Goal: Contribute content: Contribute content

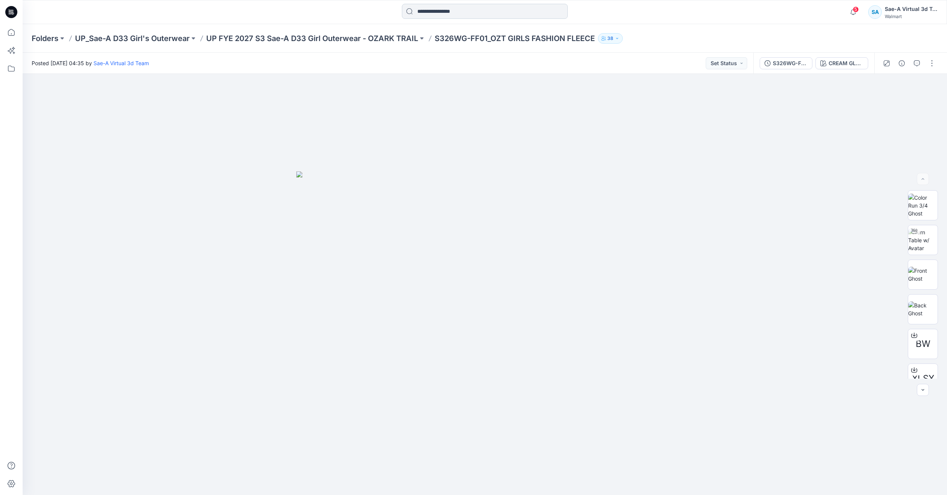
click at [476, 15] on input at bounding box center [485, 11] width 166 height 15
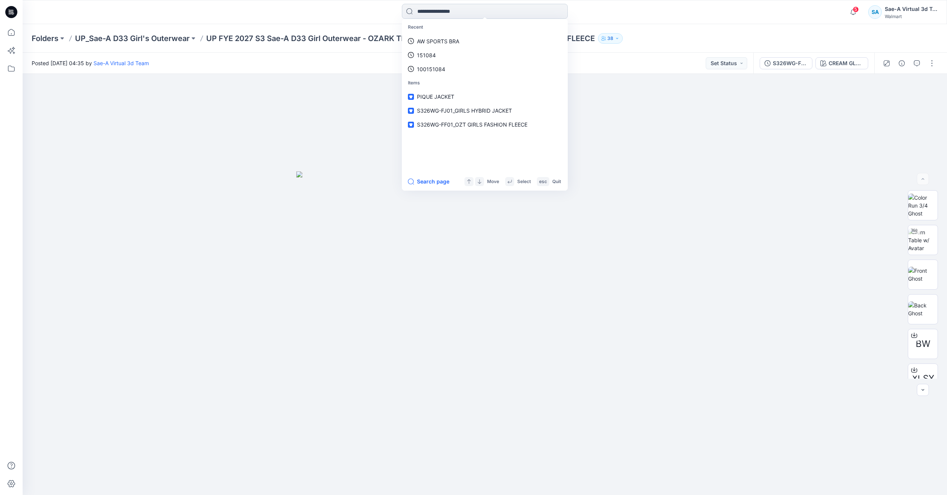
paste input "******"
type input "******"
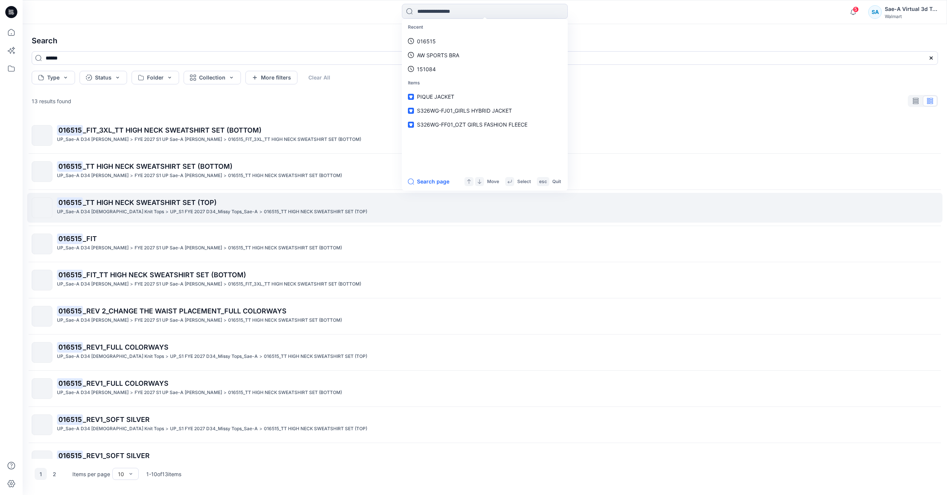
click at [219, 211] on p "UP_S1 FYE 2027 D34_Missy Tops_Sae-A" at bounding box center [214, 212] width 88 height 8
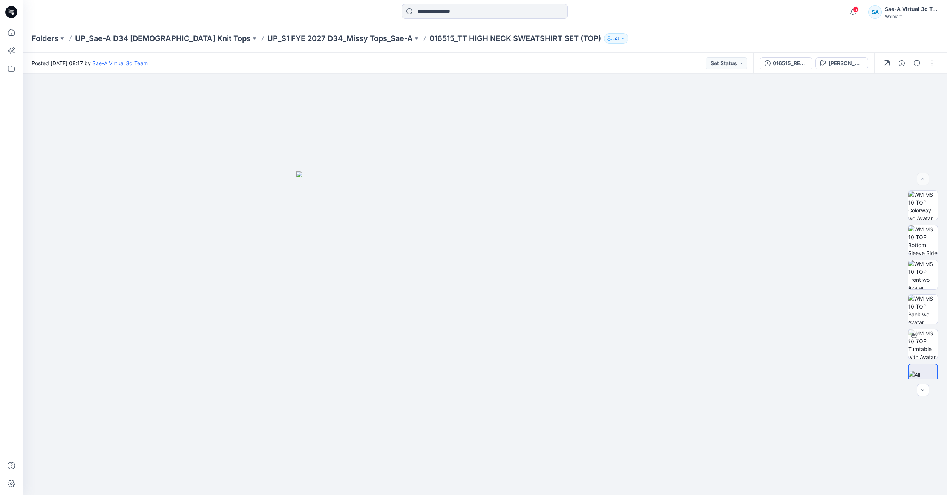
drag, startPoint x: 357, startPoint y: 40, endPoint x: 328, endPoint y: 45, distance: 29.8
click at [328, 45] on div "Folders UP_Sae-A D34 Ladies Knit Tops UP_S1 FYE 2027 D34_Missy Tops_Sae-A 01651…" at bounding box center [485, 38] width 924 height 29
drag, startPoint x: 351, startPoint y: 44, endPoint x: 207, endPoint y: 43, distance: 144.8
click at [207, 43] on div "Folders UP_Sae-A D34 Ladies Knit Tops UP_S1 FYE 2027 D34_Missy Tops_Sae-A 01651…" at bounding box center [485, 38] width 924 height 29
copy p "UP_S1 FYE 2027 D34_Missy Tops_Sae-"
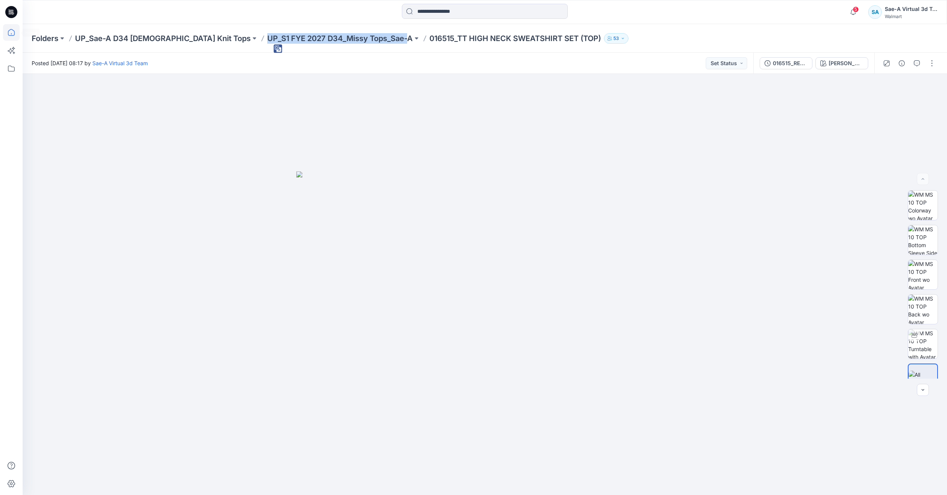
click at [9, 33] on icon at bounding box center [11, 32] width 17 height 17
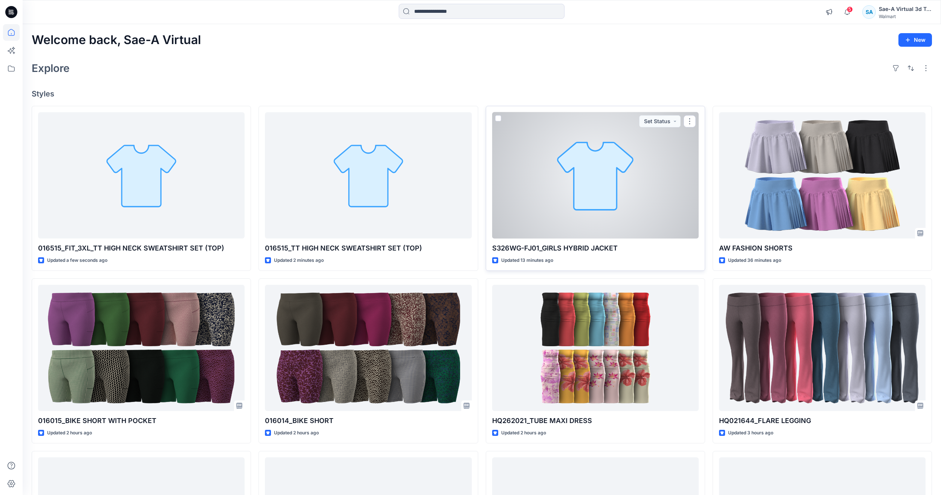
click at [613, 191] on div at bounding box center [595, 175] width 207 height 126
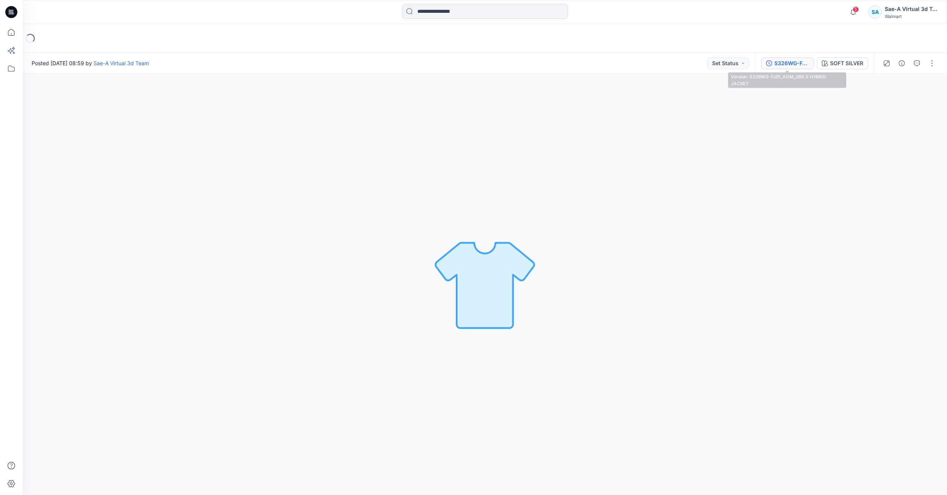
click at [777, 62] on div "S326WG-FJ01_ADM_GIRLS HYBRID JACKET" at bounding box center [791, 63] width 35 height 8
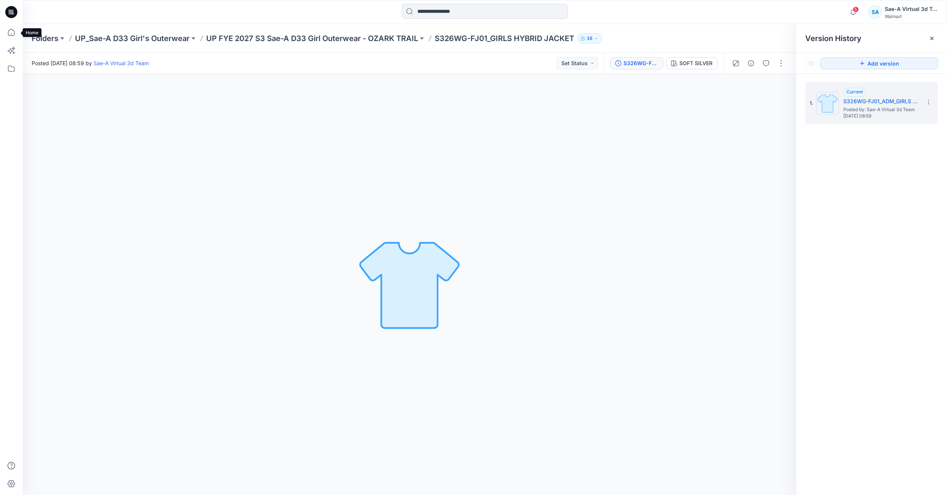
click at [6, 24] on icon at bounding box center [11, 12] width 12 height 24
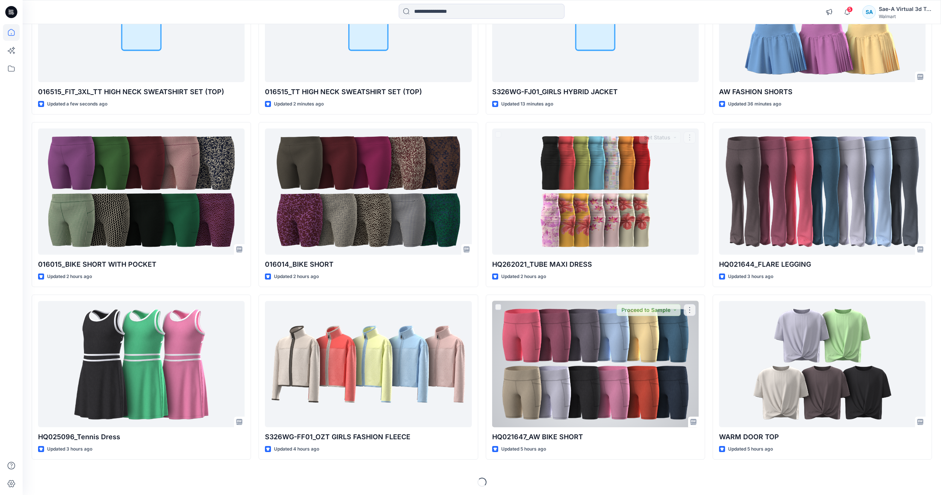
scroll to position [157, 0]
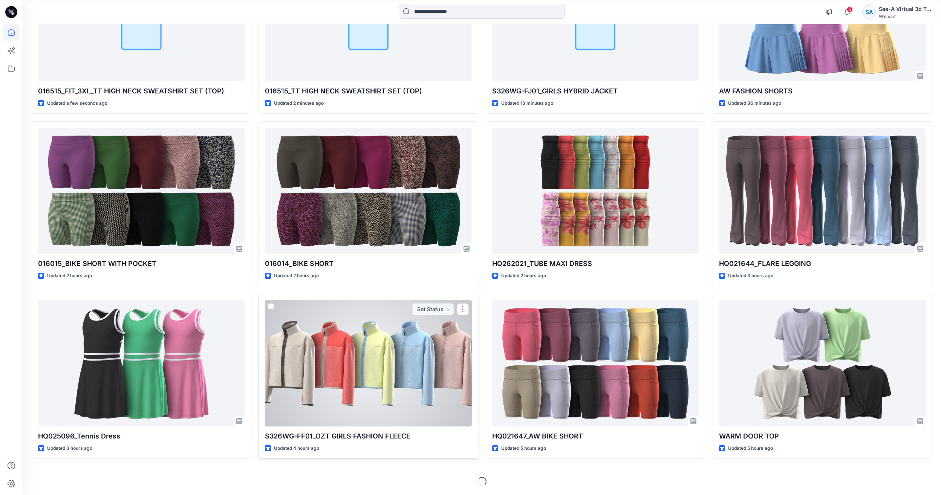
click at [383, 409] on div at bounding box center [368, 363] width 207 height 126
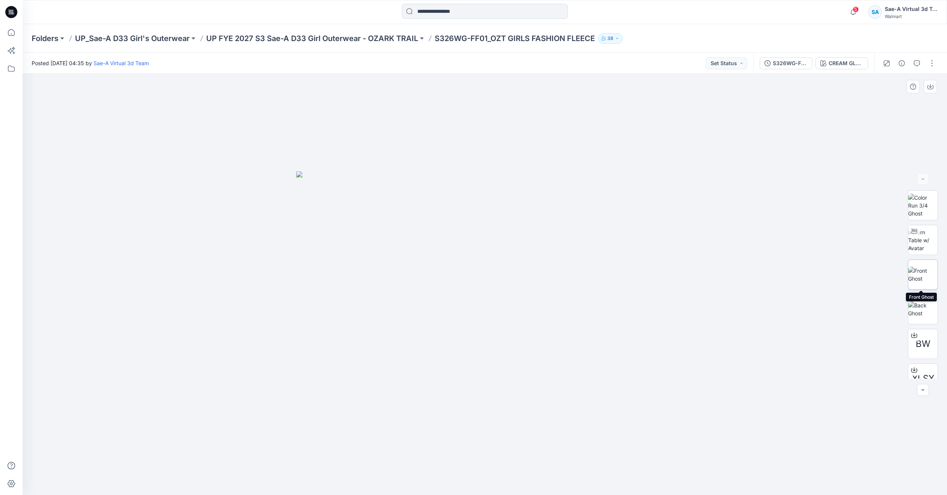
click at [928, 272] on img at bounding box center [922, 275] width 29 height 16
click at [922, 241] on img at bounding box center [922, 240] width 29 height 24
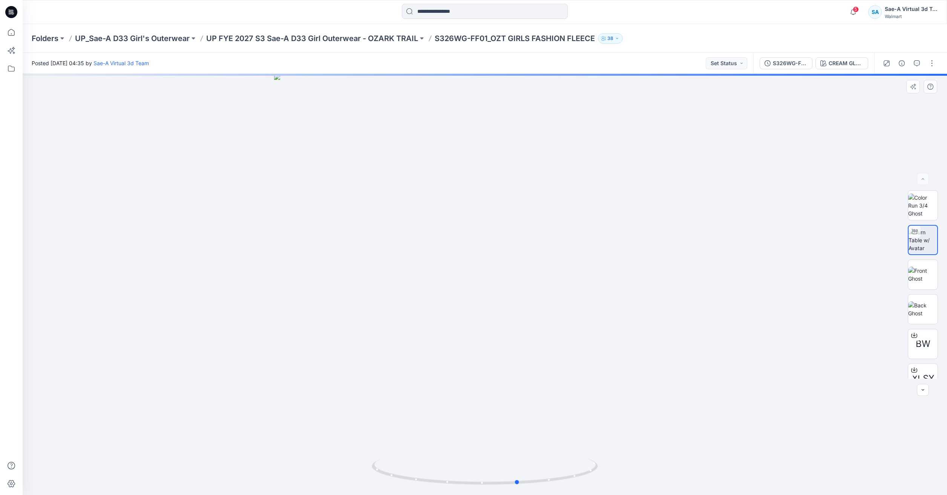
drag, startPoint x: 551, startPoint y: 483, endPoint x: 587, endPoint y: 492, distance: 36.5
click at [587, 492] on div at bounding box center [485, 284] width 924 height 421
click at [12, 33] on icon at bounding box center [11, 32] width 17 height 17
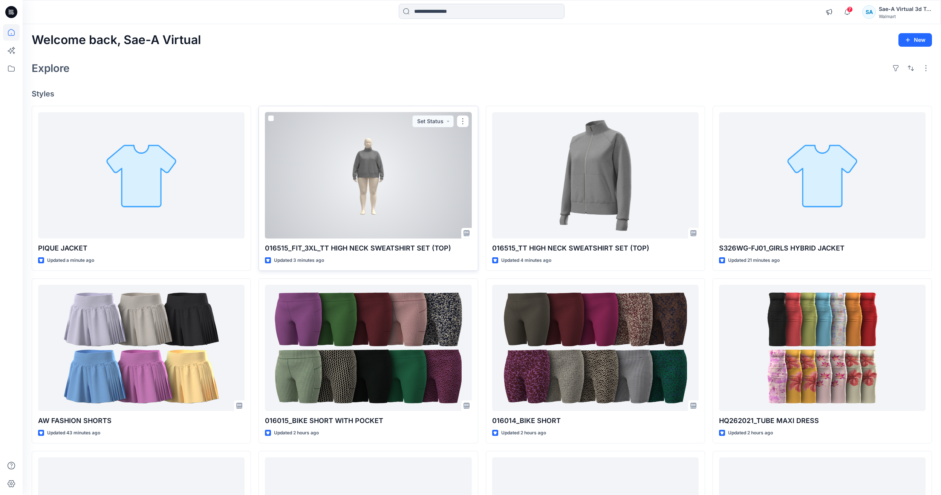
click at [349, 212] on div at bounding box center [368, 175] width 207 height 126
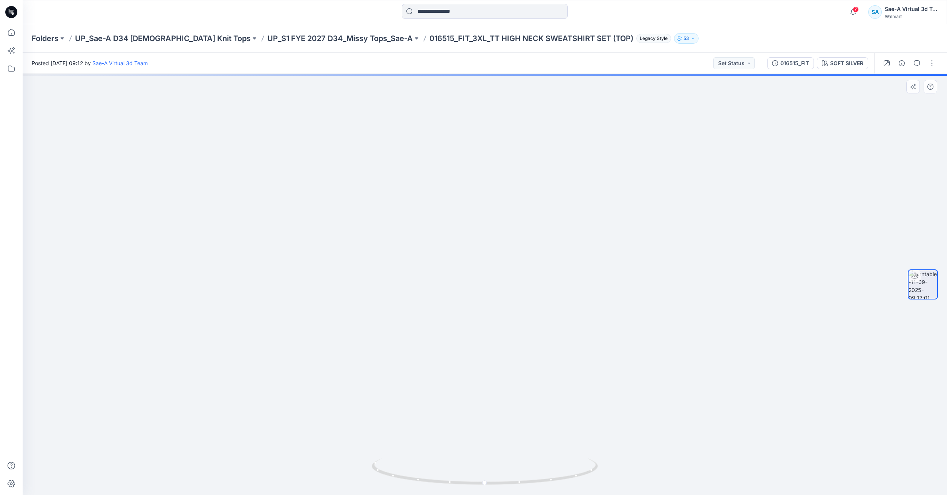
drag, startPoint x: 643, startPoint y: 303, endPoint x: 645, endPoint y: 354, distance: 50.2
drag, startPoint x: 562, startPoint y: 481, endPoint x: 384, endPoint y: 320, distance: 240.7
click at [468, 470] on icon at bounding box center [486, 473] width 228 height 28
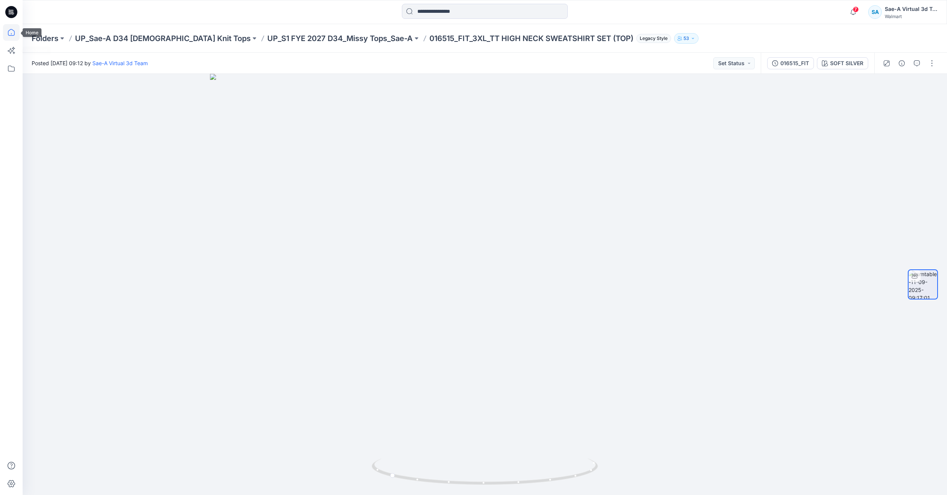
click at [4, 35] on icon at bounding box center [11, 32] width 17 height 17
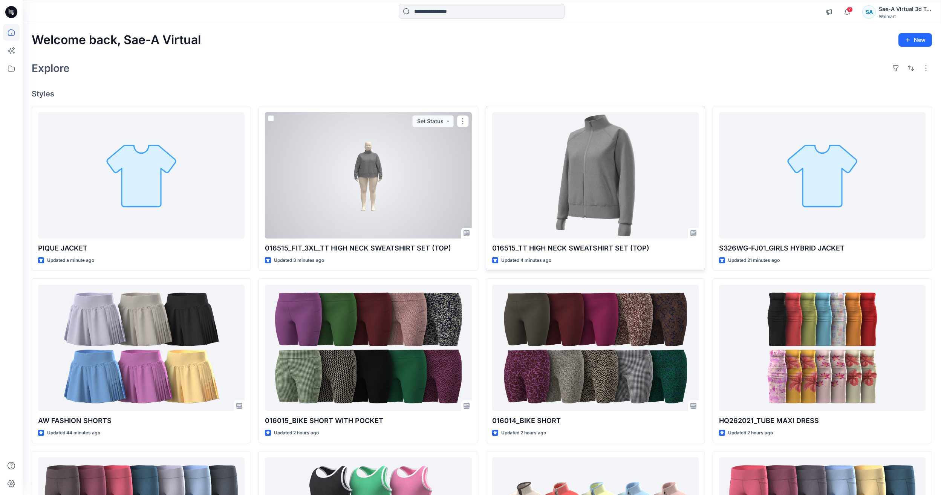
click at [528, 198] on div at bounding box center [595, 175] width 207 height 126
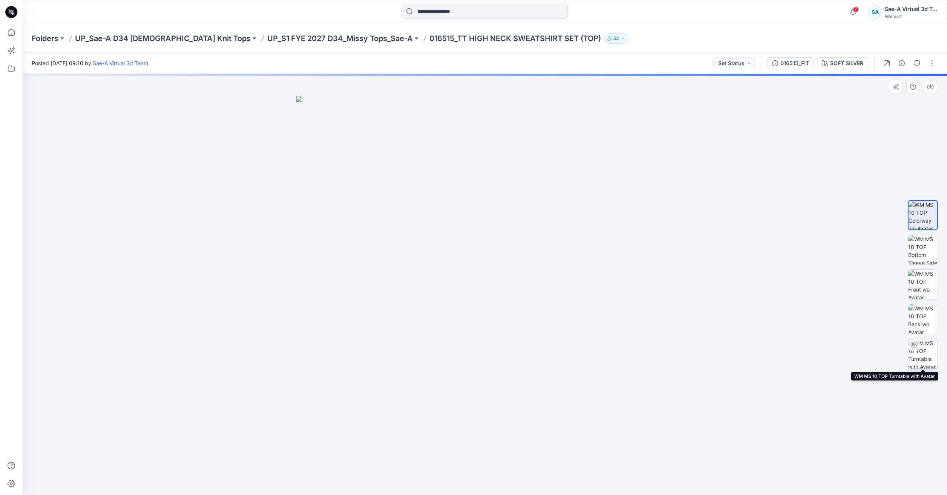
click at [930, 347] on img at bounding box center [922, 353] width 29 height 29
drag, startPoint x: 596, startPoint y: 239, endPoint x: 603, endPoint y: 314, distance: 74.9
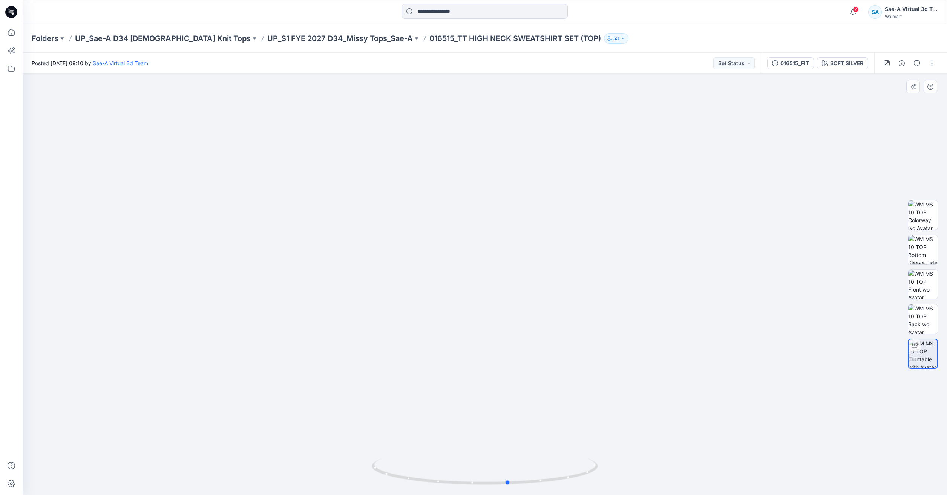
drag, startPoint x: 562, startPoint y: 478, endPoint x: 360, endPoint y: 458, distance: 203.4
click at [360, 458] on div at bounding box center [485, 284] width 924 height 421
drag, startPoint x: 587, startPoint y: 471, endPoint x: 630, endPoint y: 477, distance: 43.1
click at [630, 477] on div at bounding box center [485, 284] width 924 height 421
click at [928, 290] on img at bounding box center [922, 284] width 29 height 29
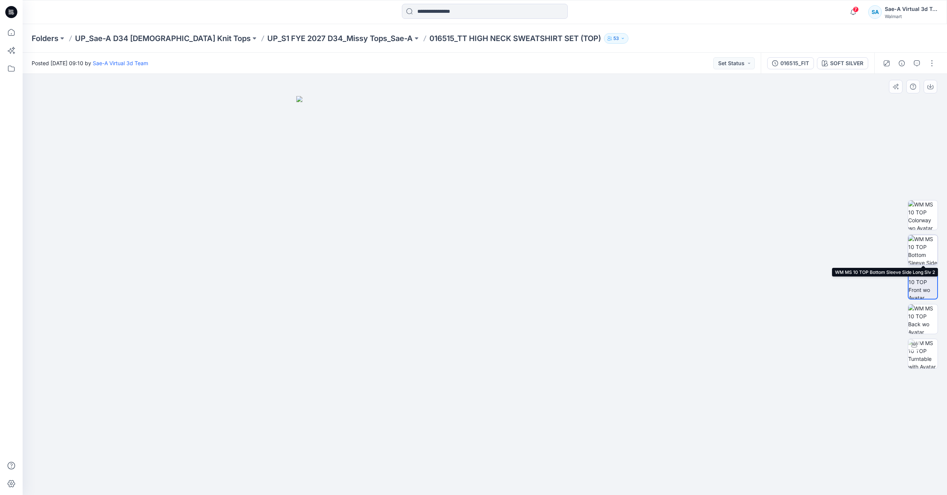
click at [926, 249] on img at bounding box center [922, 249] width 29 height 29
click at [14, 34] on icon at bounding box center [11, 32] width 7 height 7
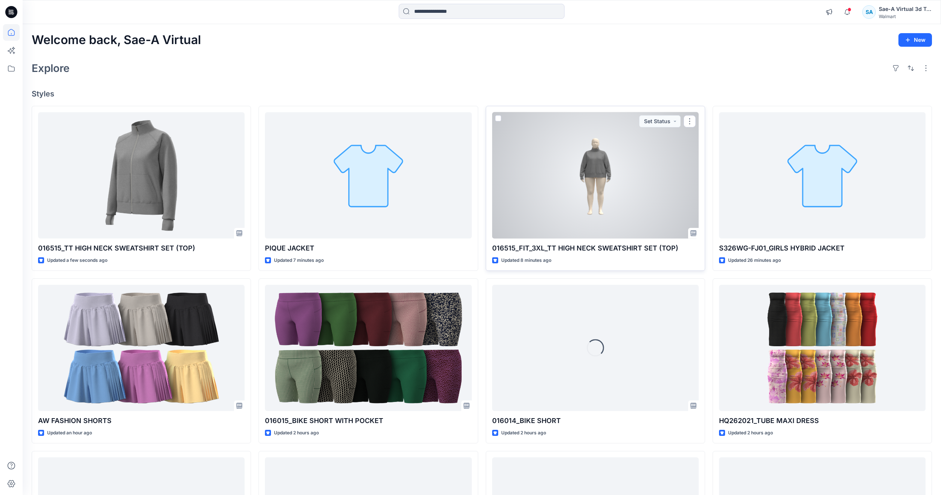
drag, startPoint x: 631, startPoint y: 191, endPoint x: 769, endPoint y: 135, distance: 149.0
click at [632, 191] on div at bounding box center [595, 175] width 207 height 126
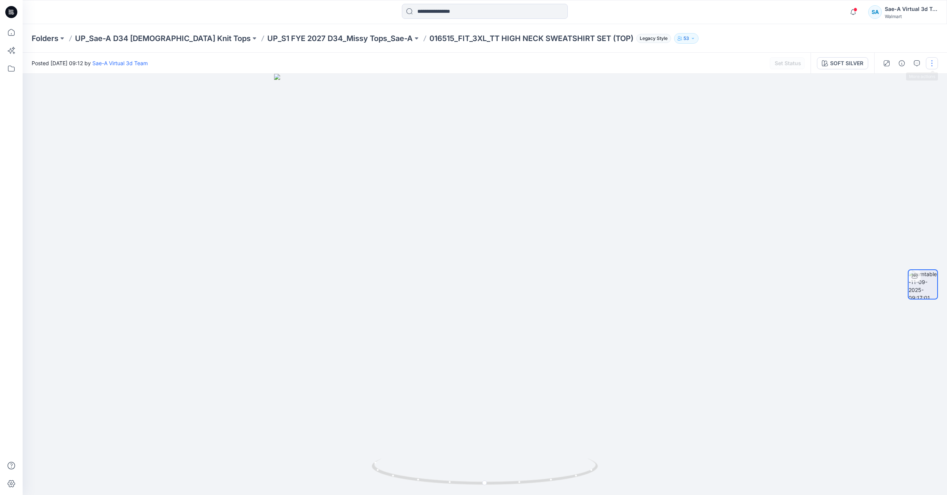
click at [934, 66] on button "button" at bounding box center [932, 63] width 12 height 12
click at [891, 88] on span "Add Colorways" at bounding box center [893, 95] width 58 height 14
click at [884, 72] on div at bounding box center [909, 63] width 70 height 21
click at [930, 63] on button "button" at bounding box center [932, 63] width 12 height 12
click at [905, 80] on button "Edit" at bounding box center [900, 81] width 69 height 14
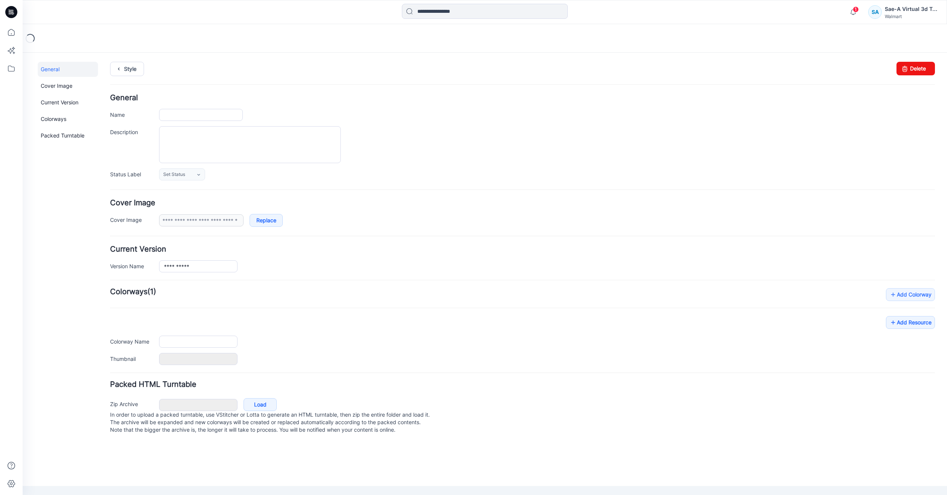
type input "**********"
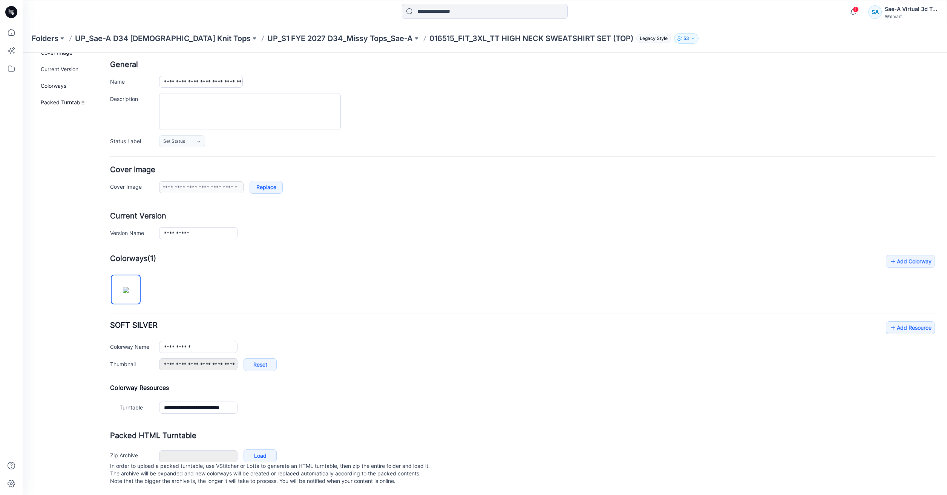
scroll to position [41, 0]
click at [897, 322] on link "Add Resource" at bounding box center [910, 328] width 49 height 13
click at [894, 322] on link "Add Resource" at bounding box center [910, 328] width 49 height 13
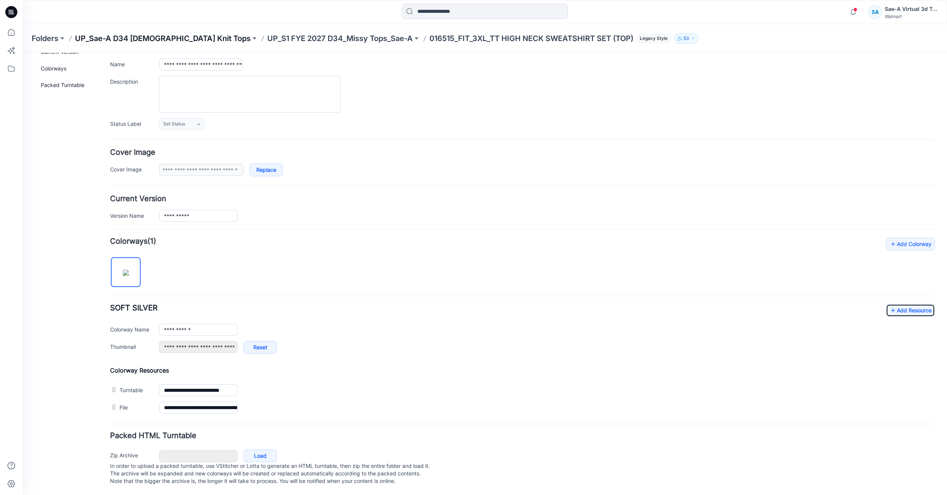
scroll to position [0, 0]
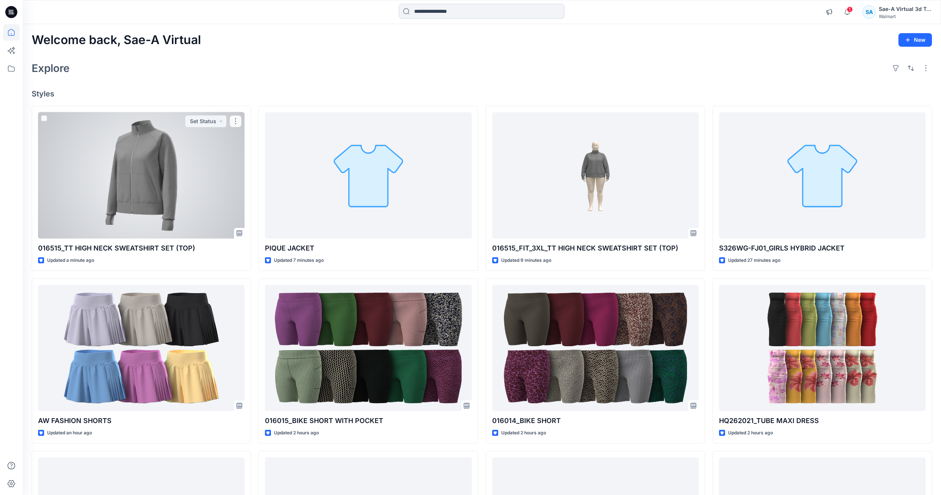
drag, startPoint x: 155, startPoint y: 169, endPoint x: 45, endPoint y: 197, distance: 113.9
click at [155, 169] on div at bounding box center [141, 175] width 207 height 126
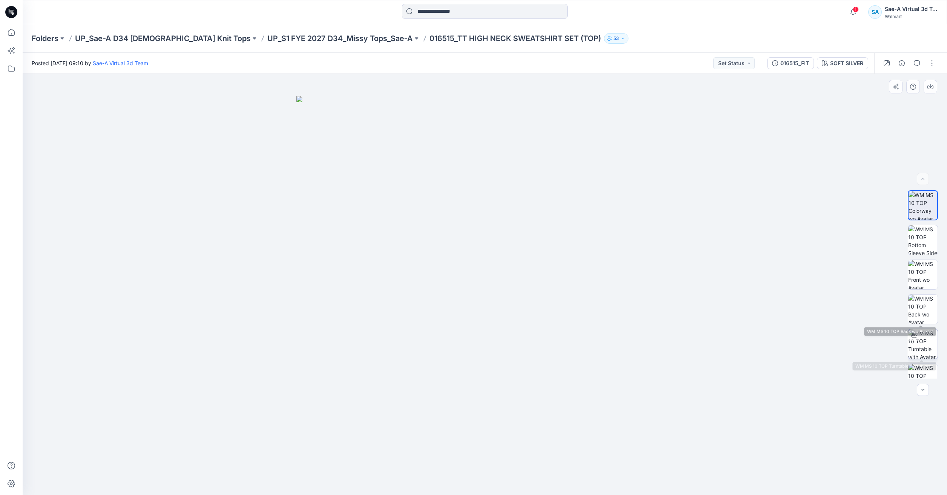
click at [920, 351] on img at bounding box center [922, 343] width 29 height 29
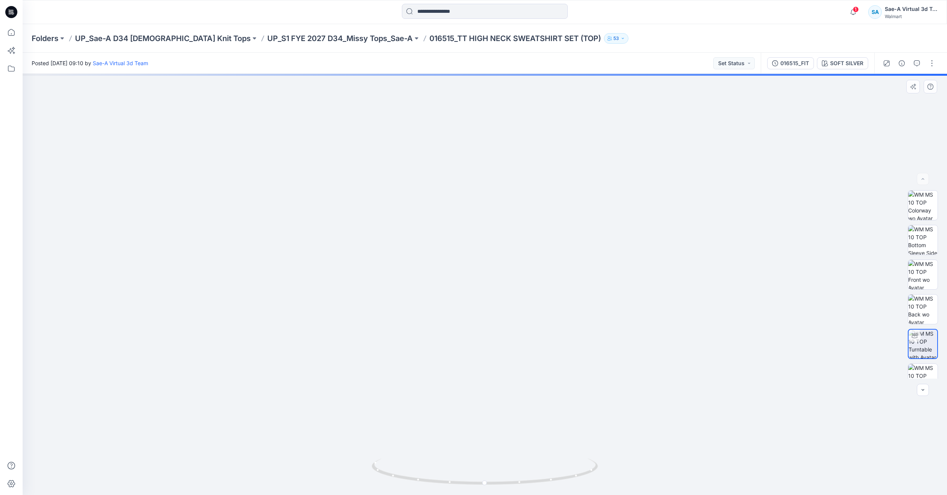
drag, startPoint x: 646, startPoint y: 230, endPoint x: 640, endPoint y: 317, distance: 86.5
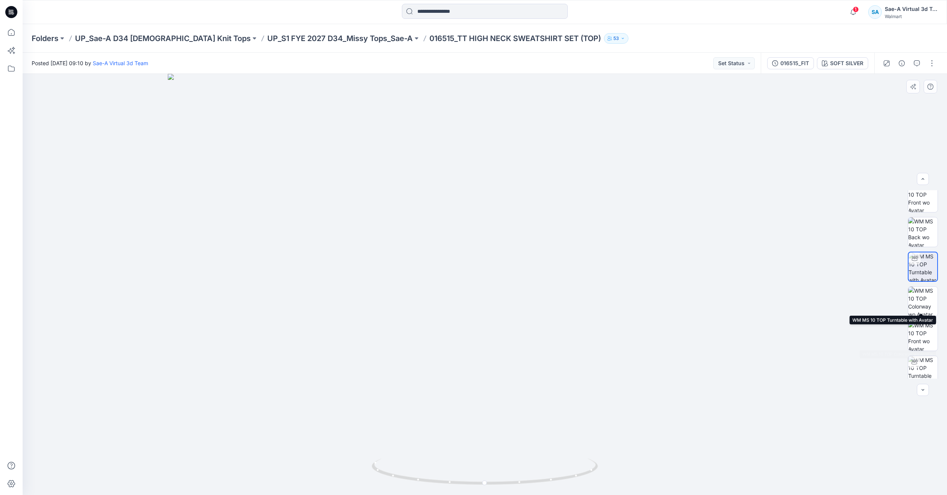
scroll to position [84, 0]
click at [925, 363] on img at bounding box center [922, 363] width 29 height 29
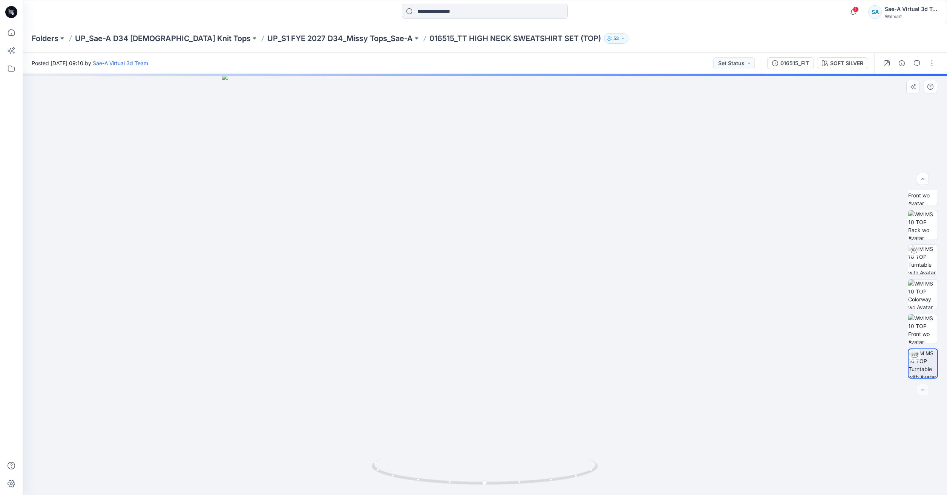
drag, startPoint x: 503, startPoint y: 241, endPoint x: 522, endPoint y: 313, distance: 73.7
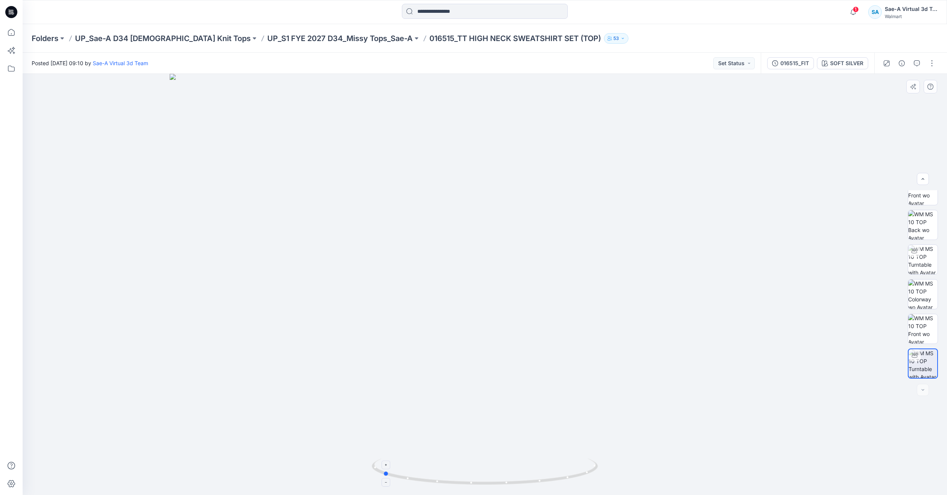
drag, startPoint x: 562, startPoint y: 478, endPoint x: 461, endPoint y: 463, distance: 101.8
click at [461, 463] on icon at bounding box center [486, 473] width 228 height 28
drag, startPoint x: 505, startPoint y: 481, endPoint x: 630, endPoint y: 471, distance: 125.2
click at [617, 475] on div at bounding box center [485, 284] width 924 height 421
click at [928, 328] on img at bounding box center [922, 328] width 29 height 29
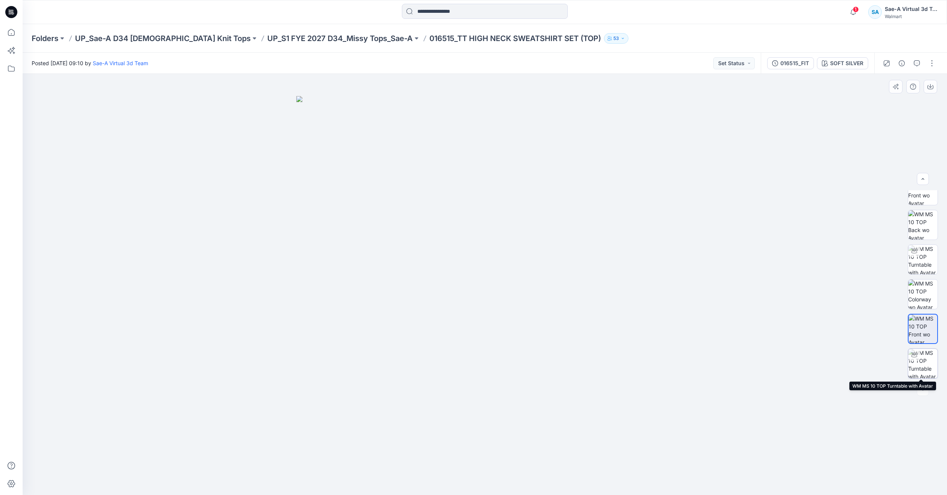
click at [922, 355] on img at bounding box center [922, 363] width 29 height 29
drag, startPoint x: 518, startPoint y: 197, endPoint x: 496, endPoint y: 313, distance: 117.7
click at [934, 63] on button "button" at bounding box center [932, 63] width 12 height 12
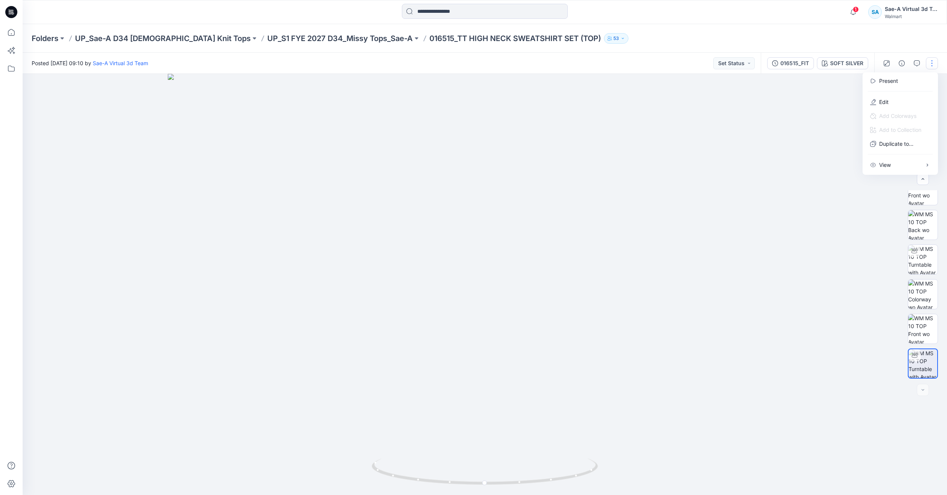
click at [885, 94] on div at bounding box center [900, 91] width 72 height 7
drag, startPoint x: 876, startPoint y: 103, endPoint x: 883, endPoint y: 99, distance: 7.6
click at [883, 99] on button "Edit" at bounding box center [900, 102] width 69 height 14
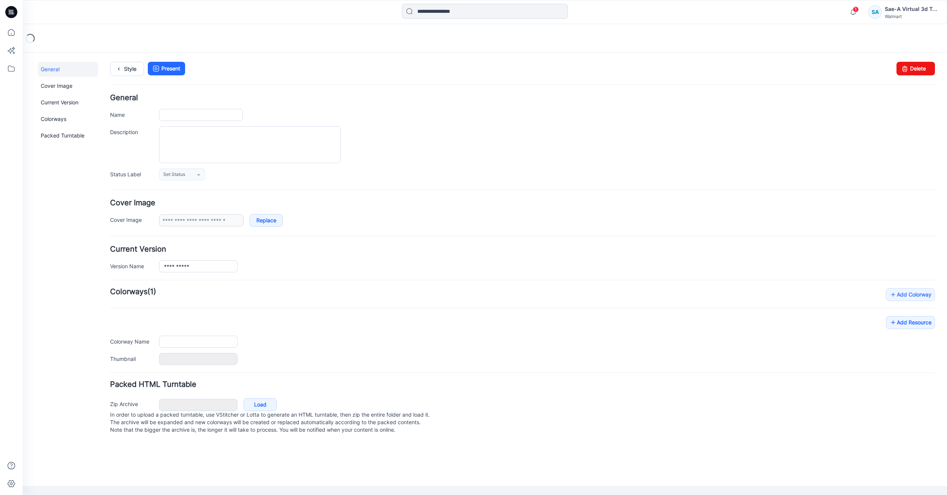
type input "**********"
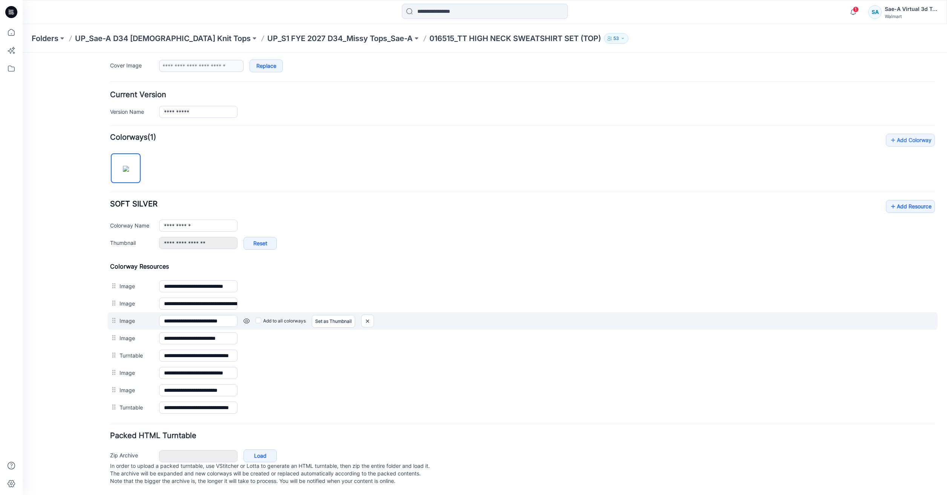
scroll to position [162, 0]
click at [367, 315] on img at bounding box center [368, 321] width 12 height 12
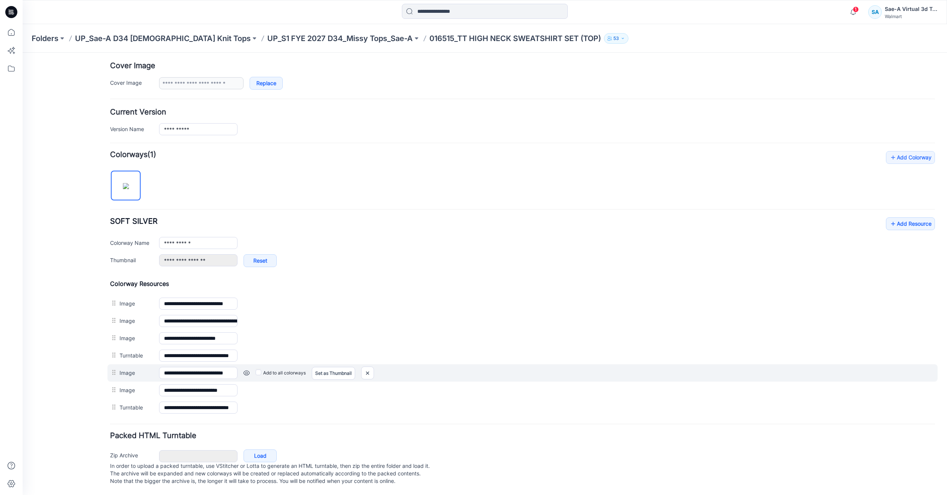
scroll to position [145, 0]
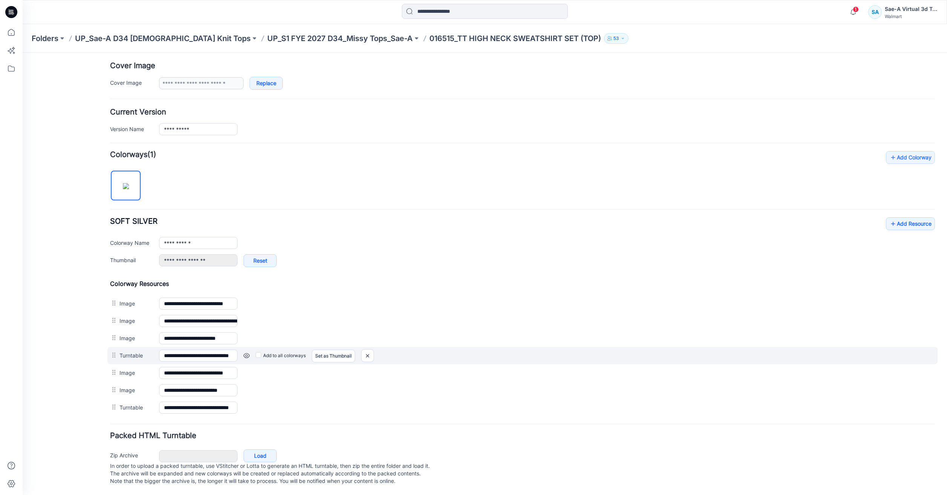
drag, startPoint x: 110, startPoint y: 381, endPoint x: 113, endPoint y: 351, distance: 30.7
click at [113, 351] on div "**********" at bounding box center [480, 206] width 915 height 580
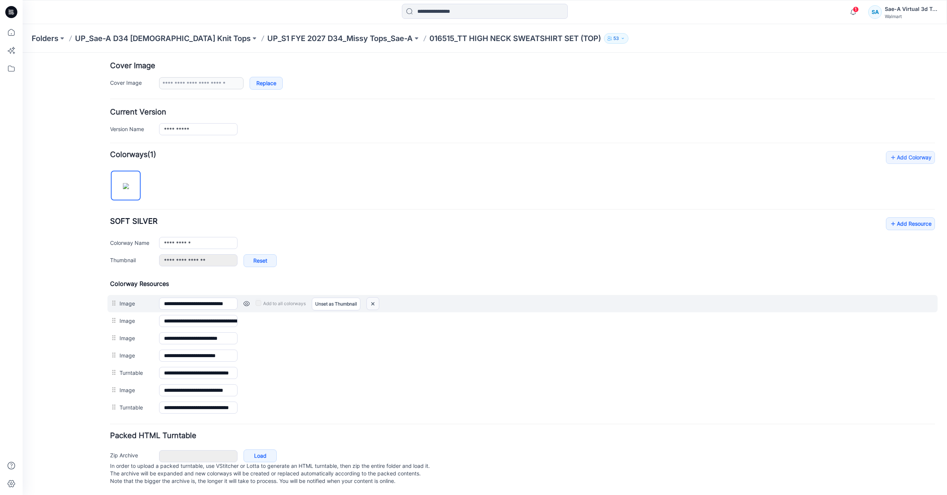
click at [371, 298] on img at bounding box center [373, 304] width 12 height 12
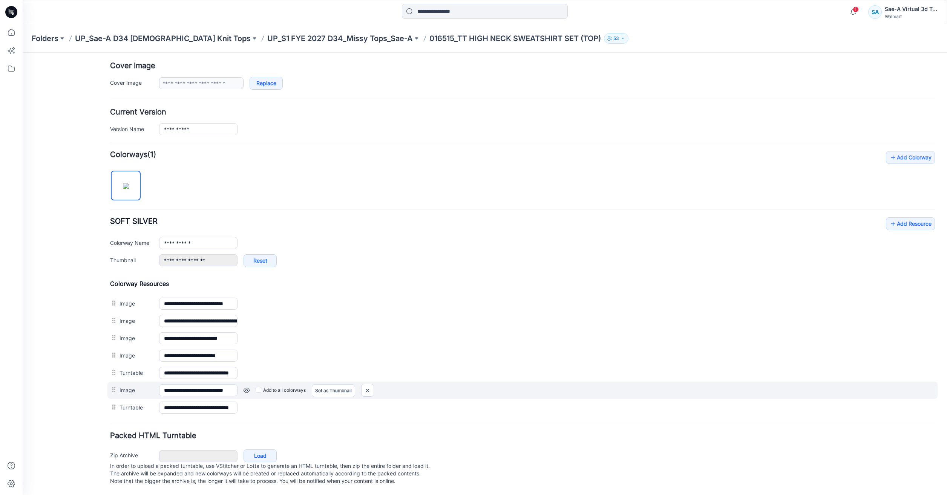
scroll to position [119, 0]
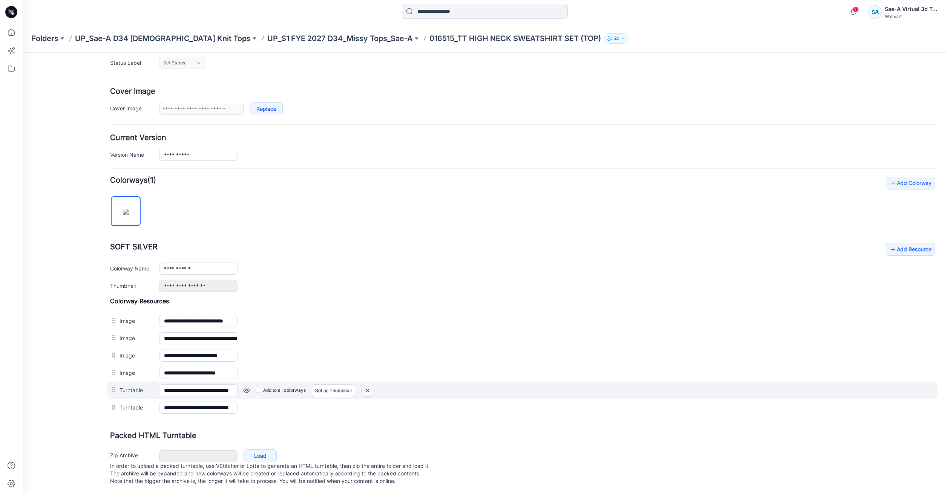
click at [374, 385] on img at bounding box center [368, 391] width 12 height 12
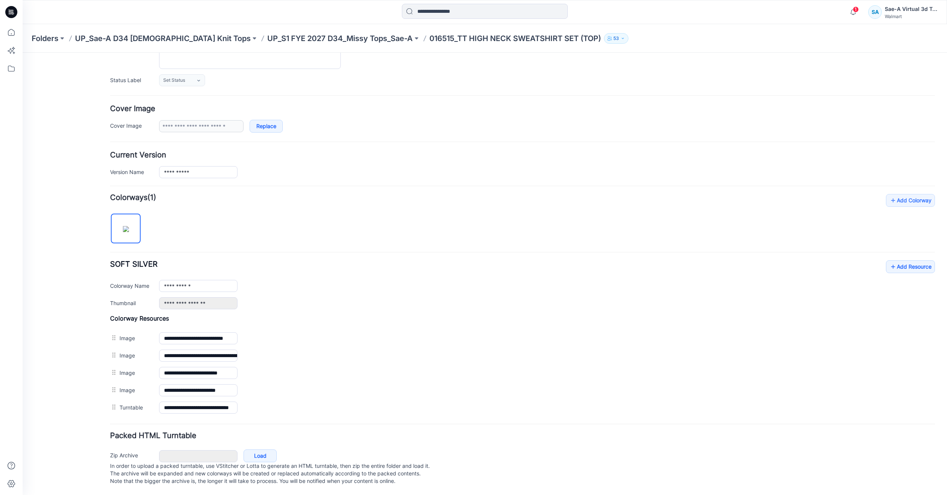
scroll to position [0, 0]
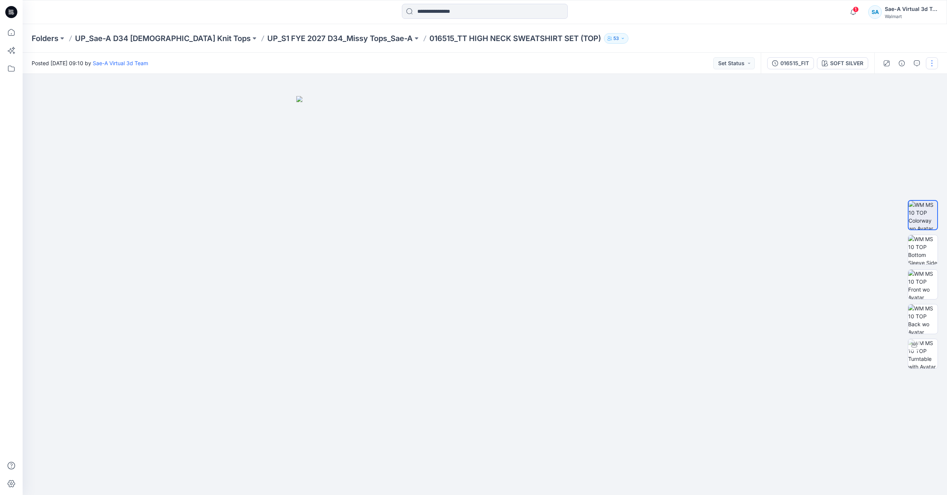
click at [935, 66] on button "button" at bounding box center [932, 63] width 12 height 12
click at [892, 101] on button "Edit" at bounding box center [900, 102] width 69 height 14
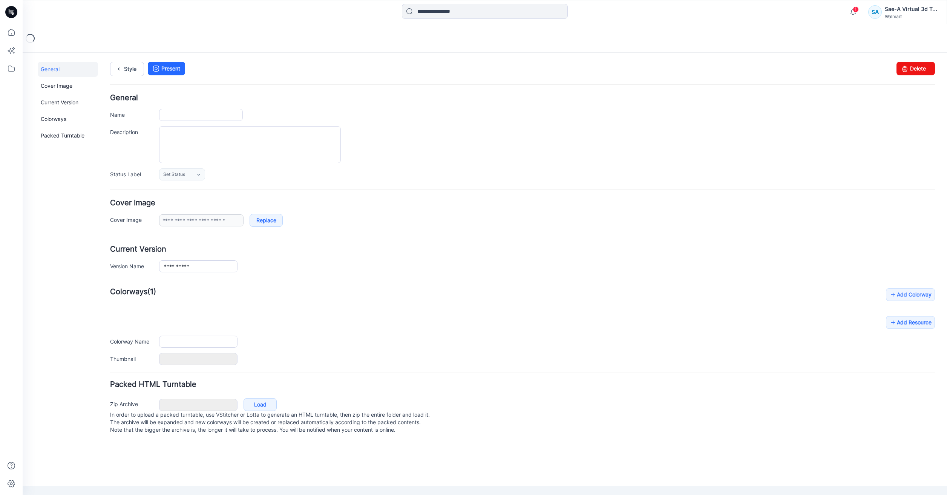
type input "**********"
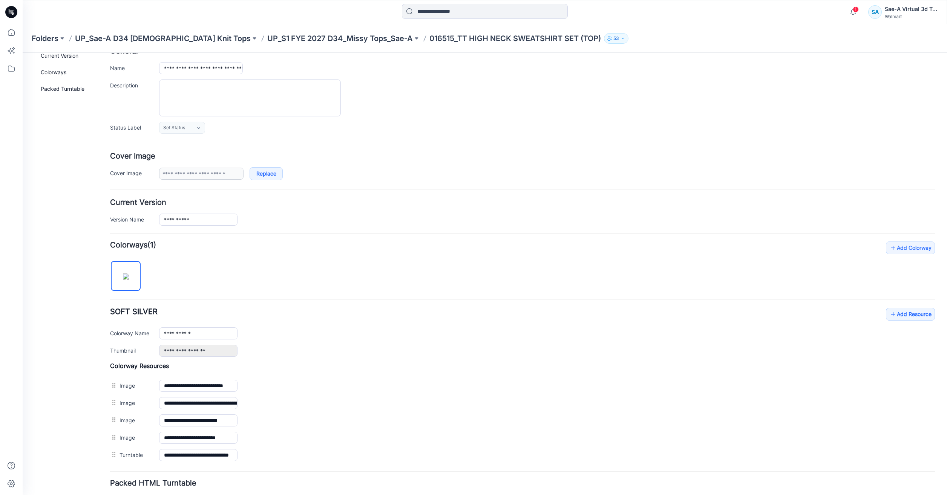
scroll to position [102, 0]
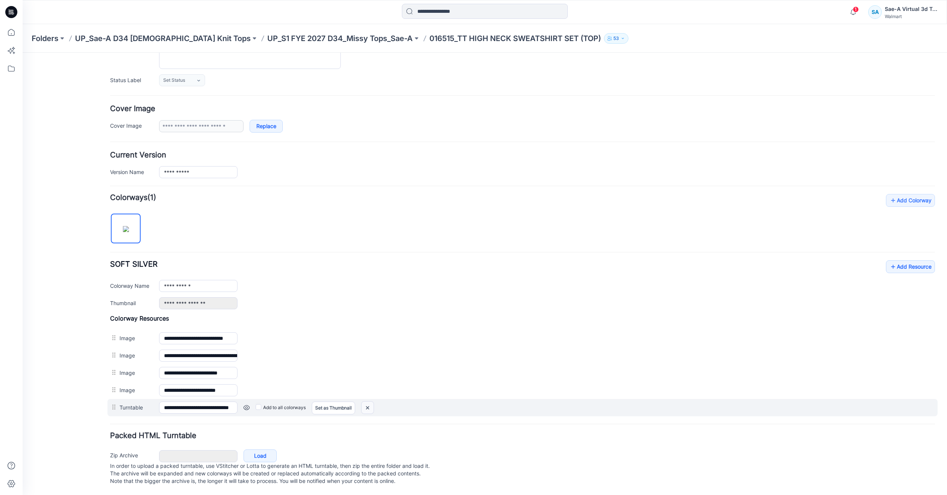
click at [369, 402] on img at bounding box center [368, 408] width 12 height 12
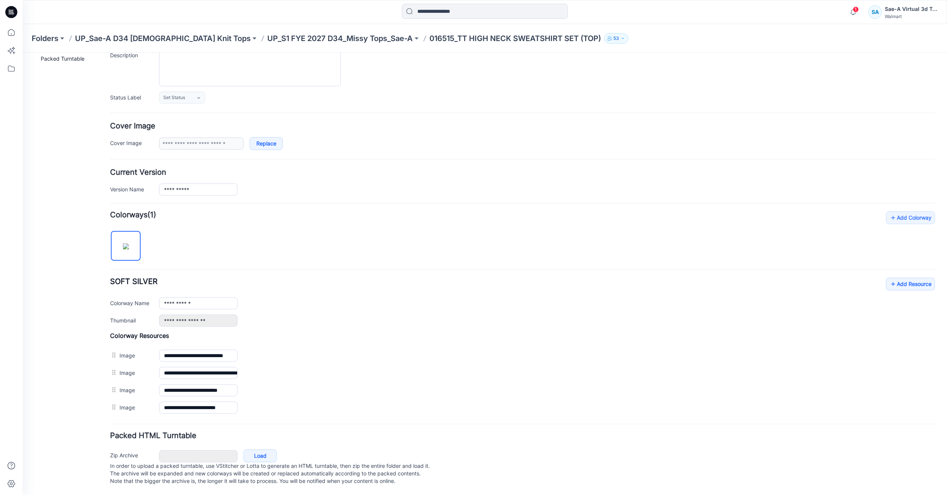
scroll to position [84, 0]
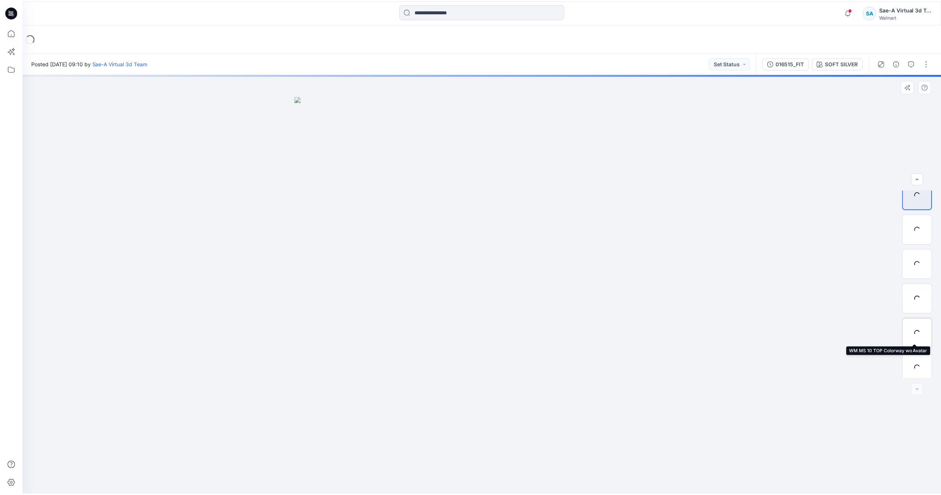
scroll to position [15, 0]
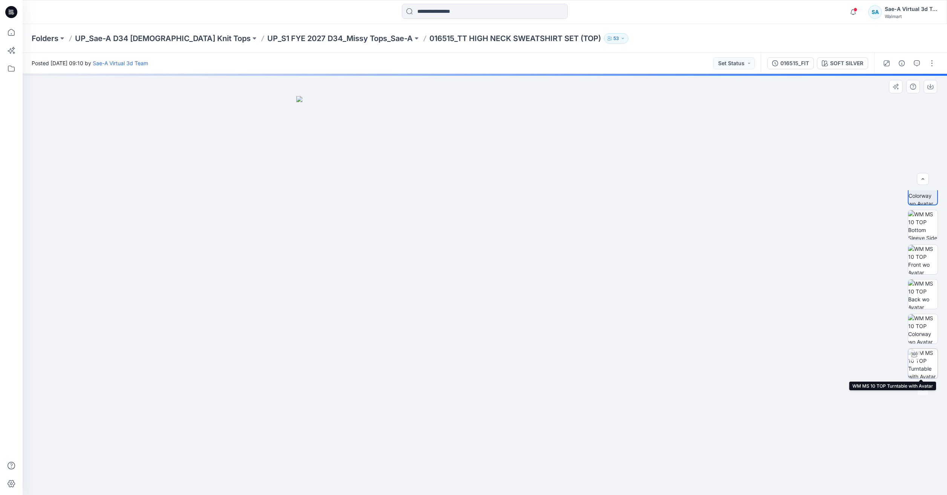
click at [924, 367] on img at bounding box center [922, 363] width 29 height 29
drag, startPoint x: 582, startPoint y: 228, endPoint x: 573, endPoint y: 300, distance: 72.5
drag, startPoint x: 560, startPoint y: 483, endPoint x: 469, endPoint y: 489, distance: 91.8
click at [469, 489] on div at bounding box center [485, 477] width 226 height 38
drag, startPoint x: 492, startPoint y: 478, endPoint x: 600, endPoint y: 477, distance: 108.6
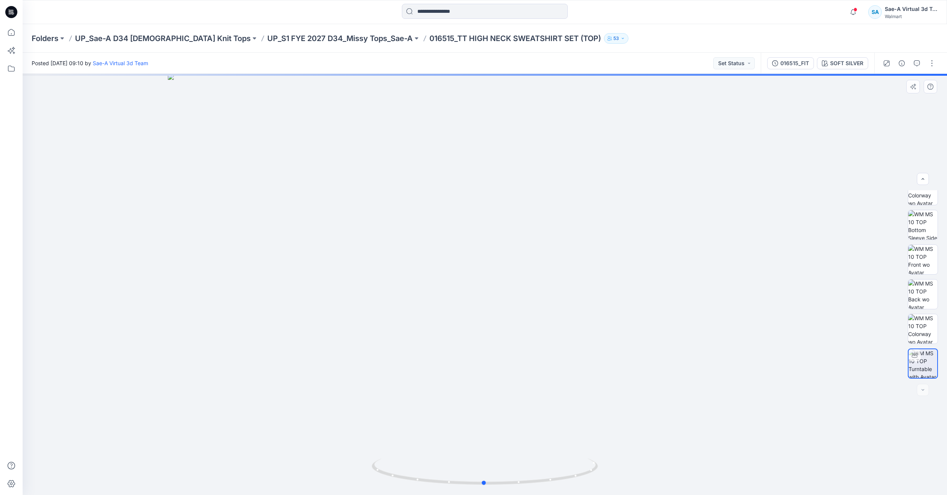
click at [600, 477] on div at bounding box center [485, 284] width 924 height 421
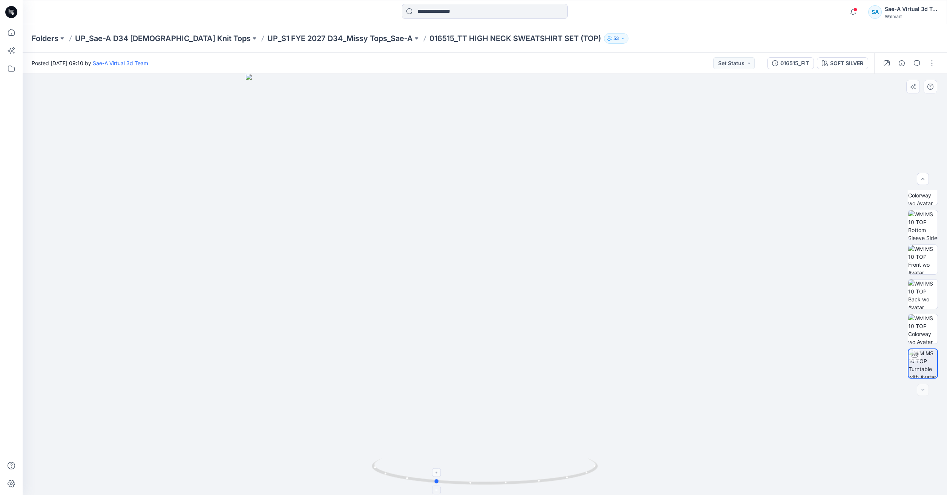
drag, startPoint x: 568, startPoint y: 474, endPoint x: 520, endPoint y: 479, distance: 48.5
click at [520, 479] on icon at bounding box center [486, 473] width 228 height 28
click at [11, 34] on icon at bounding box center [11, 34] width 0 height 2
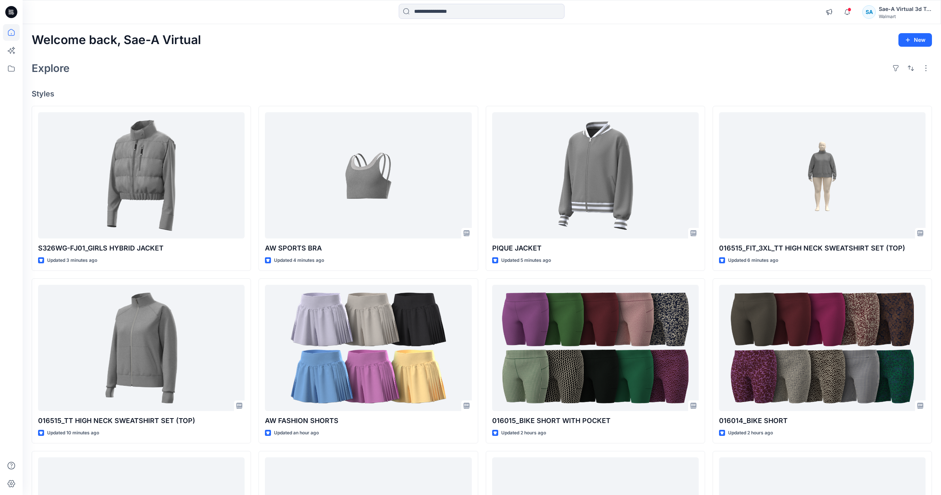
click at [251, 58] on div "Welcome back, Sae-A Virtual New Explore Styles S326WG-FJ01_GIRLS HYBRID JACKET …" at bounding box center [482, 338] width 919 height 628
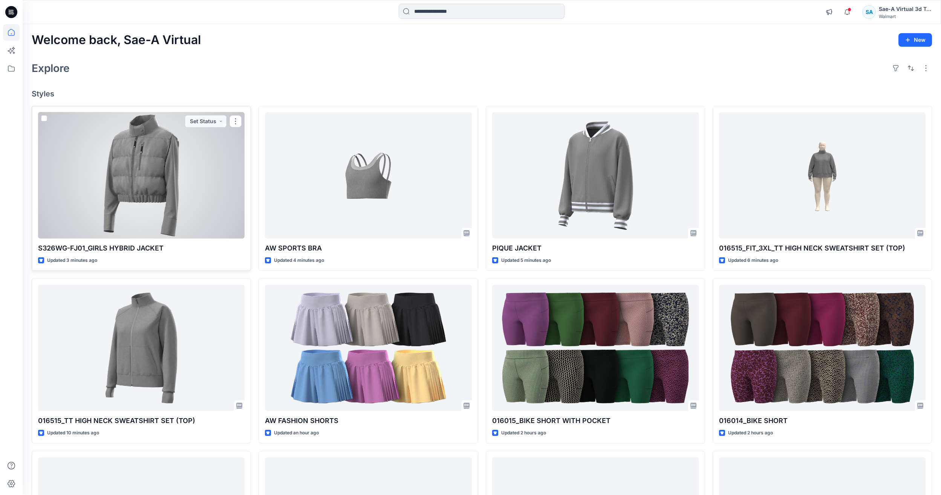
click at [164, 205] on div at bounding box center [141, 175] width 207 height 126
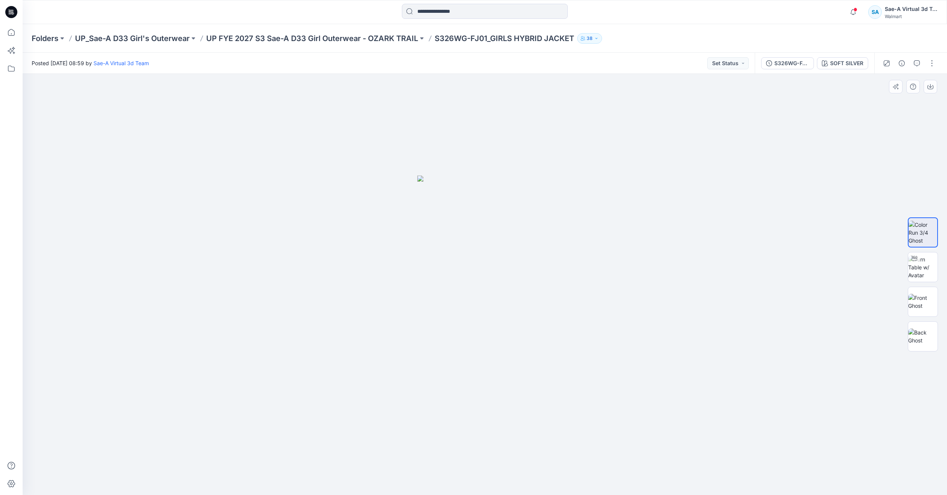
drag, startPoint x: 424, startPoint y: 151, endPoint x: 430, endPoint y: 150, distance: 6.1
click at [424, 151] on div at bounding box center [485, 284] width 924 height 421
click at [912, 263] on div at bounding box center [914, 259] width 12 height 12
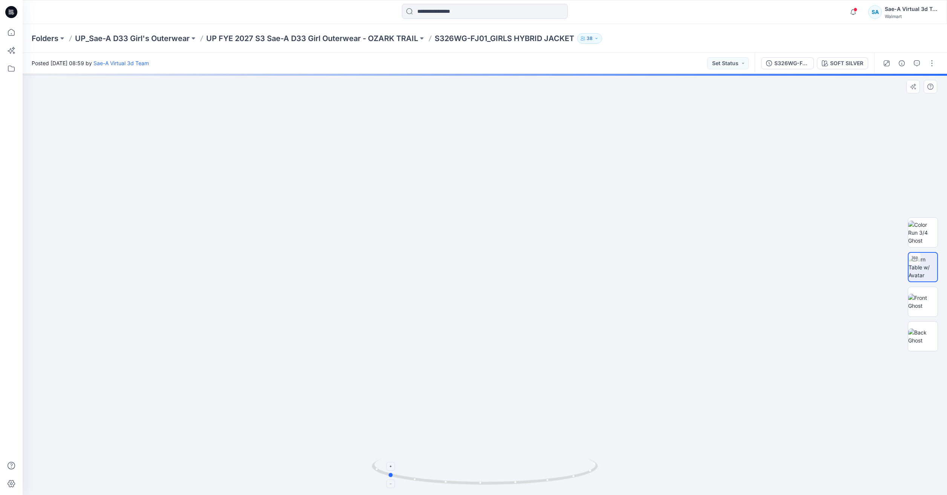
drag, startPoint x: 553, startPoint y: 485, endPoint x: 455, endPoint y: 470, distance: 98.3
click at [455, 470] on icon at bounding box center [486, 473] width 228 height 28
click at [12, 33] on icon at bounding box center [11, 32] width 17 height 17
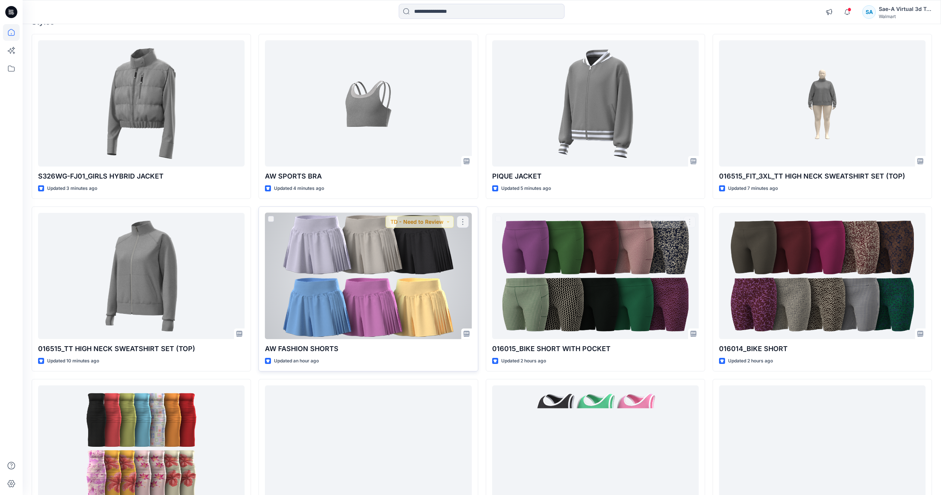
scroll to position [75, 0]
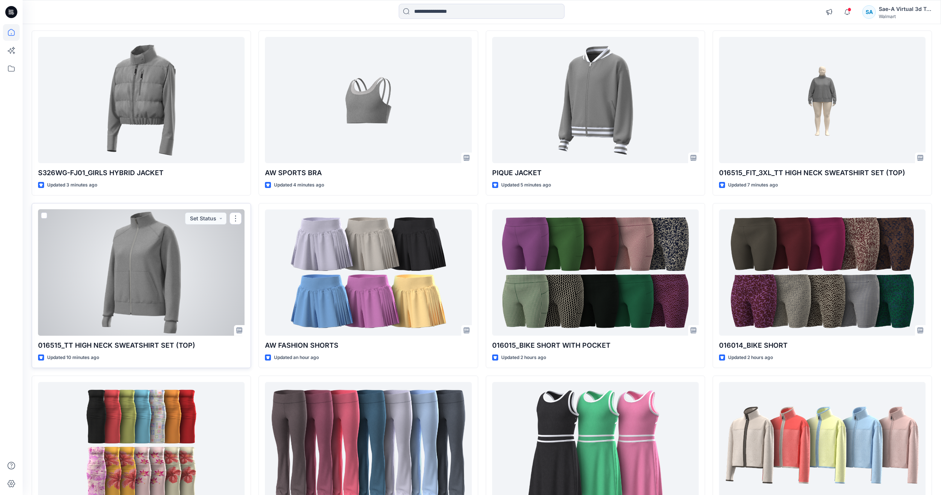
click at [148, 290] on div at bounding box center [141, 273] width 207 height 126
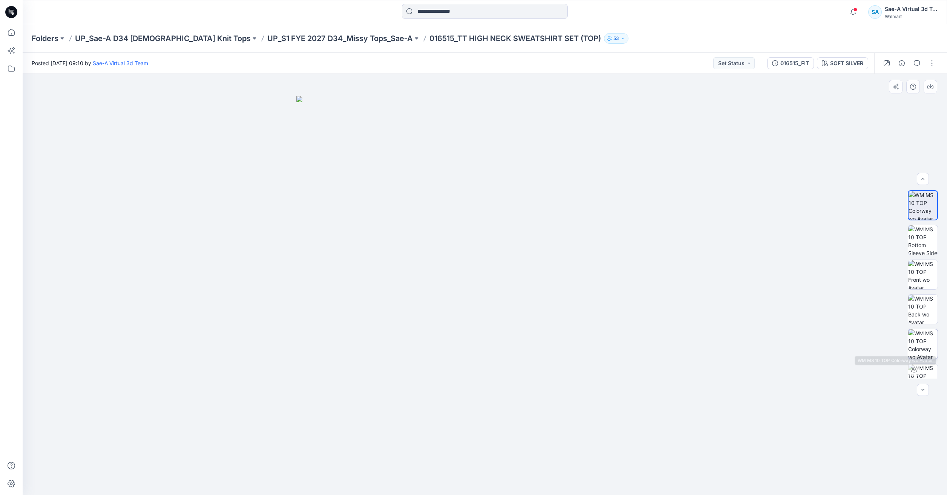
scroll to position [15, 0]
click at [927, 366] on img at bounding box center [922, 363] width 29 height 29
drag, startPoint x: 542, startPoint y: 227, endPoint x: 539, endPoint y: 308, distance: 80.7
click at [857, 11] on icon "button" at bounding box center [853, 12] width 14 height 15
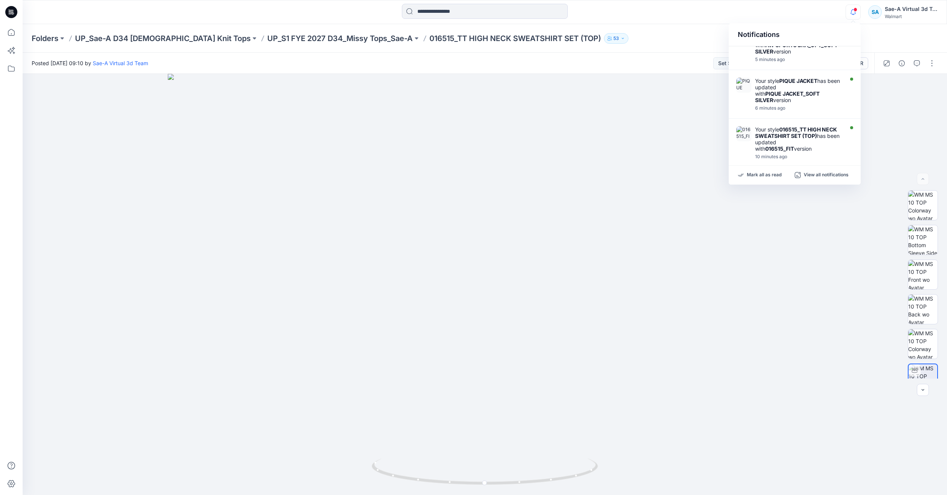
scroll to position [75, 0]
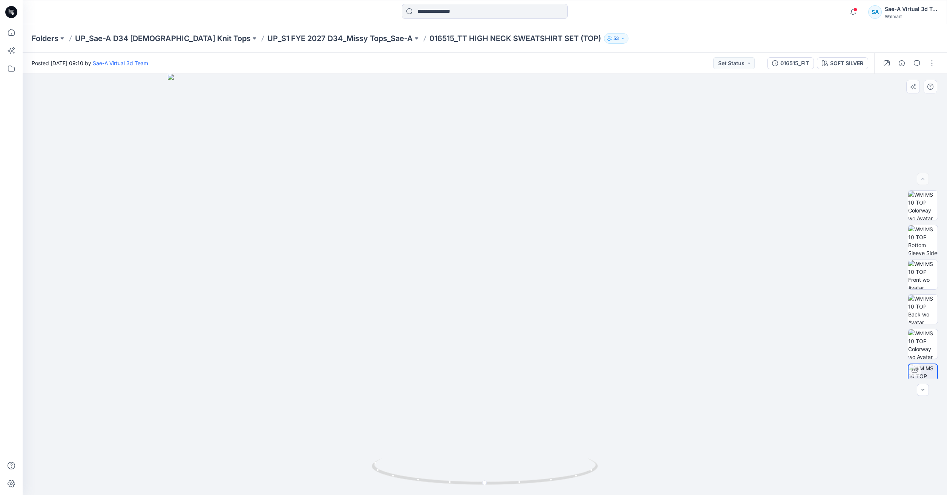
click at [574, 150] on img at bounding box center [485, 284] width 634 height 421
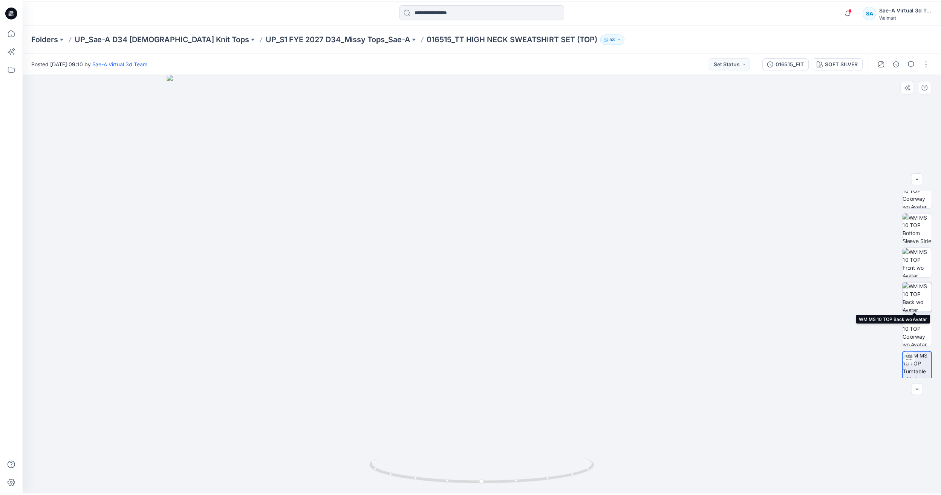
scroll to position [0, 0]
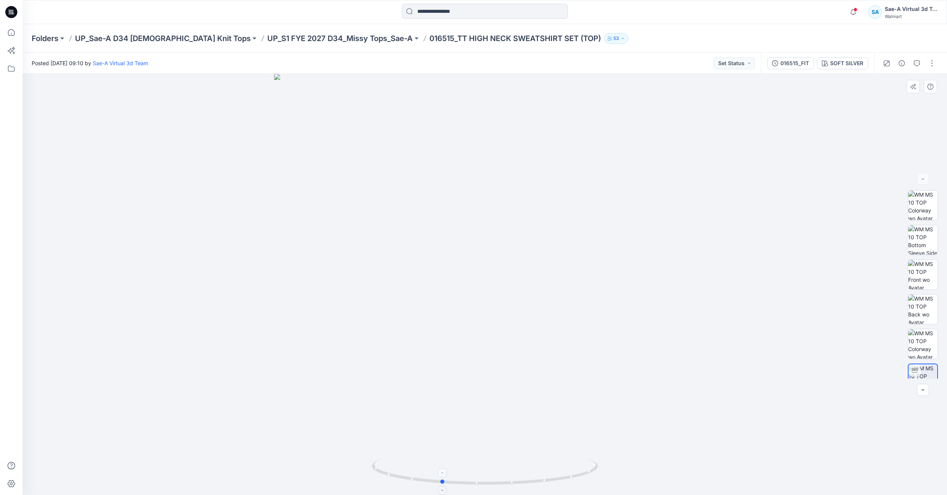
drag, startPoint x: 515, startPoint y: 486, endPoint x: 489, endPoint y: 485, distance: 26.4
click at [489, 485] on icon at bounding box center [486, 473] width 228 height 28
click at [6, 29] on icon at bounding box center [11, 32] width 17 height 17
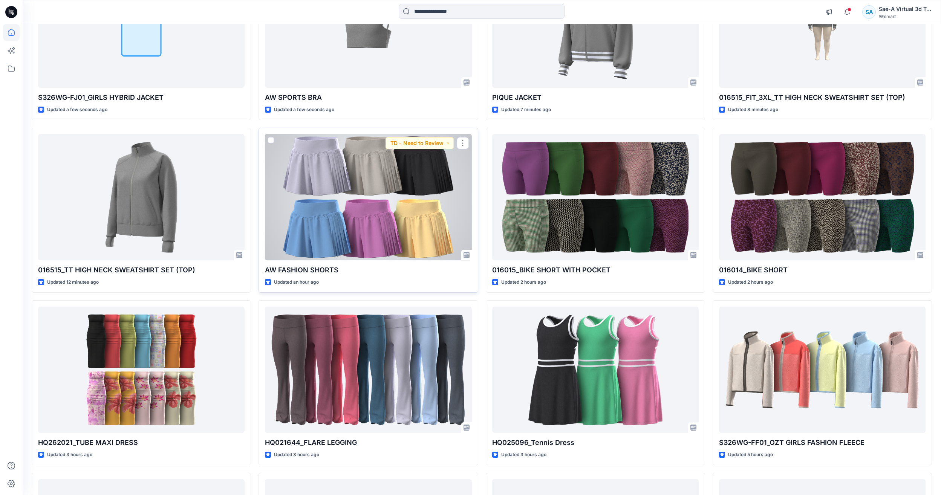
scroll to position [113, 0]
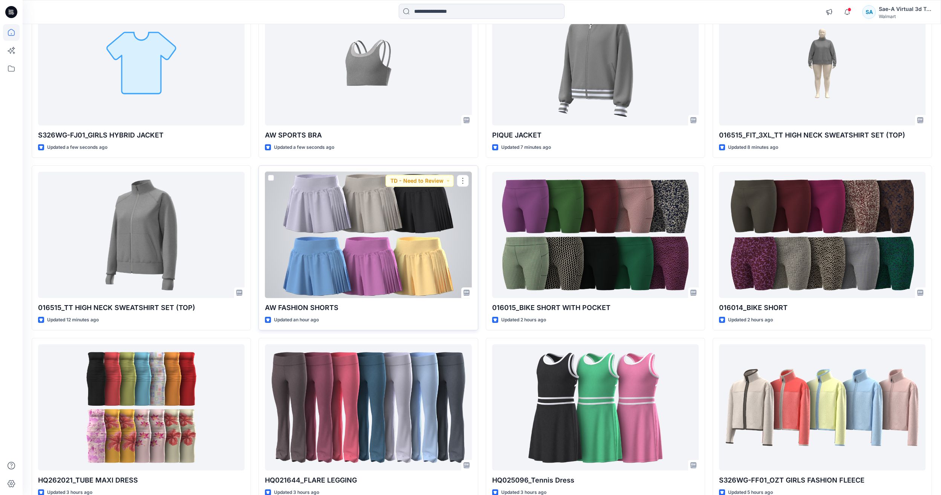
click at [386, 251] on div at bounding box center [368, 235] width 207 height 126
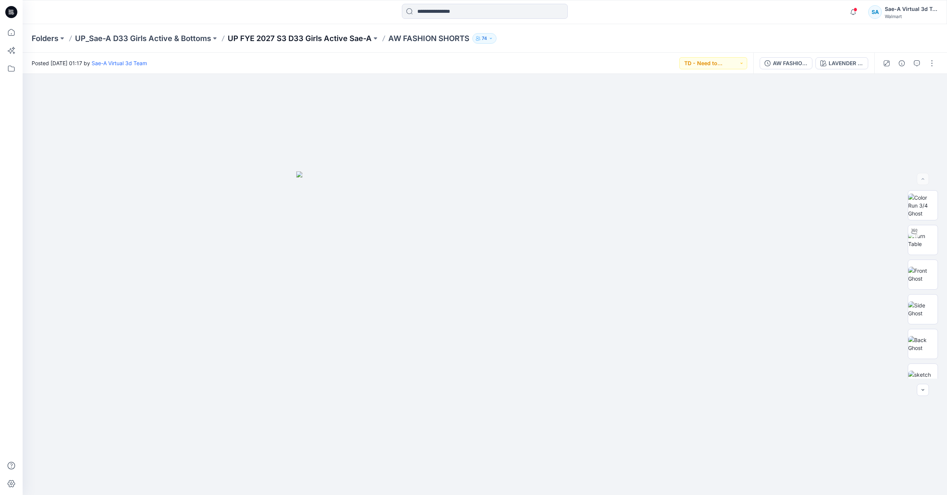
click at [284, 40] on p "UP FYE 2027 S3 D33 Girls Active Sae-A" at bounding box center [300, 38] width 144 height 11
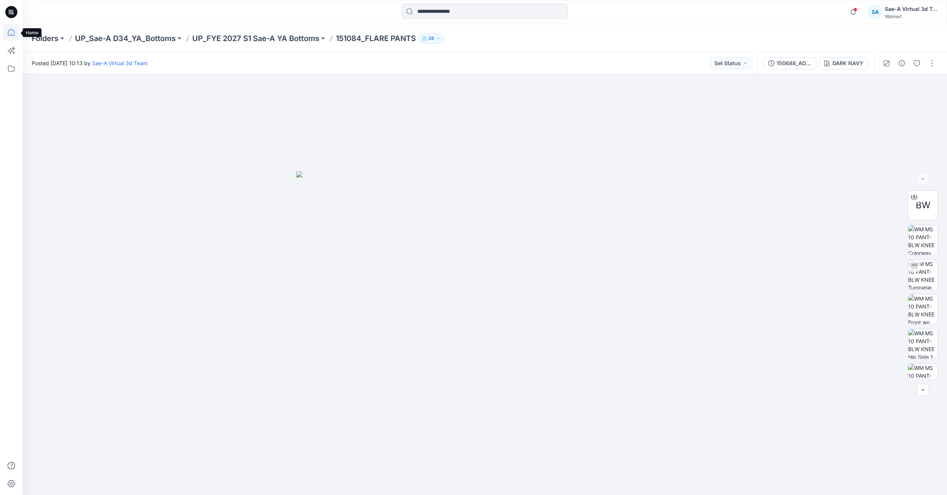
click at [6, 27] on icon at bounding box center [11, 32] width 17 height 17
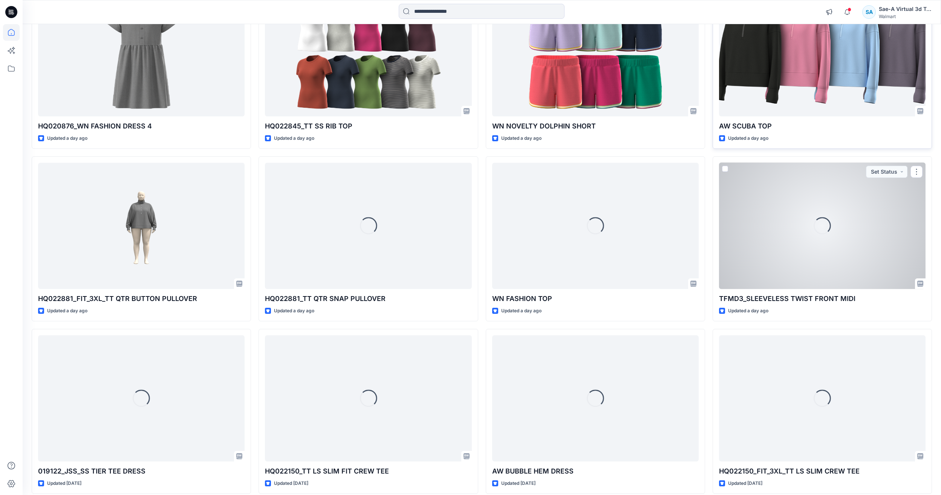
scroll to position [1014, 0]
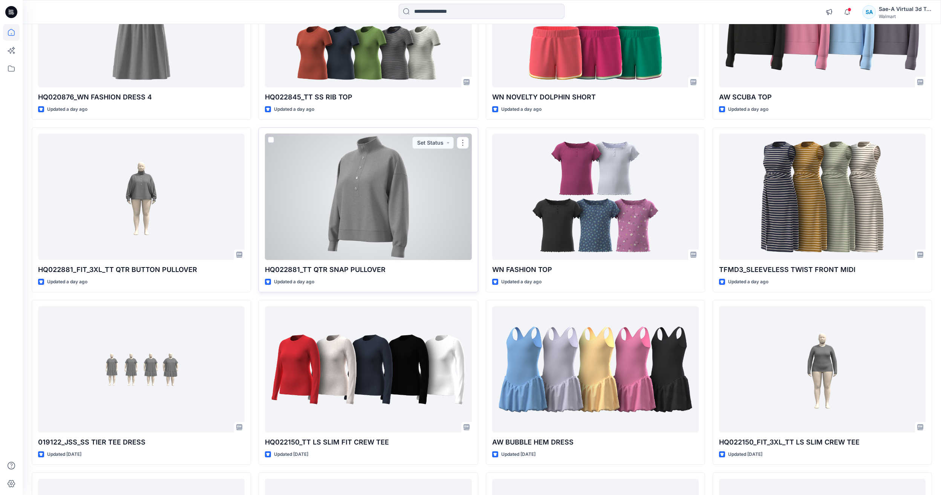
click at [346, 217] on div at bounding box center [368, 197] width 207 height 126
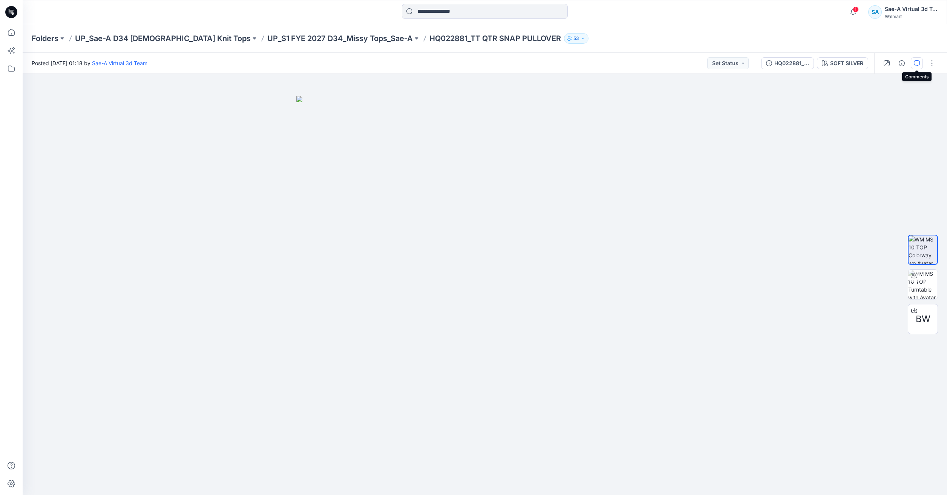
click at [916, 60] on icon "button" at bounding box center [917, 63] width 6 height 6
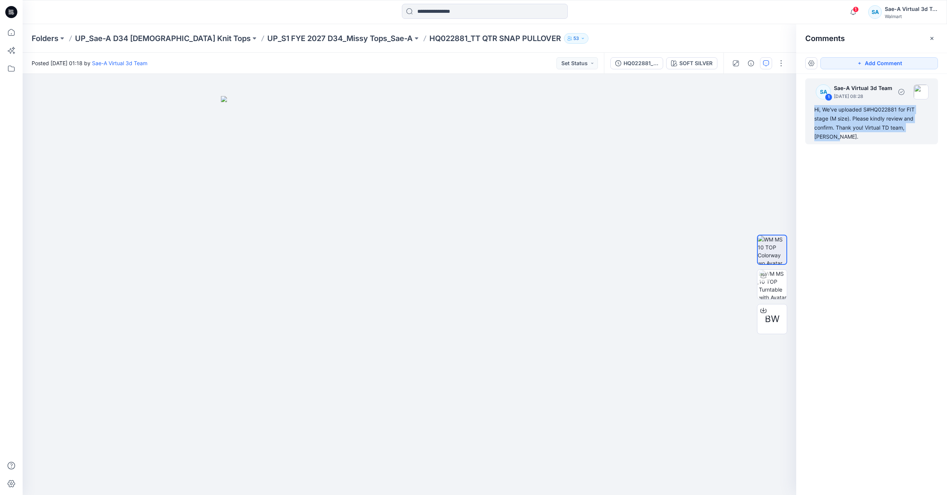
drag, startPoint x: 930, startPoint y: 127, endPoint x: 814, endPoint y: 106, distance: 118.1
click at [814, 106] on div "SA 1 Sae-A Virtual 3d Team [DATE] 08:28 Hi, We've uploaded S#HQ022881 for FIT s…" at bounding box center [871, 111] width 133 height 66
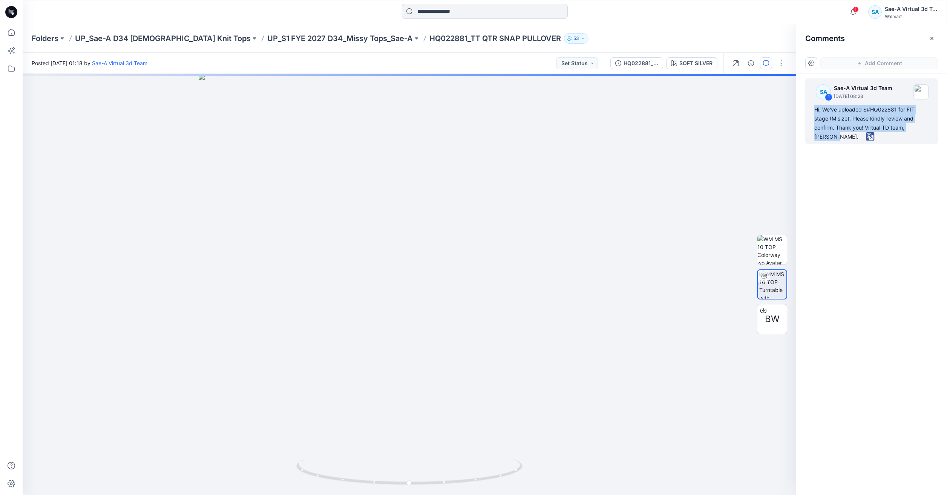
copy div "Hi, We've uploaded S#HQ022881 for FIT stage (M size). Please kindly review and …"
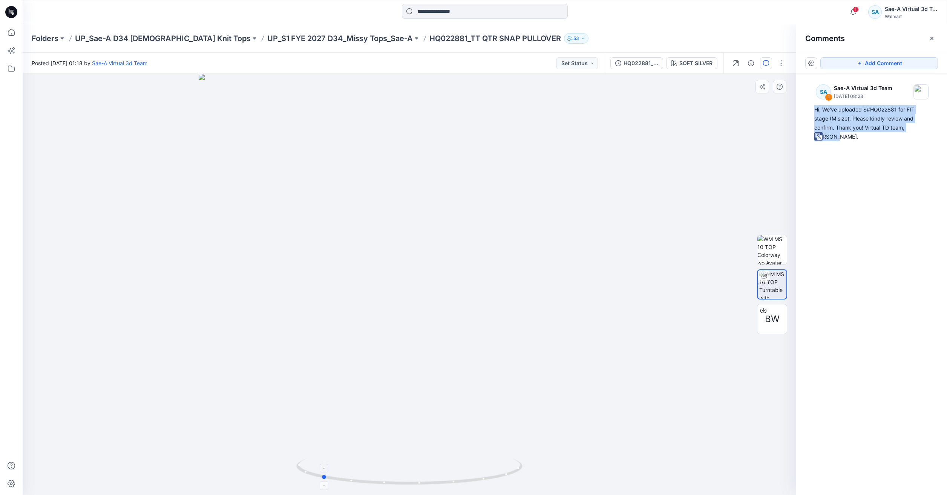
drag, startPoint x: 465, startPoint y: 481, endPoint x: 390, endPoint y: 481, distance: 74.6
click at [390, 481] on icon at bounding box center [410, 473] width 228 height 28
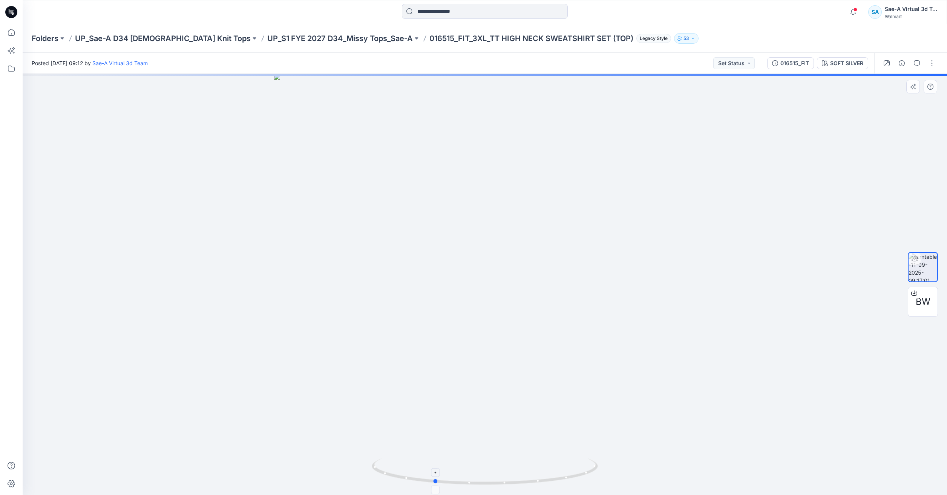
drag, startPoint x: 535, startPoint y: 486, endPoint x: 498, endPoint y: 483, distance: 37.8
click at [498, 483] on icon at bounding box center [486, 473] width 228 height 28
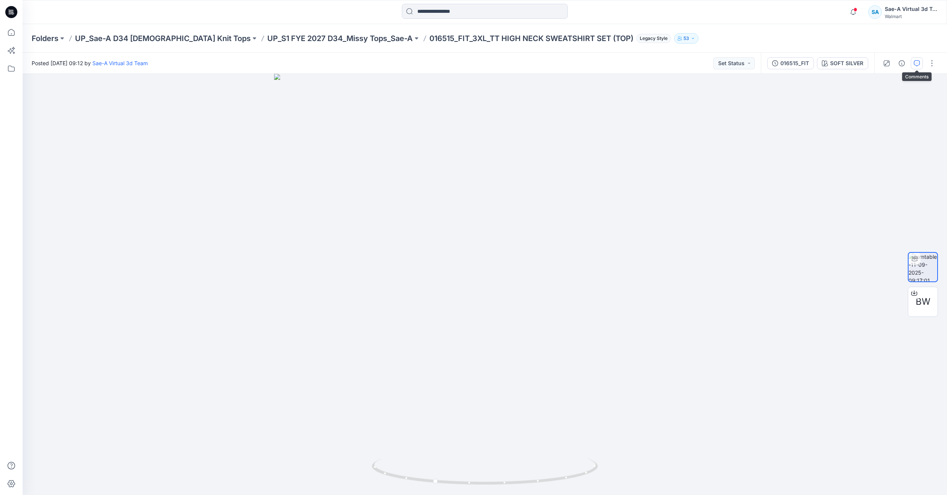
click at [920, 61] on button "button" at bounding box center [917, 63] width 12 height 12
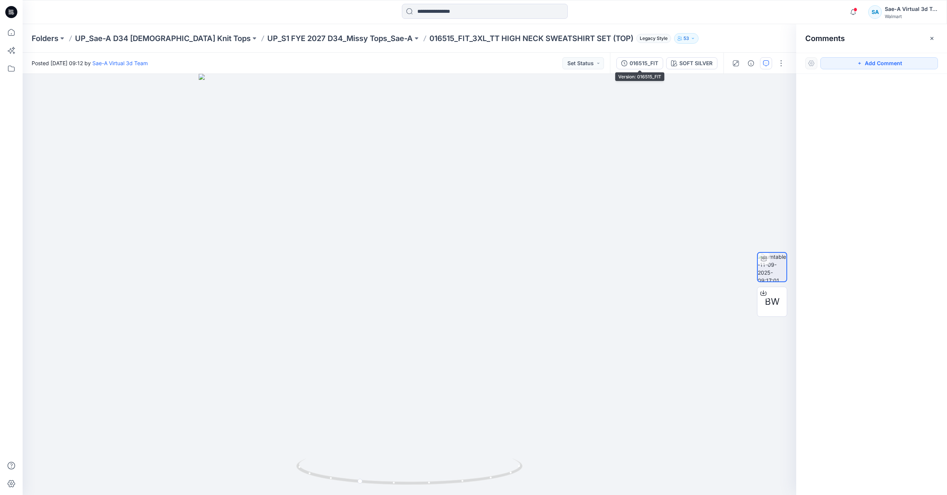
drag, startPoint x: 635, startPoint y: 61, endPoint x: 685, endPoint y: 72, distance: 50.9
click at [635, 62] on div "016515_FIT" at bounding box center [644, 63] width 29 height 8
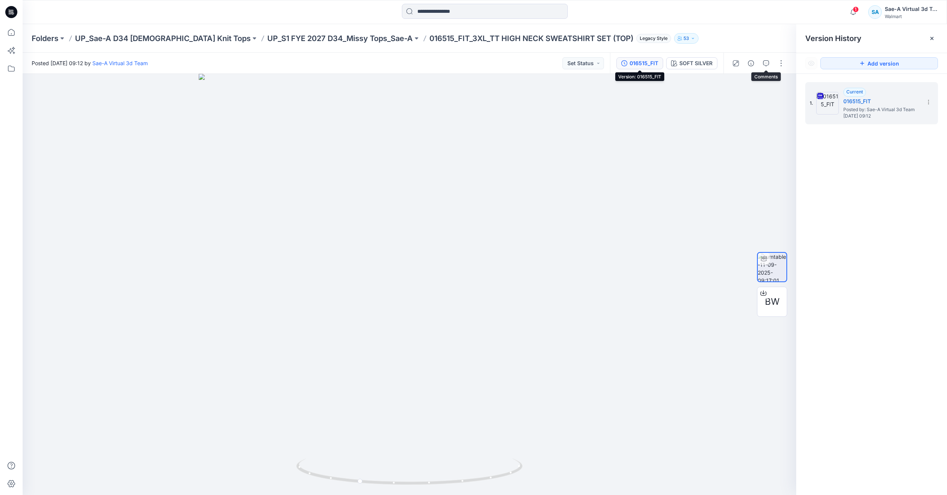
drag, startPoint x: 760, startPoint y: 64, endPoint x: 791, endPoint y: 61, distance: 31.4
click at [763, 63] on button "button" at bounding box center [766, 63] width 12 height 12
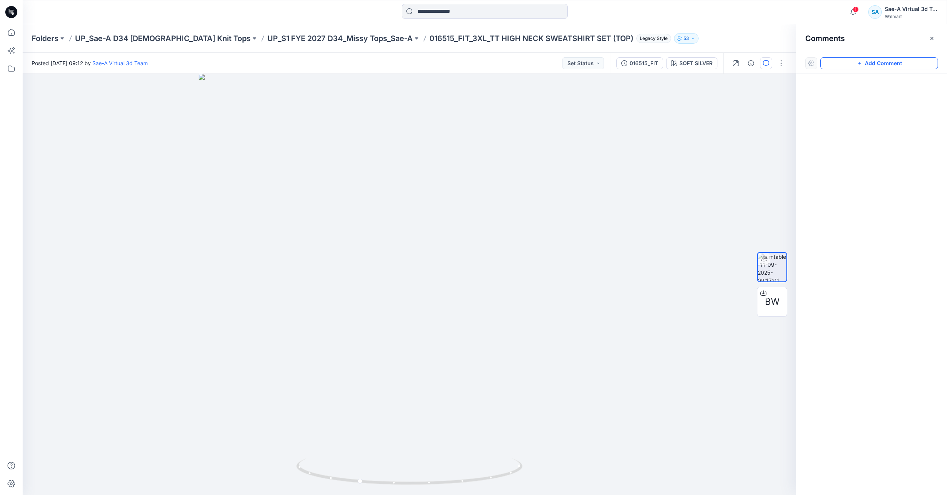
click at [875, 66] on button "Add Comment" at bounding box center [879, 63] width 118 height 12
click at [509, 89] on div "1" at bounding box center [410, 284] width 774 height 421
drag, startPoint x: 553, startPoint y: 113, endPoint x: 578, endPoint y: 114, distance: 24.1
click at [578, 114] on textarea "**********" at bounding box center [560, 110] width 124 height 30
paste textarea "****"
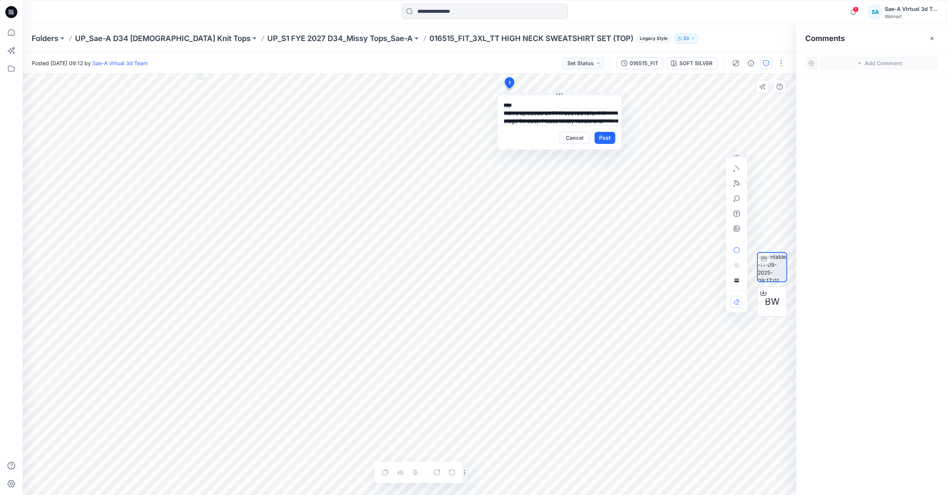
click at [524, 121] on textarea "**********" at bounding box center [560, 110] width 124 height 30
click at [548, 97] on textarea "**********" at bounding box center [560, 110] width 124 height 30
click at [589, 104] on textarea "**********" at bounding box center [560, 110] width 124 height 30
drag, startPoint x: 600, startPoint y: 115, endPoint x: 573, endPoint y: 115, distance: 26.4
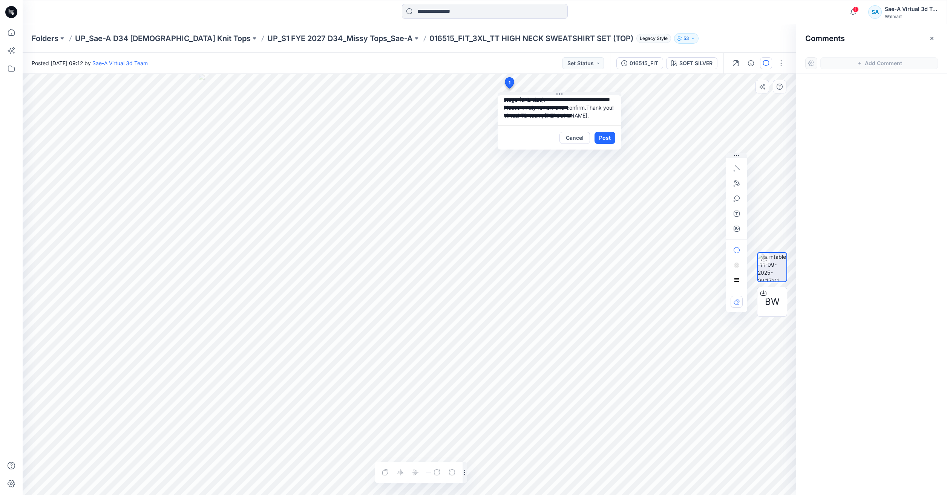
click at [573, 115] on textarea "**********" at bounding box center [560, 110] width 124 height 30
type textarea "**********"
click at [602, 140] on button "Post" at bounding box center [604, 138] width 21 height 12
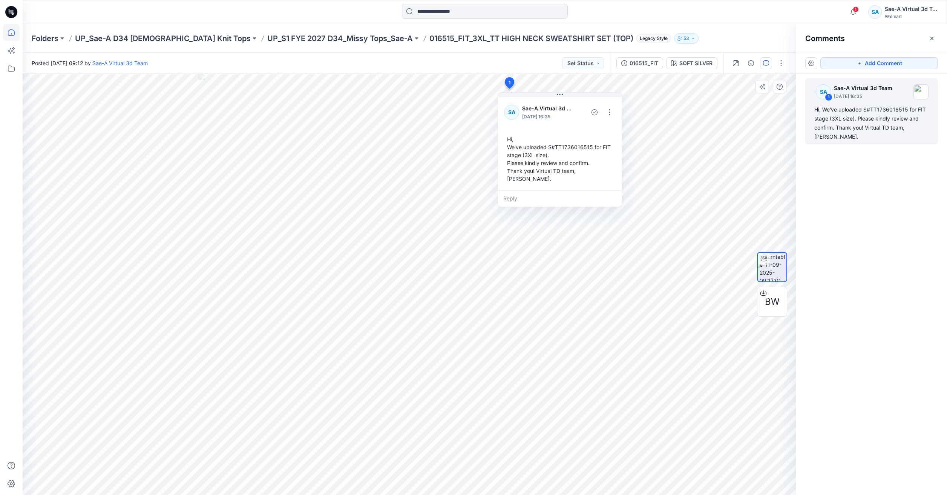
click at [8, 32] on icon at bounding box center [11, 32] width 17 height 17
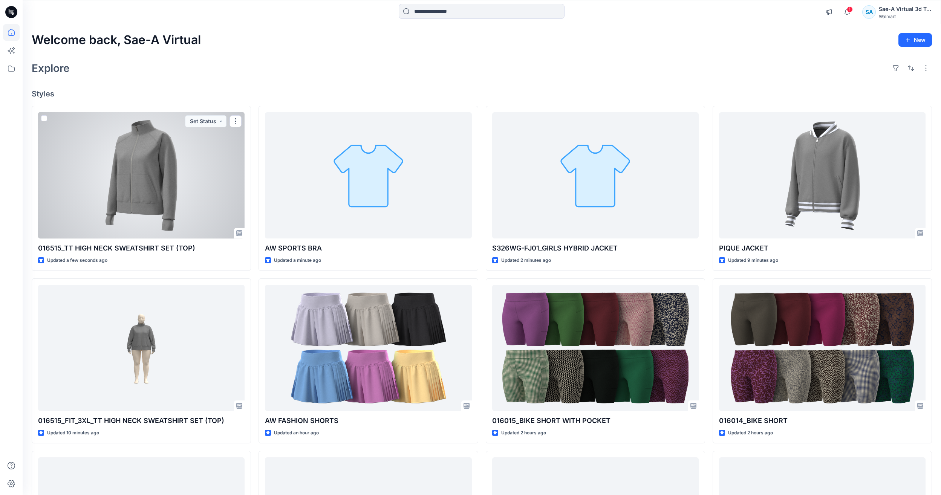
drag, startPoint x: 134, startPoint y: 180, endPoint x: 331, endPoint y: 178, distance: 196.8
click at [134, 180] on div at bounding box center [141, 175] width 207 height 126
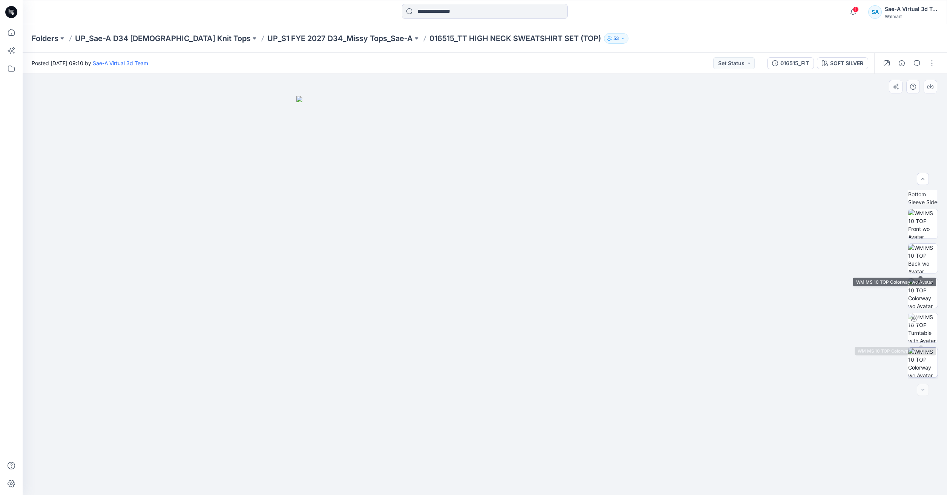
scroll to position [84, 0]
click at [919, 360] on img at bounding box center [922, 363] width 29 height 29
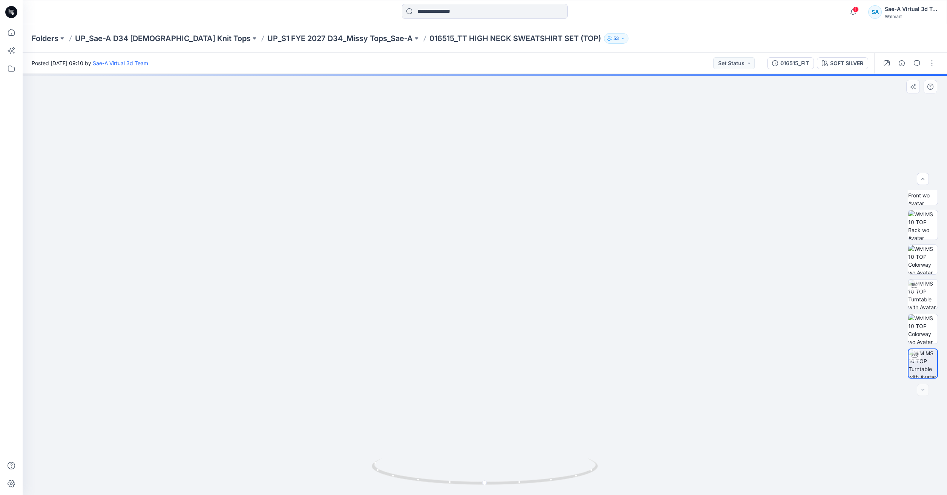
drag, startPoint x: 542, startPoint y: 180, endPoint x: 542, endPoint y: 189, distance: 8.7
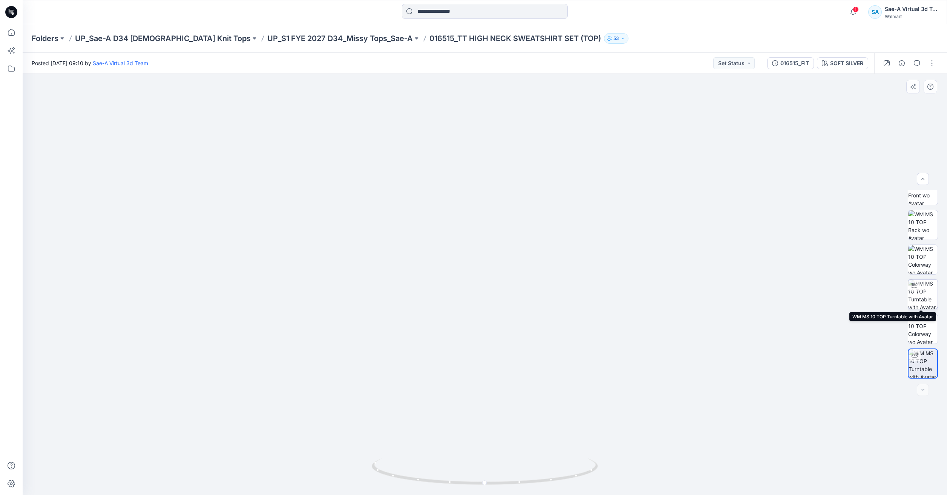
click at [922, 288] on img at bounding box center [922, 294] width 29 height 29
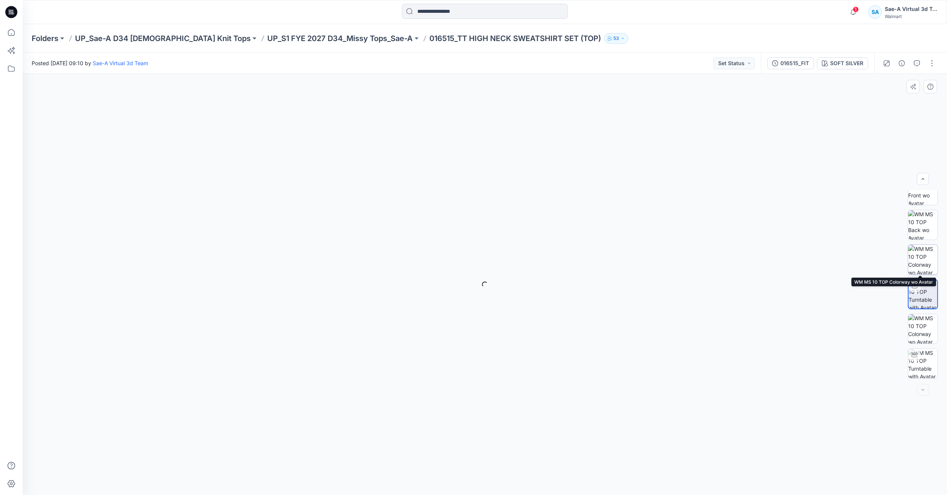
click at [922, 255] on img at bounding box center [922, 259] width 29 height 29
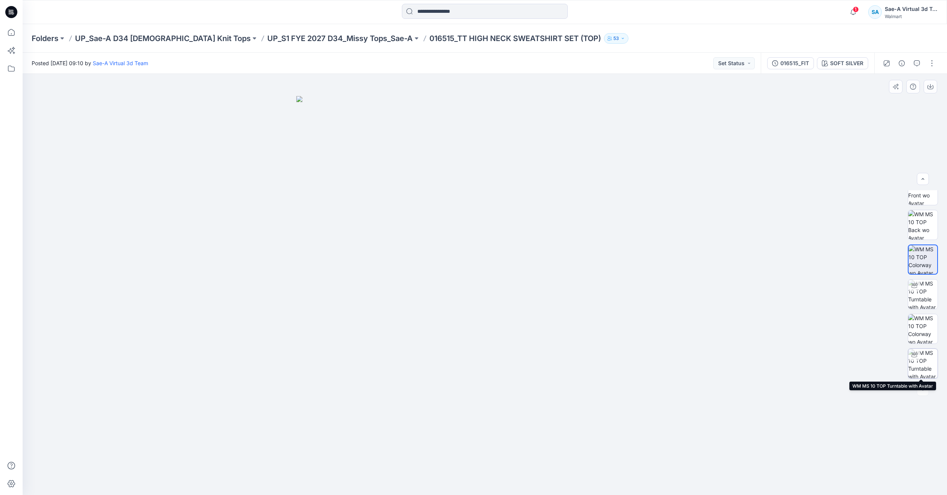
click at [922, 367] on img at bounding box center [922, 363] width 29 height 29
drag, startPoint x: 502, startPoint y: 173, endPoint x: 488, endPoint y: 332, distance: 159.3
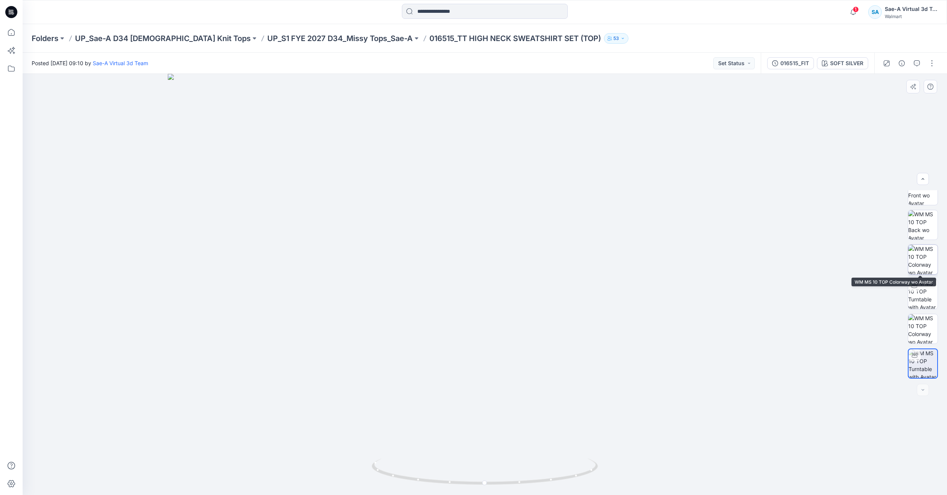
click at [924, 260] on img at bounding box center [922, 259] width 29 height 29
click at [932, 63] on button "button" at bounding box center [932, 63] width 12 height 12
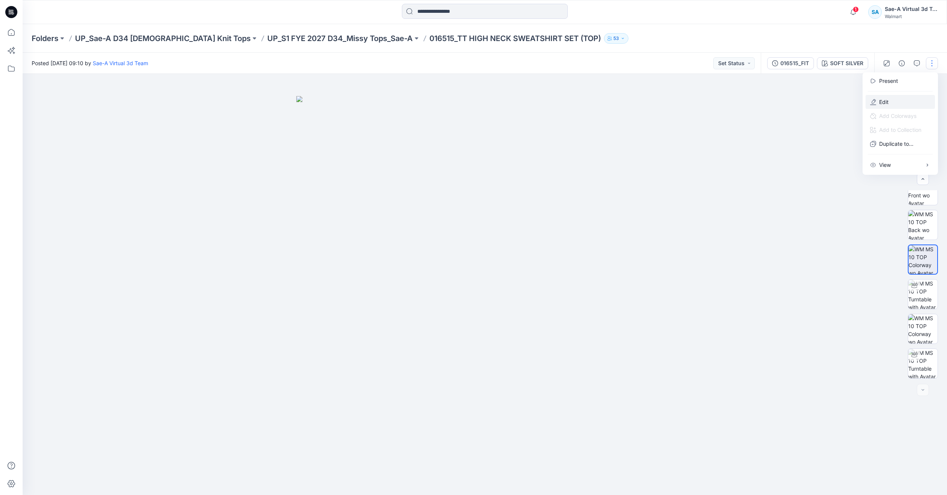
click at [907, 103] on button "Edit" at bounding box center [900, 102] width 69 height 14
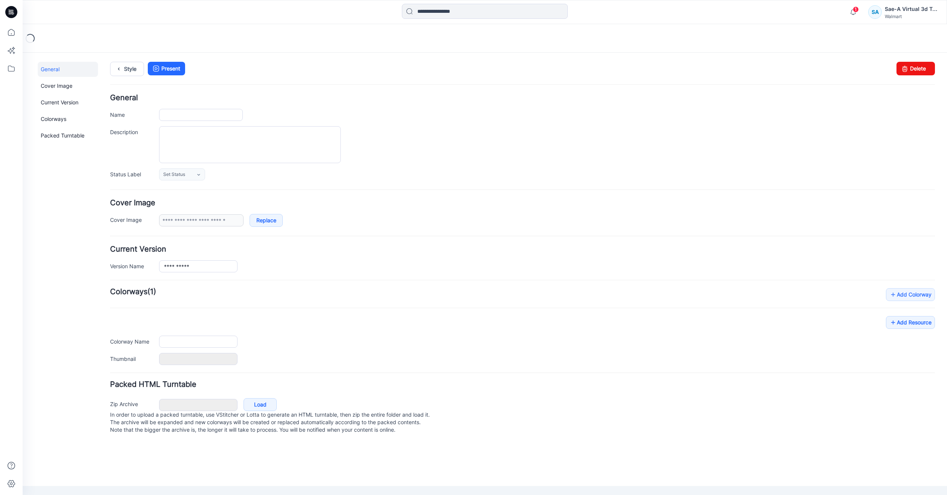
type input "**********"
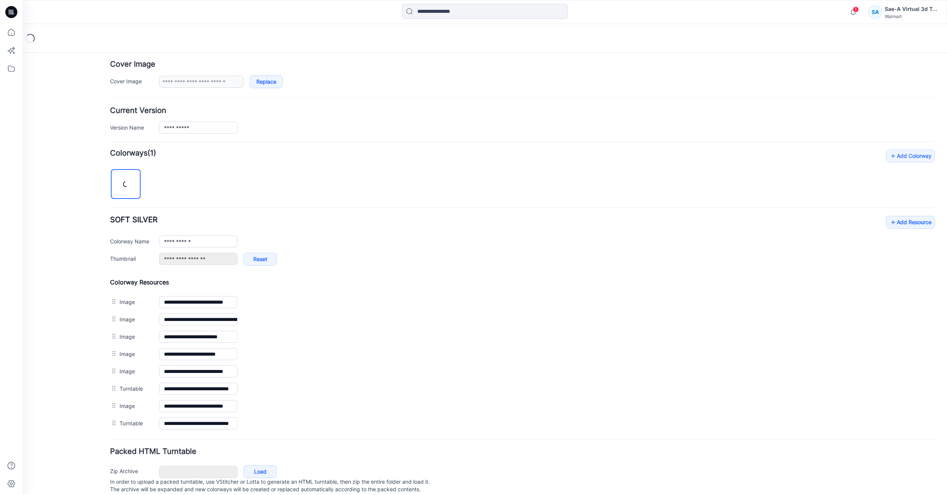
scroll to position [162, 0]
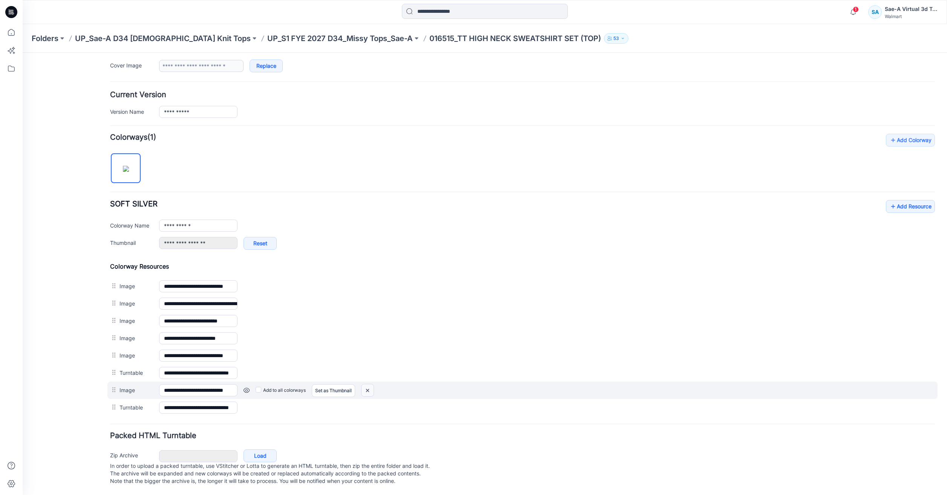
click at [369, 385] on img at bounding box center [368, 391] width 12 height 12
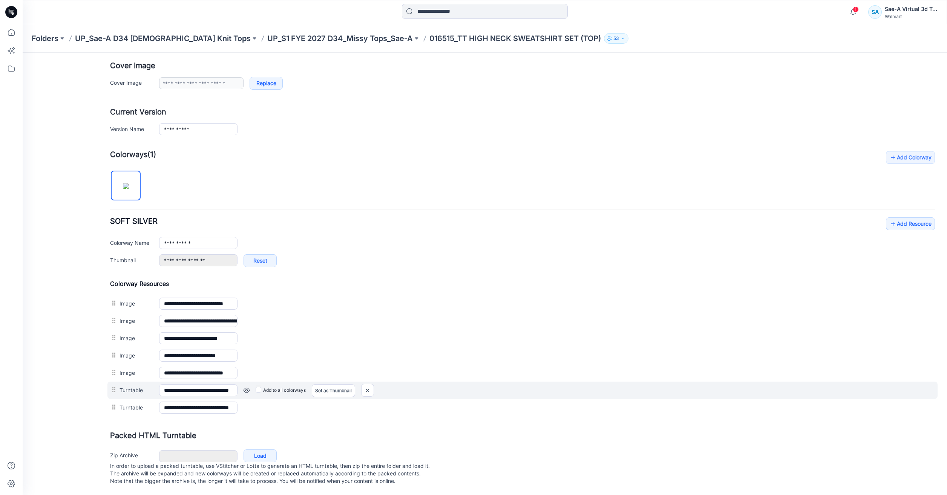
scroll to position [145, 0]
click at [371, 385] on img at bounding box center [368, 391] width 12 height 12
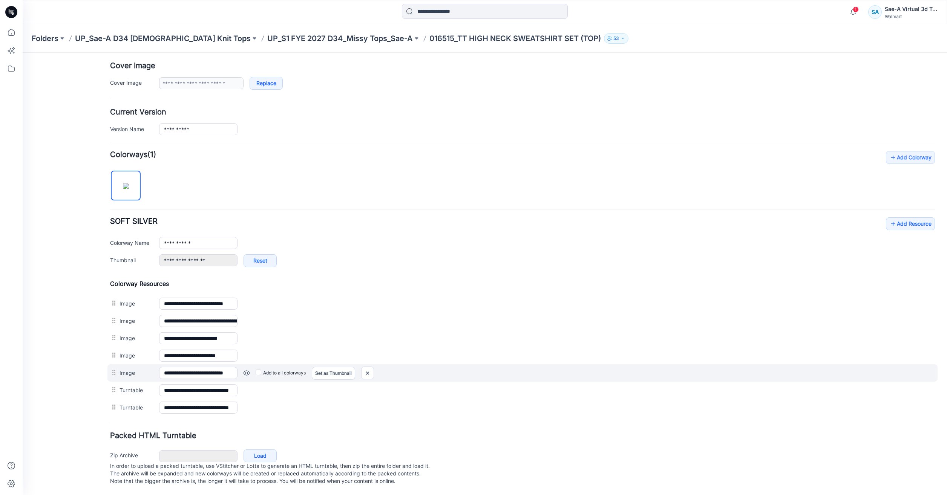
scroll to position [127, 0]
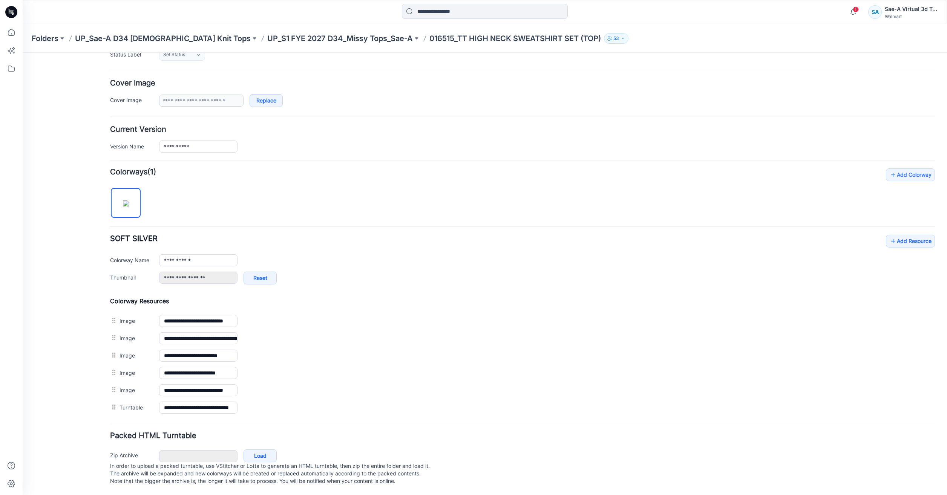
click at [23, 53] on img at bounding box center [23, 53] width 0 height 0
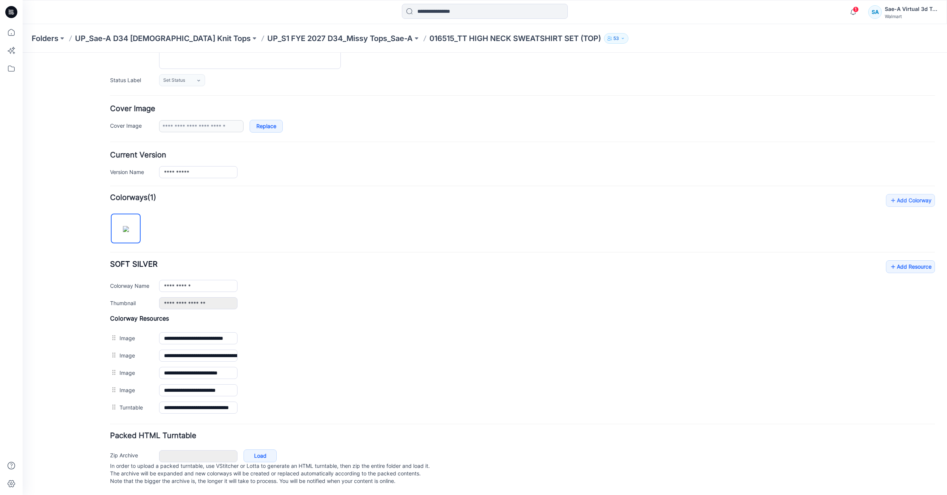
scroll to position [102, 0]
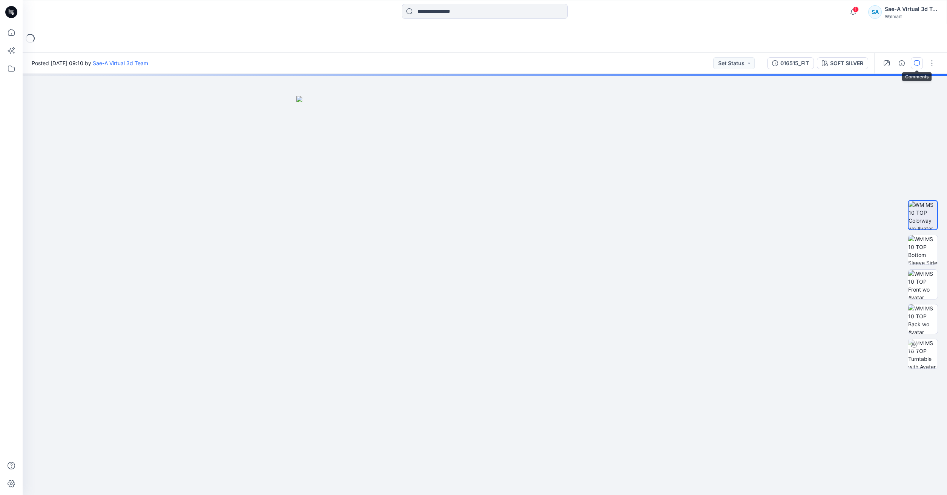
click at [920, 65] on button "button" at bounding box center [917, 63] width 12 height 12
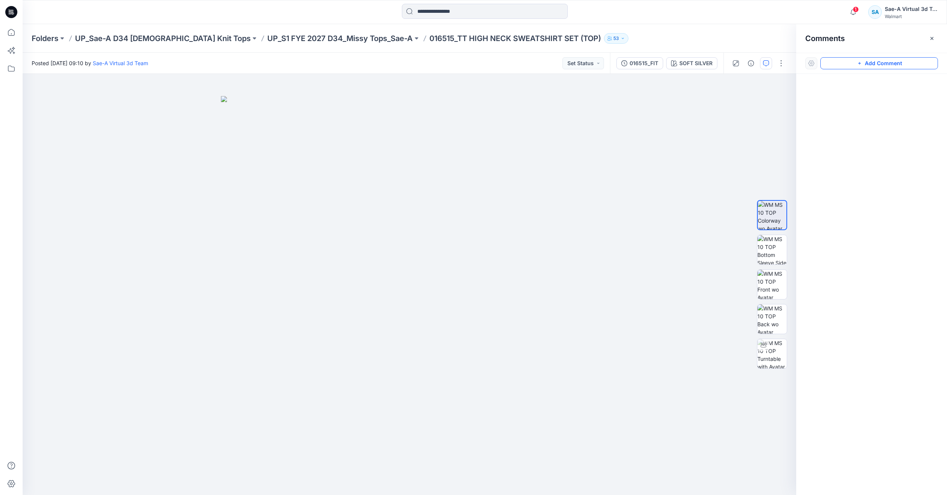
click at [870, 65] on button "Add Comment" at bounding box center [879, 63] width 118 height 12
click at [567, 102] on div "1 Cancel Post Layer 1" at bounding box center [410, 284] width 774 height 421
click at [569, 117] on textarea "**********" at bounding box center [618, 124] width 124 height 30
click at [601, 134] on textarea "**********" at bounding box center [618, 124] width 124 height 30
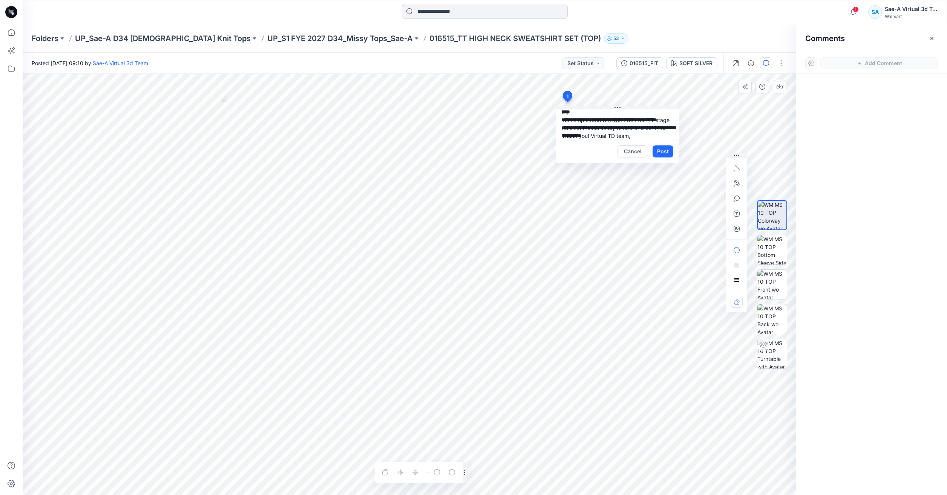
click at [648, 136] on textarea "**********" at bounding box center [618, 124] width 124 height 30
type textarea "**********"
click at [642, 152] on button "Cancel" at bounding box center [632, 152] width 31 height 12
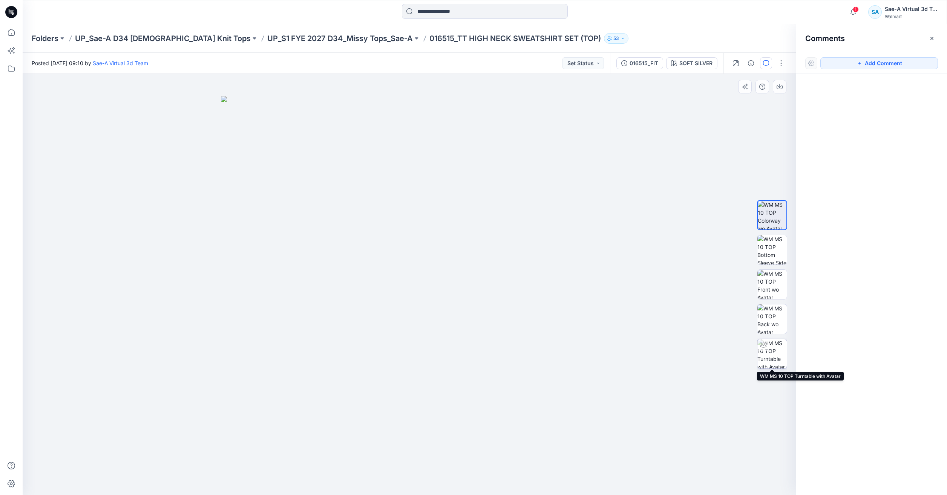
click at [763, 352] on img at bounding box center [771, 353] width 29 height 29
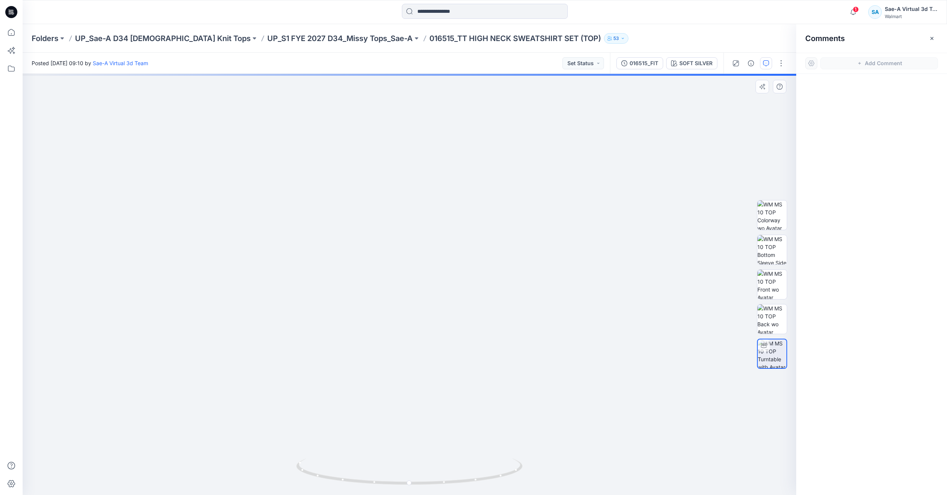
drag, startPoint x: 432, startPoint y: 254, endPoint x: 426, endPoint y: 303, distance: 49.0
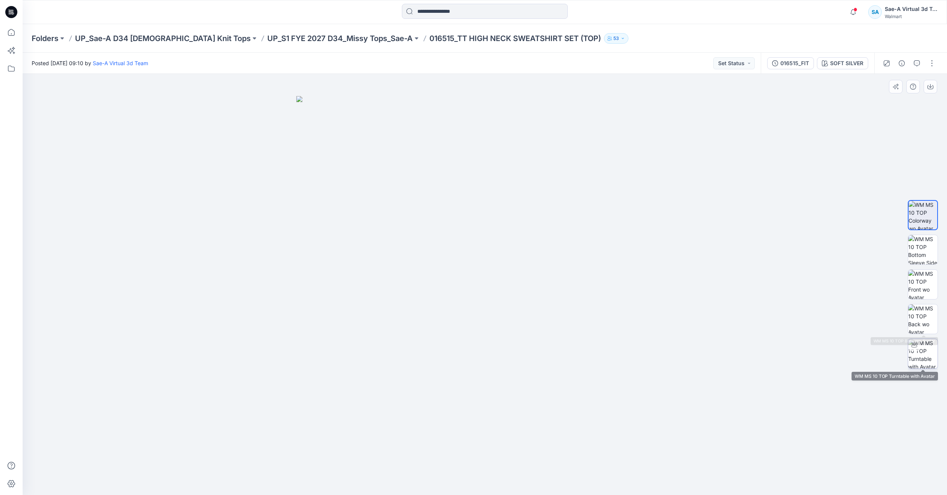
click at [913, 354] on img at bounding box center [922, 353] width 29 height 29
click at [921, 349] on div at bounding box center [923, 364] width 30 height 30
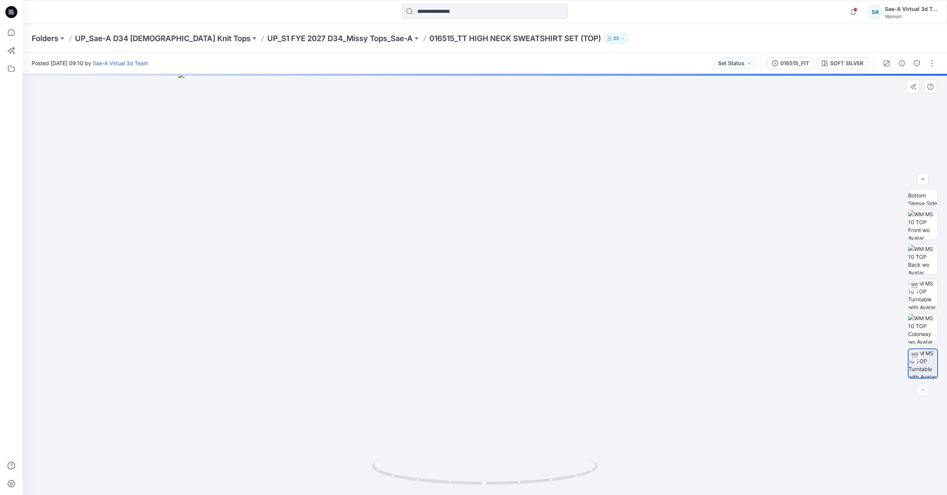
drag, startPoint x: 518, startPoint y: 234, endPoint x: 536, endPoint y: 310, distance: 78.6
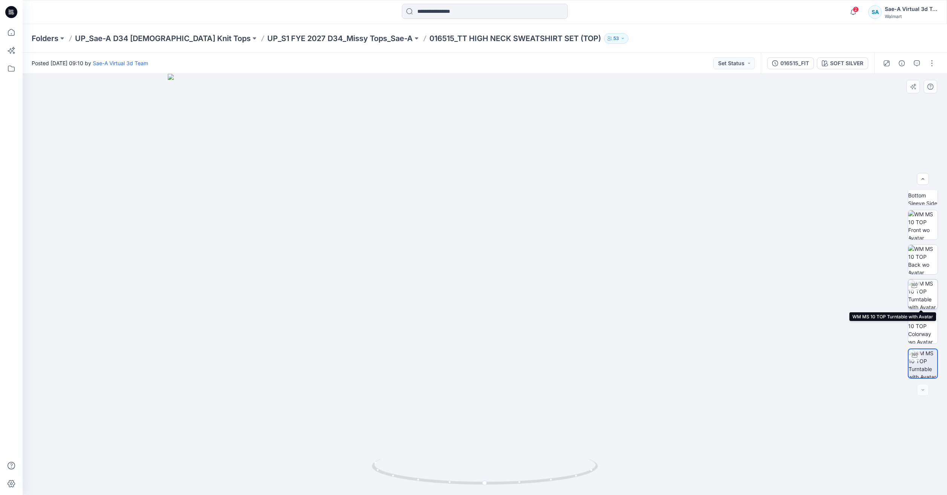
click at [914, 287] on icon at bounding box center [914, 286] width 6 height 6
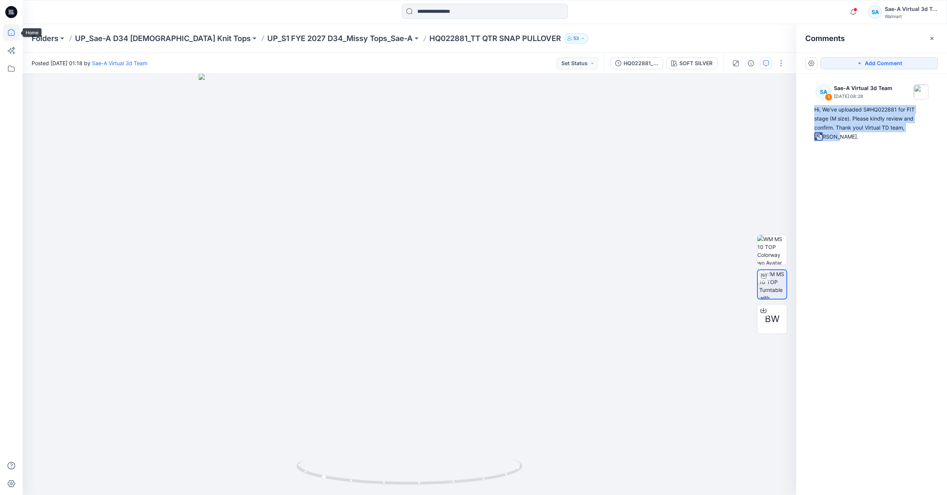
drag, startPoint x: 0, startPoint y: 0, endPoint x: 6, endPoint y: 35, distance: 35.1
click at [6, 35] on icon at bounding box center [11, 32] width 17 height 17
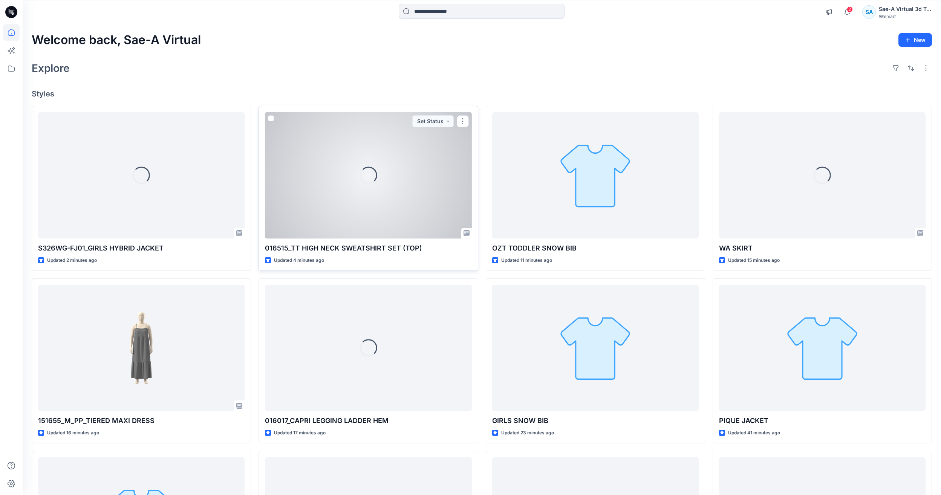
click at [443, 193] on div "Loading..." at bounding box center [368, 175] width 207 height 126
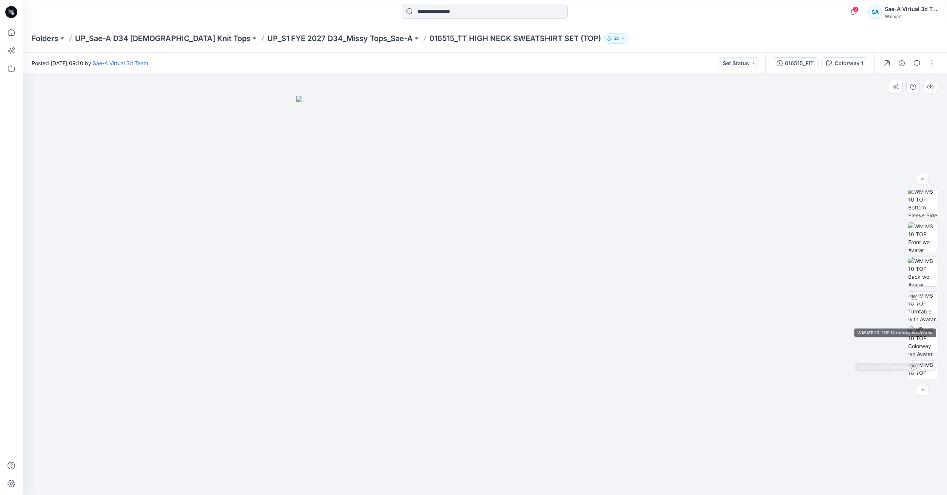
scroll to position [119, 0]
click at [922, 359] on img at bounding box center [922, 363] width 29 height 29
drag, startPoint x: 550, startPoint y: 305, endPoint x: 538, endPoint y: 368, distance: 64.5
click at [920, 298] on img at bounding box center [922, 294] width 29 height 29
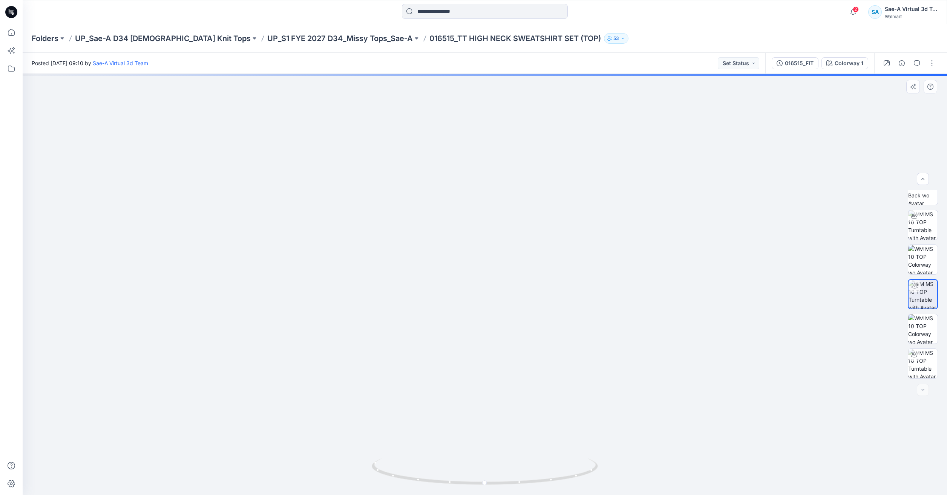
drag, startPoint x: 496, startPoint y: 257, endPoint x: 488, endPoint y: 377, distance: 119.8
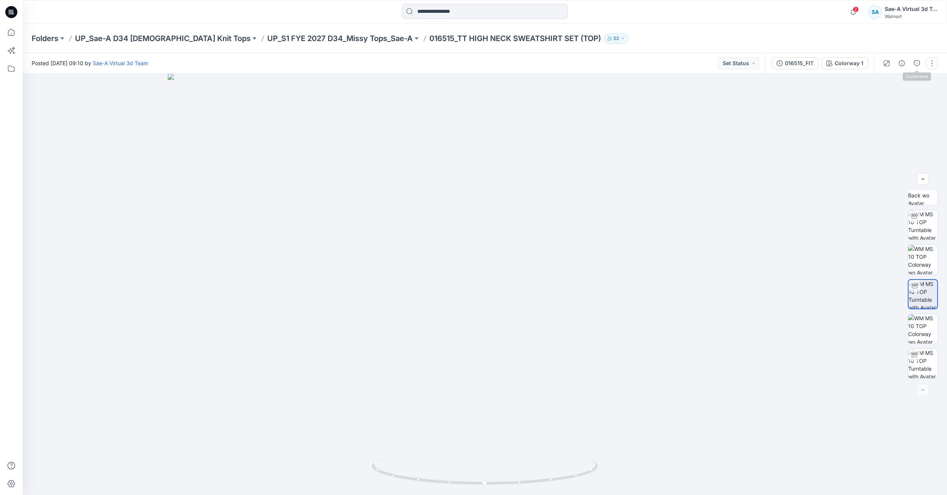
click at [930, 63] on button "button" at bounding box center [932, 63] width 12 height 12
click at [885, 98] on button "Edit" at bounding box center [900, 102] width 69 height 14
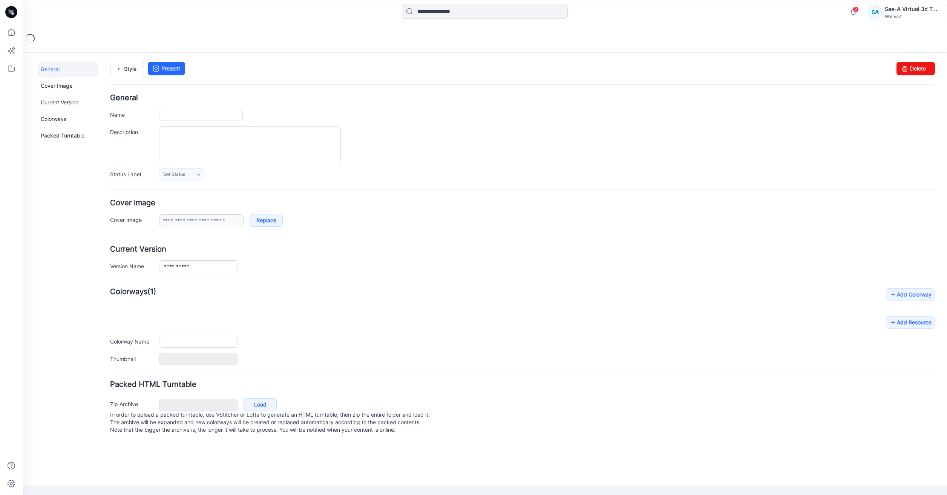
type input "**********"
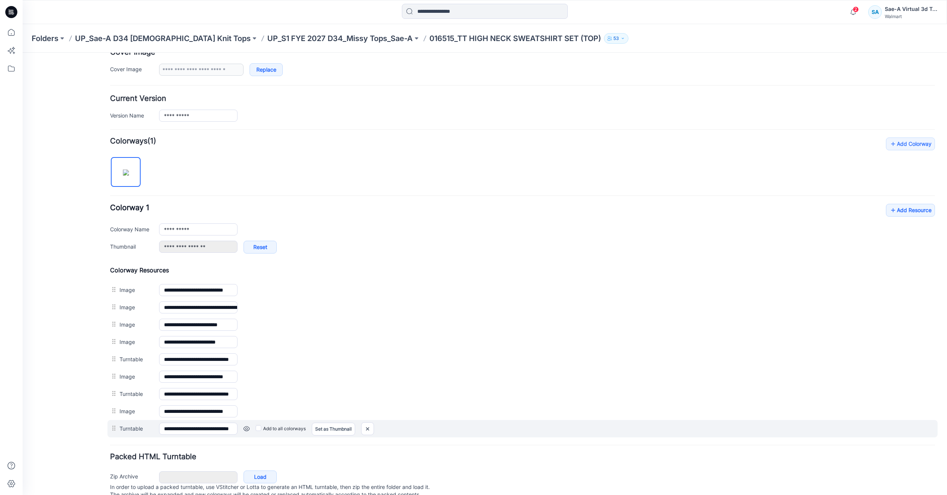
scroll to position [179, 0]
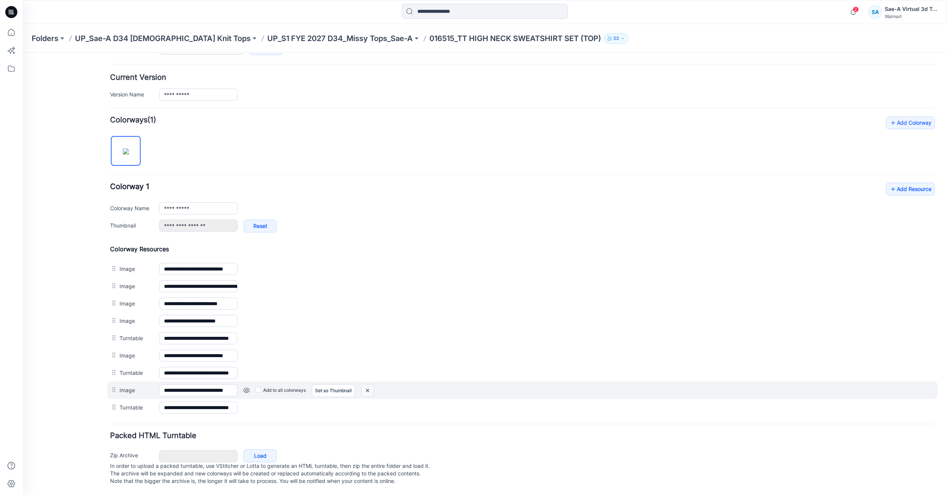
click at [365, 385] on img at bounding box center [368, 391] width 12 height 12
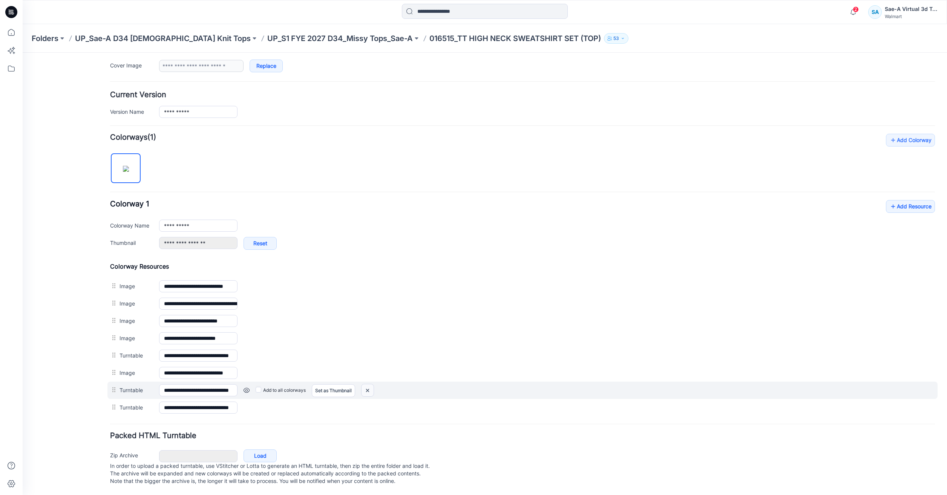
scroll to position [162, 0]
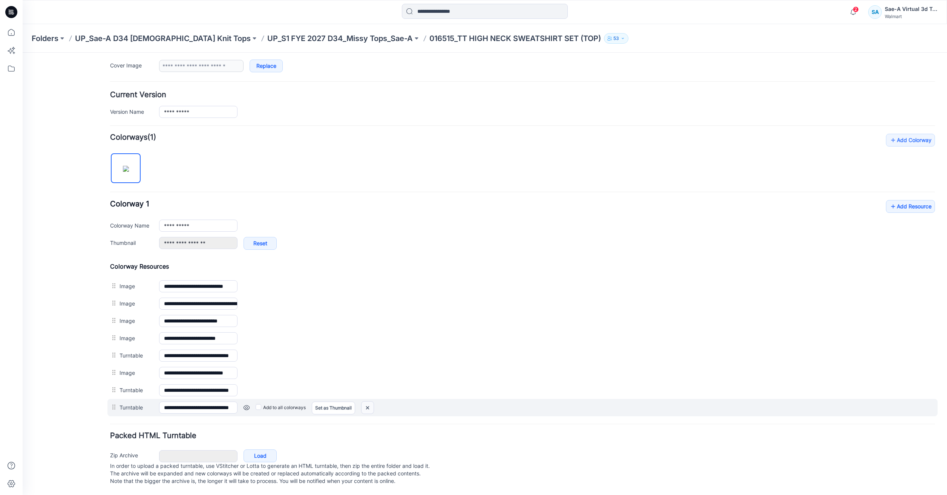
click at [369, 402] on img at bounding box center [368, 408] width 12 height 12
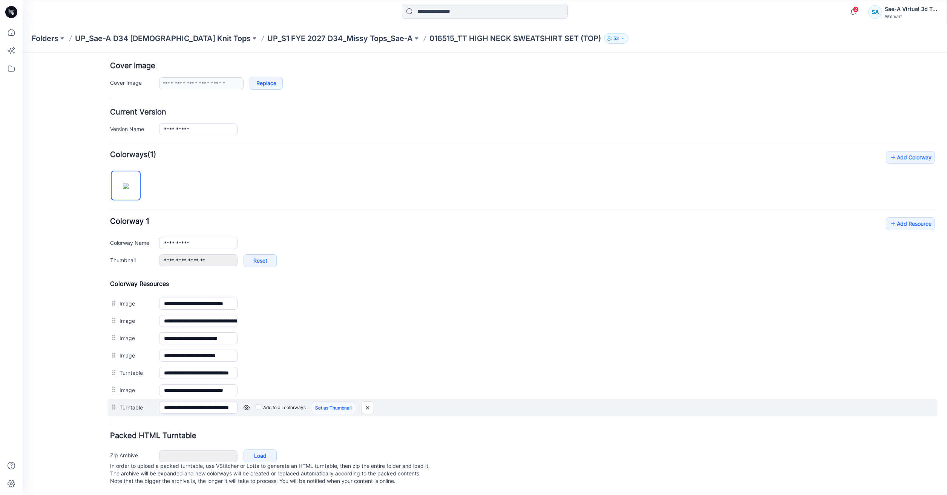
scroll to position [145, 0]
click at [368, 403] on img at bounding box center [368, 408] width 12 height 12
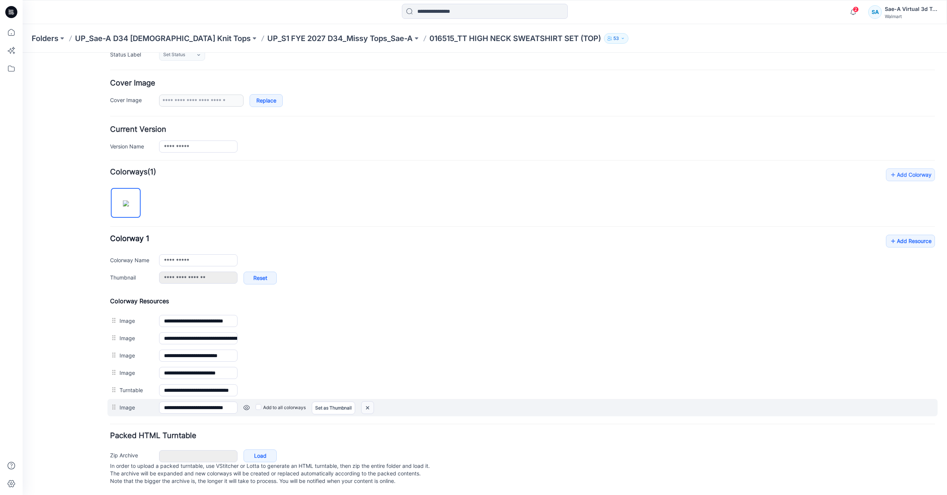
scroll to position [127, 0]
click at [370, 402] on img at bounding box center [368, 408] width 12 height 12
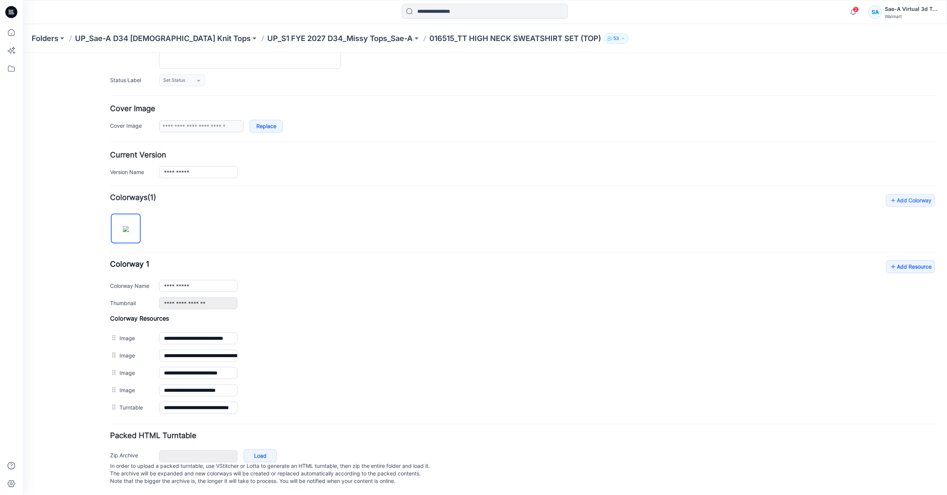
scroll to position [102, 0]
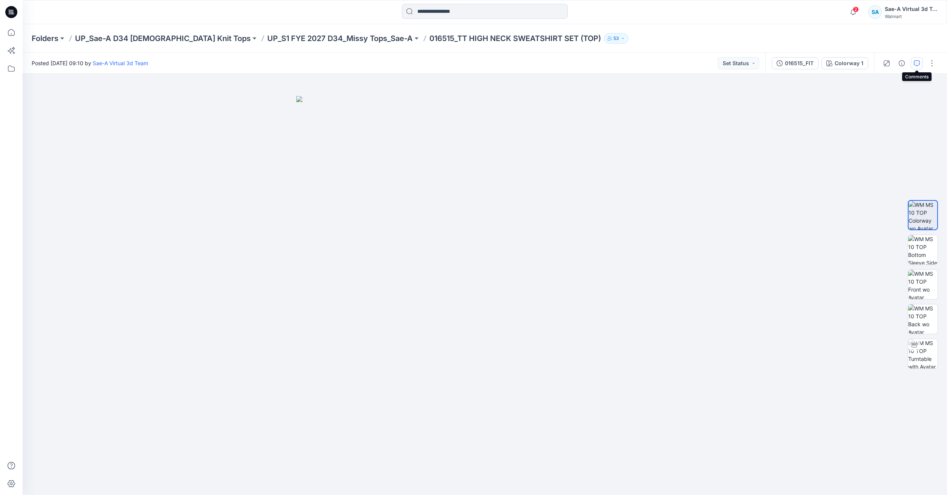
click at [917, 69] on button "button" at bounding box center [917, 63] width 12 height 12
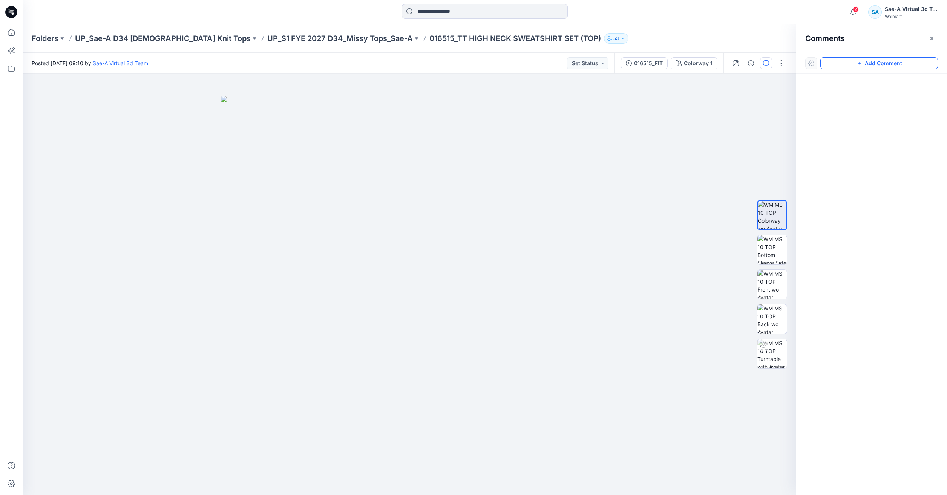
click at [852, 64] on button "Add Comment" at bounding box center [879, 63] width 118 height 12
click at [460, 128] on div "1" at bounding box center [410, 284] width 774 height 421
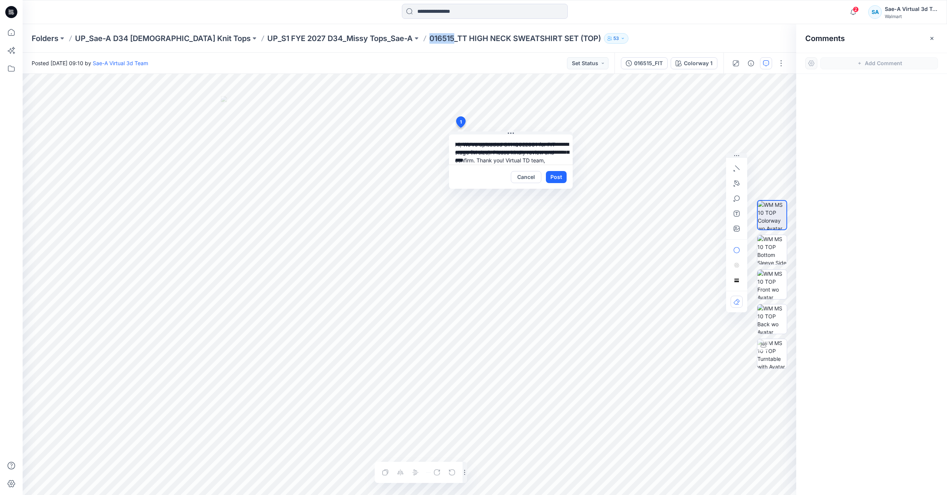
drag, startPoint x: 394, startPoint y: 36, endPoint x: 374, endPoint y: 40, distance: 21.1
click at [429, 40] on p "016515_TT HIGH NECK SWEATSHIRT SET (TOP)" at bounding box center [515, 38] width 172 height 11
click at [546, 144] on textarea "**********" at bounding box center [511, 150] width 124 height 30
click at [495, 152] on textarea "**********" at bounding box center [511, 150] width 124 height 30
click at [539, 159] on textarea "**********" at bounding box center [511, 150] width 124 height 30
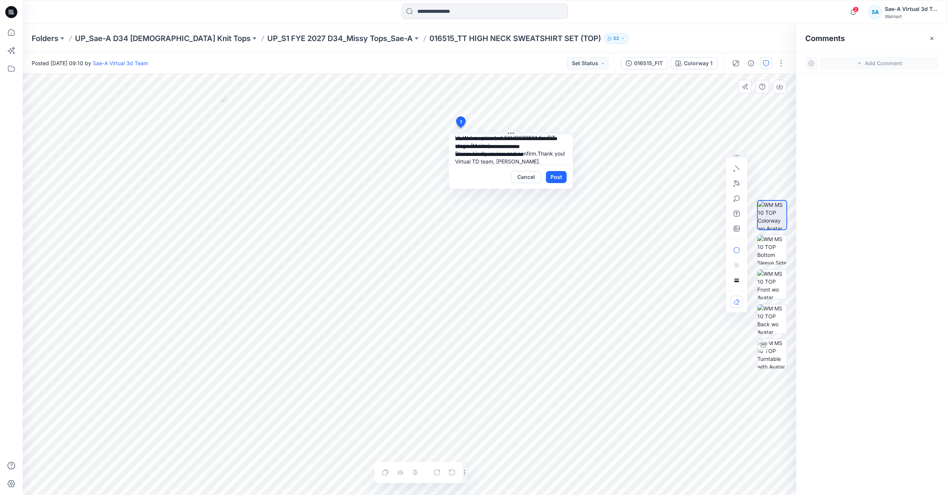
scroll to position [14, 0]
drag, startPoint x: 525, startPoint y: 156, endPoint x: 549, endPoint y: 158, distance: 23.5
click at [549, 158] on textarea "**********" at bounding box center [511, 150] width 124 height 30
drag, startPoint x: 505, startPoint y: 153, endPoint x: 529, endPoint y: 151, distance: 24.5
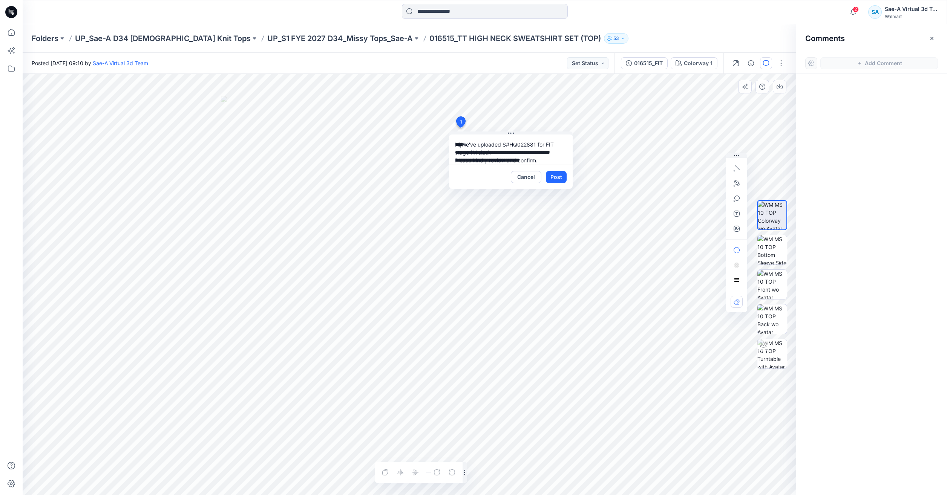
click at [529, 151] on textarea "**********" at bounding box center [511, 150] width 124 height 30
paste textarea "****"
type textarea "**********"
click at [556, 178] on button "Post" at bounding box center [556, 177] width 21 height 12
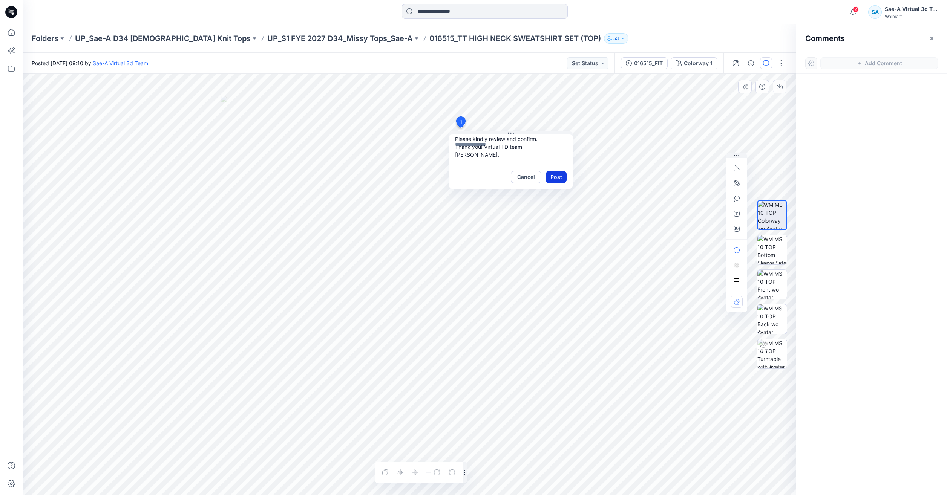
scroll to position [0, 0]
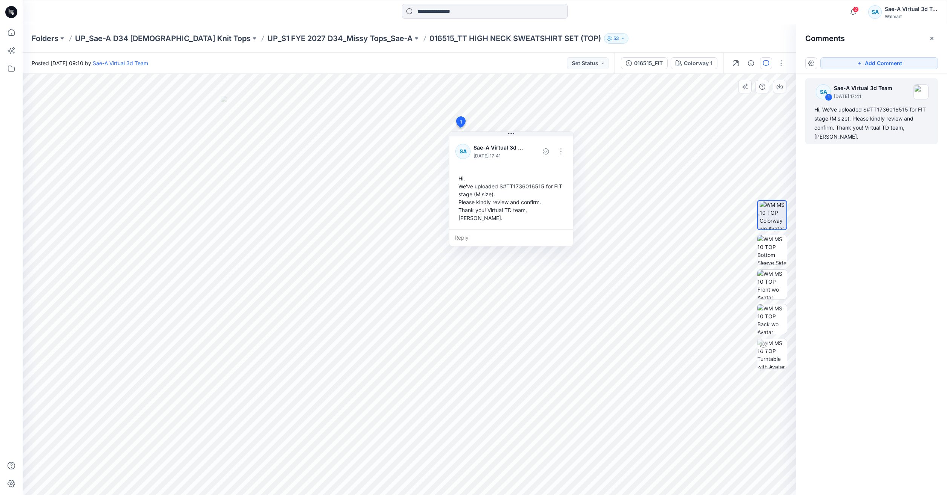
click at [780, 70] on div at bounding box center [758, 63] width 70 height 21
drag, startPoint x: 783, startPoint y: 62, endPoint x: 779, endPoint y: 64, distance: 4.7
click at [784, 62] on button "button" at bounding box center [781, 63] width 12 height 12
click at [734, 104] on p "Edit" at bounding box center [732, 102] width 9 height 8
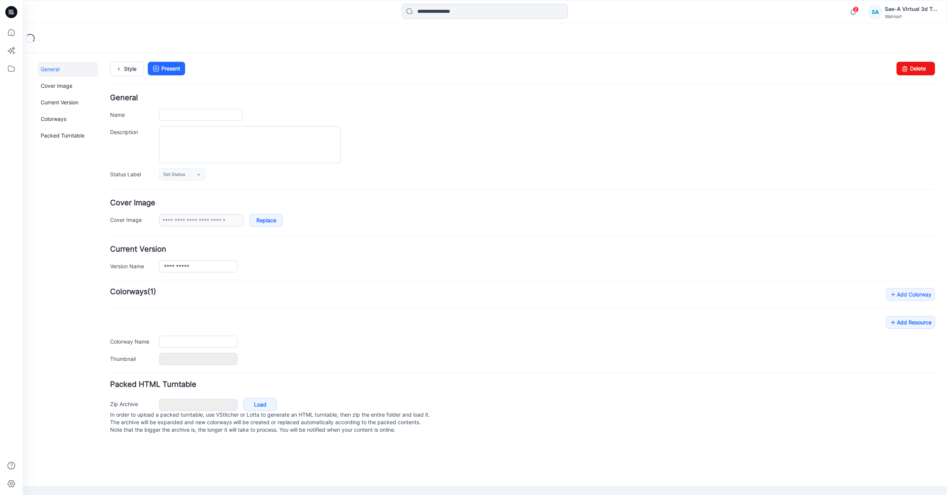
type input "**********"
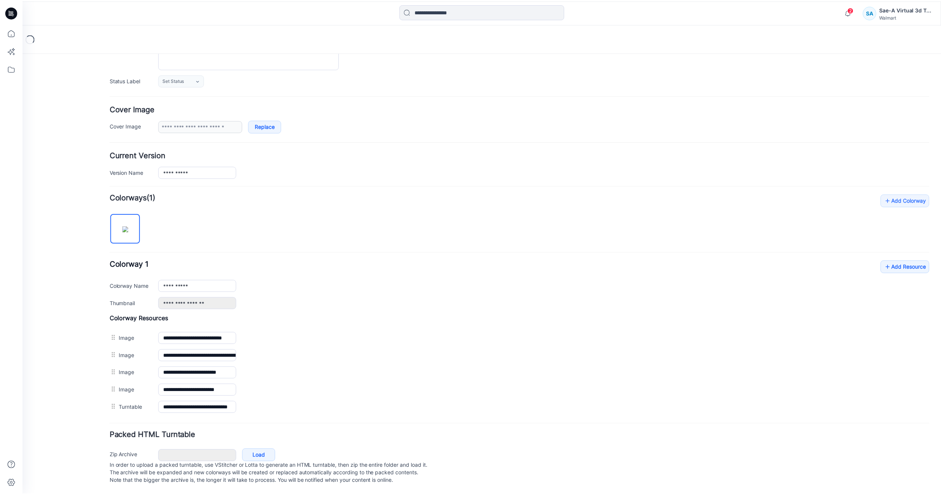
scroll to position [102, 0]
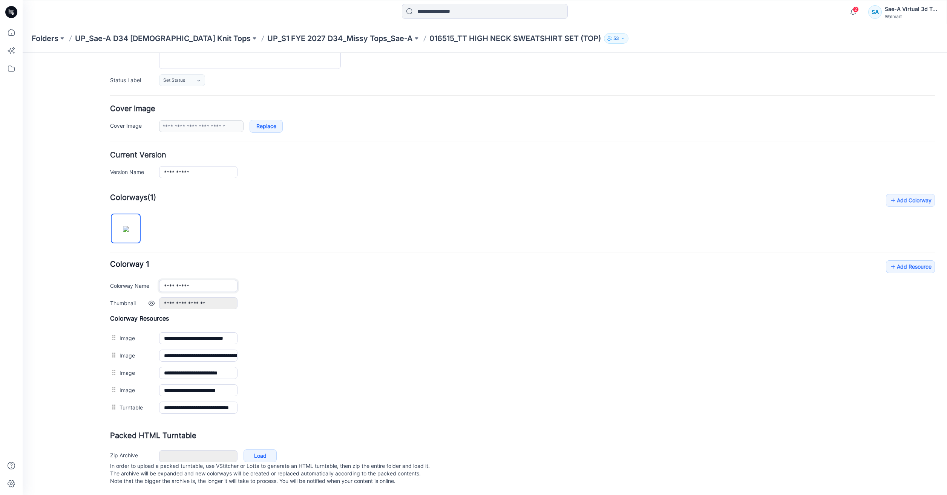
drag, startPoint x: 198, startPoint y: 276, endPoint x: 132, endPoint y: 295, distance: 69.2
click at [132, 295] on div "**********" at bounding box center [522, 284] width 825 height 49
click at [410, 265] on div "**********" at bounding box center [522, 284] width 825 height 49
click at [207, 280] on input "***" at bounding box center [198, 286] width 78 height 12
type input "**********"
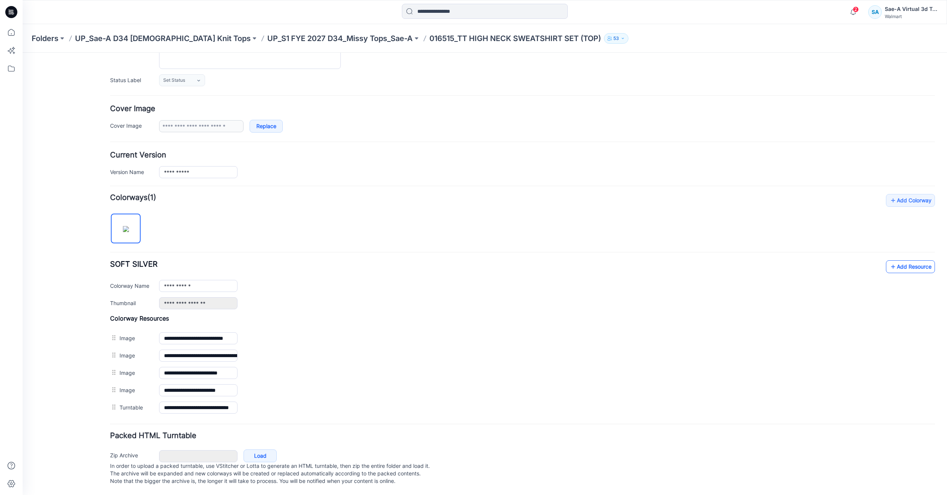
click at [918, 262] on link "Add Resource" at bounding box center [910, 266] width 49 height 13
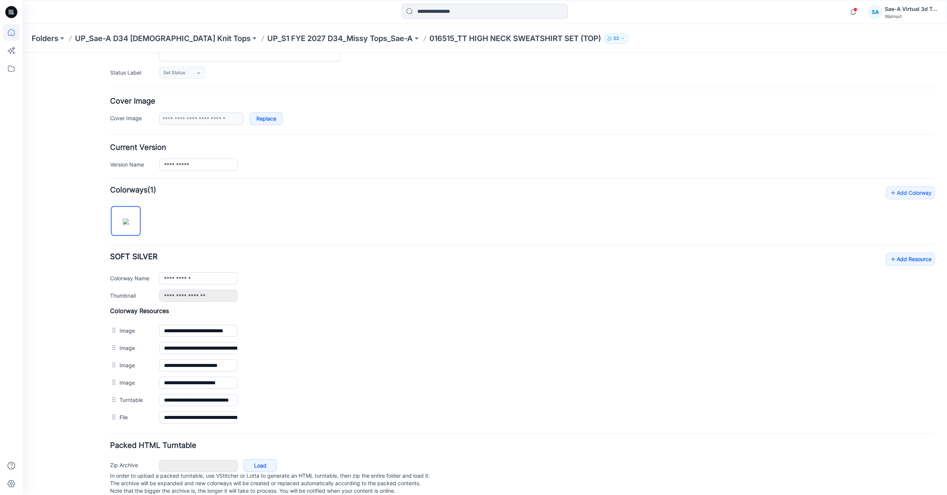
click at [8, 32] on icon at bounding box center [11, 32] width 7 height 7
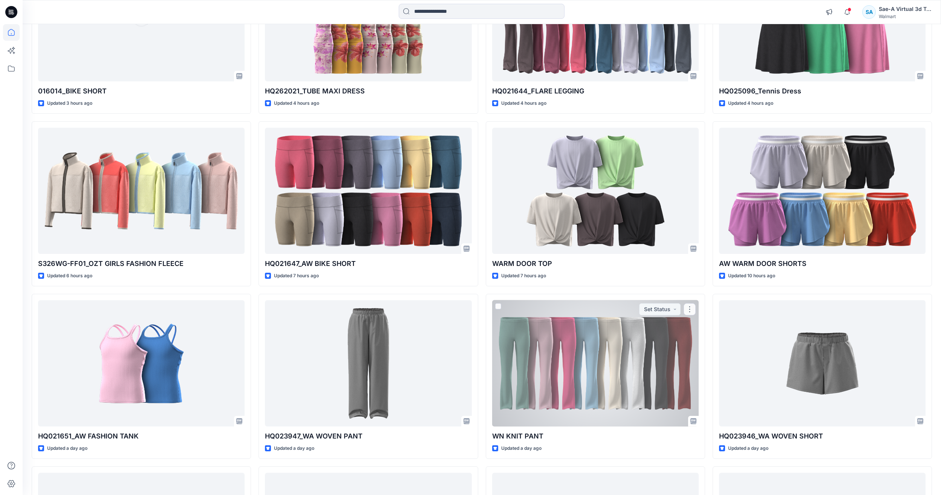
scroll to position [939, 0]
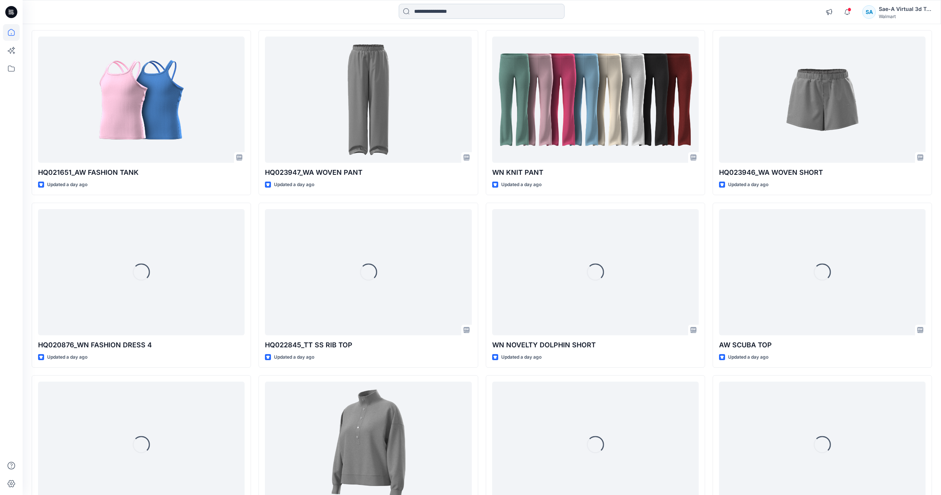
click at [453, 12] on input at bounding box center [482, 11] width 166 height 15
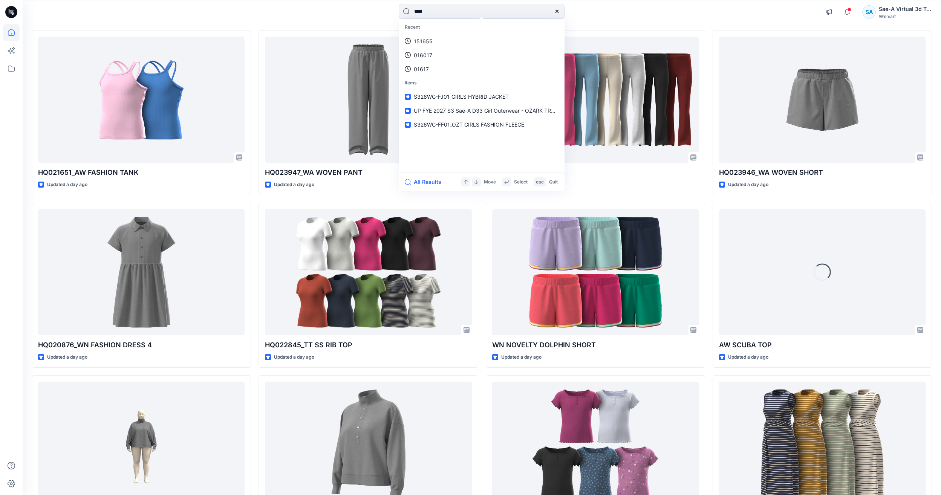
type input "*****"
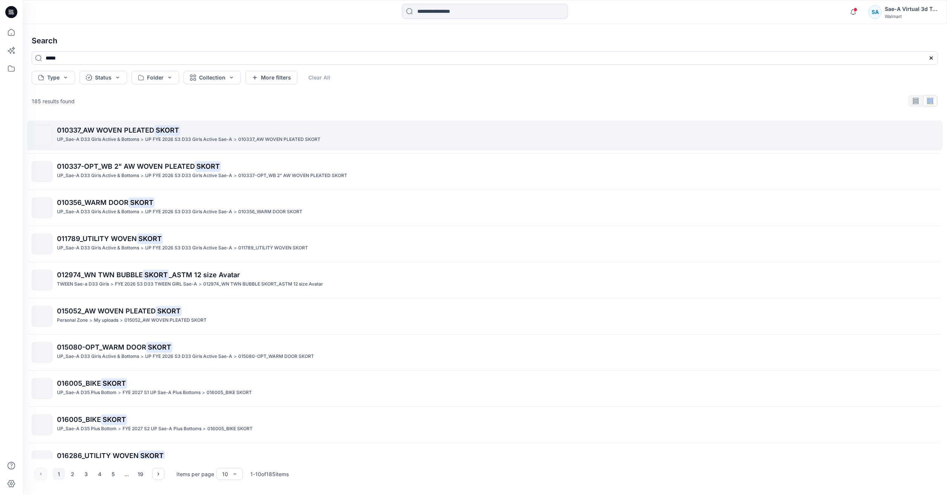
click at [263, 133] on p "010337_AW WOVEN PLEATED SKORT" at bounding box center [497, 130] width 881 height 11
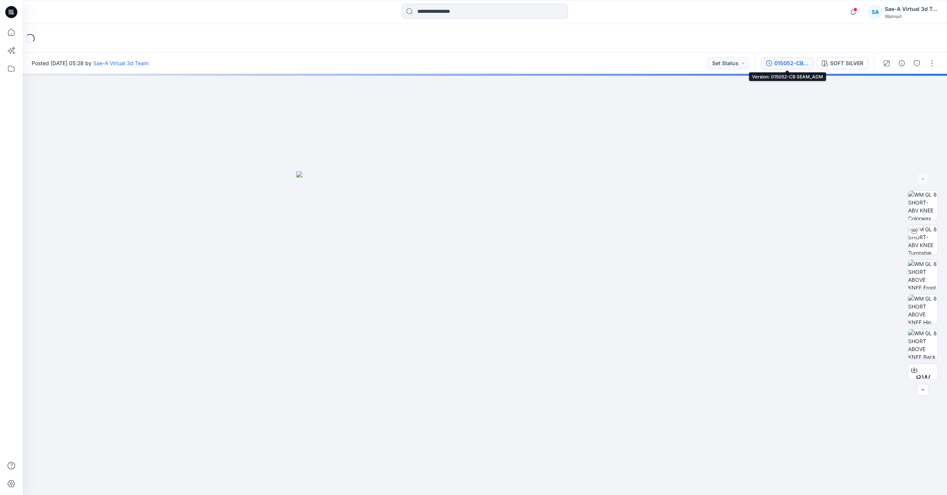
click at [792, 64] on div "015052-CB SEAM_ADM" at bounding box center [791, 63] width 35 height 8
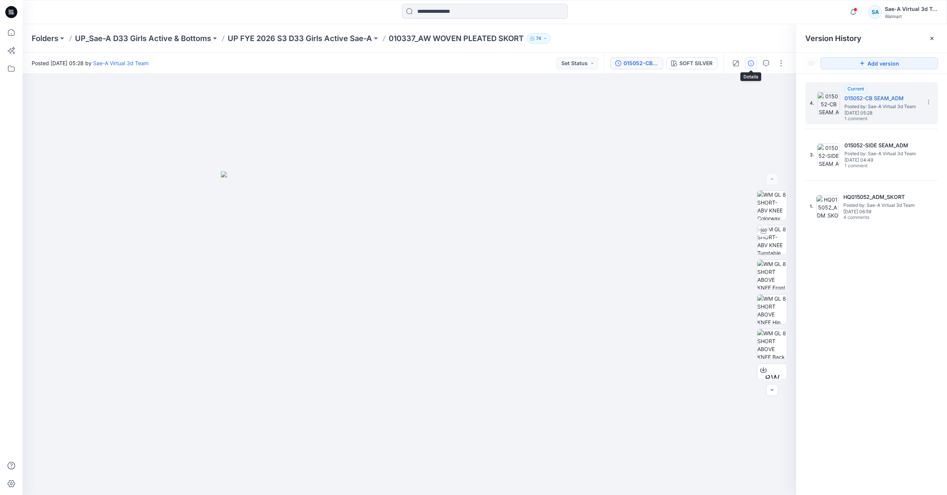
click at [752, 63] on icon "button" at bounding box center [751, 63] width 6 height 6
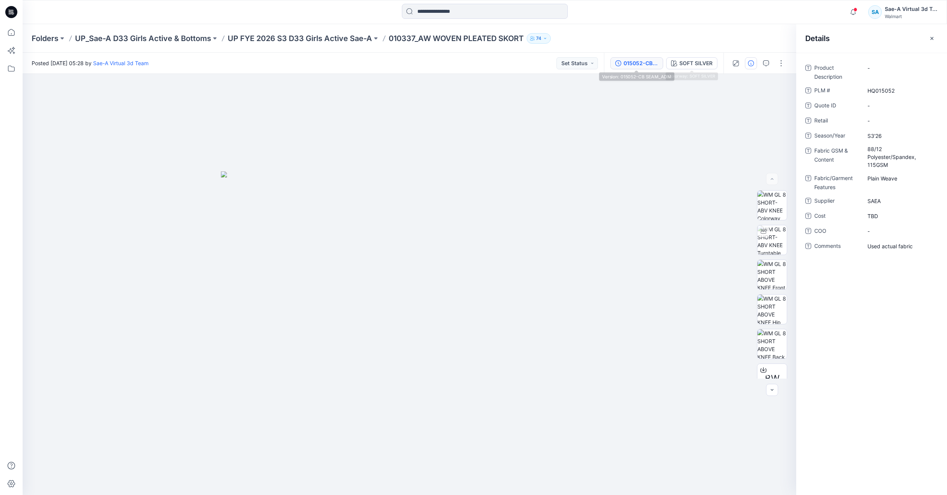
drag, startPoint x: 648, startPoint y: 64, endPoint x: 659, endPoint y: 68, distance: 10.9
click at [648, 64] on div "015052-CB SEAM_ADM" at bounding box center [641, 63] width 35 height 8
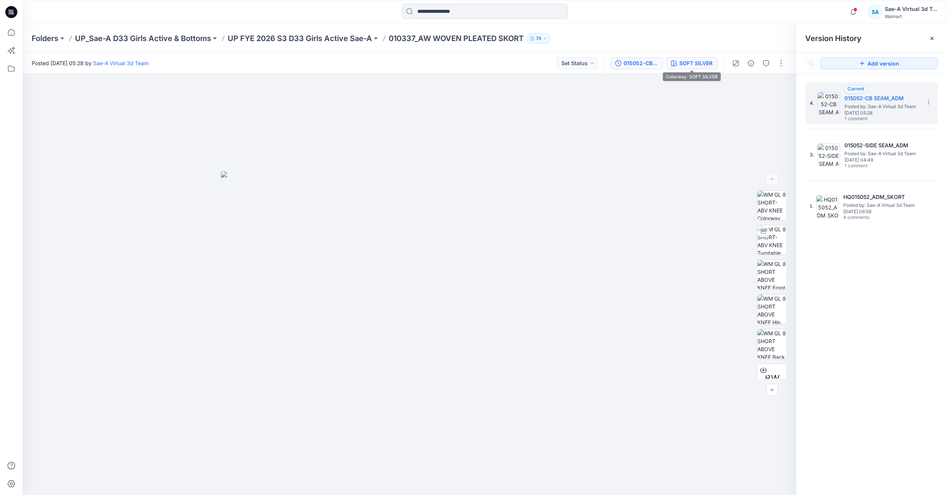
click at [695, 62] on div "SOFT SILVER" at bounding box center [695, 63] width 33 height 8
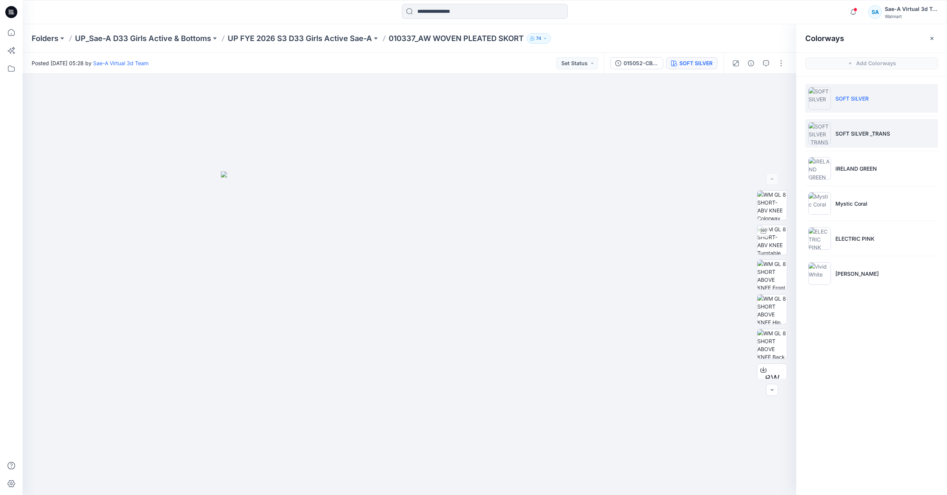
click at [845, 132] on p "SOFT SILVER _TRANS" at bounding box center [862, 134] width 55 height 8
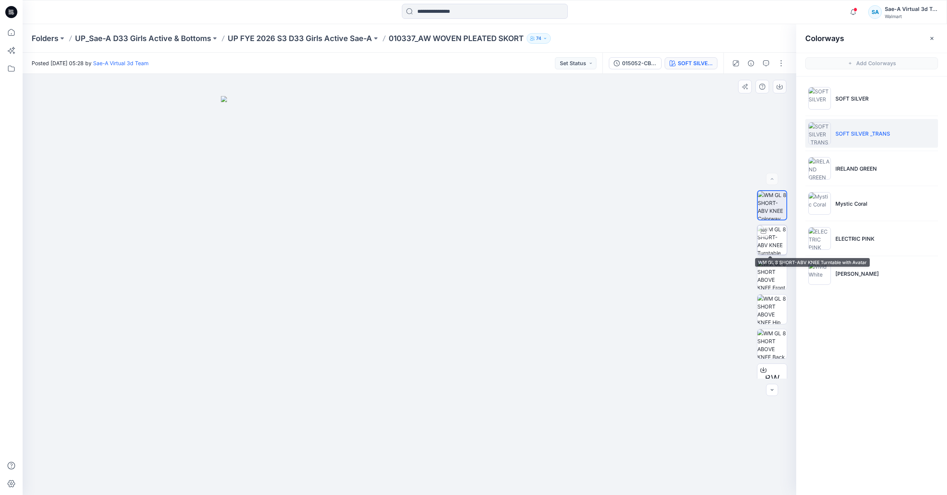
click at [771, 241] on img at bounding box center [771, 239] width 29 height 29
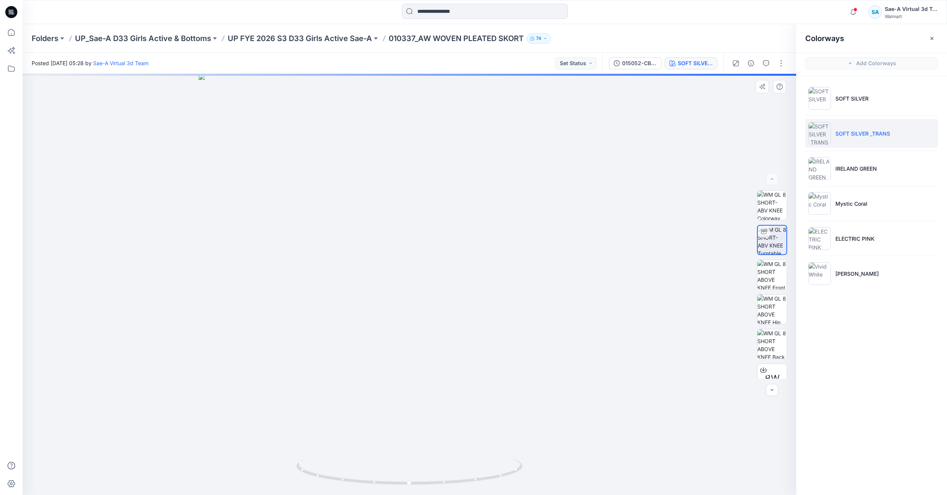
drag, startPoint x: 444, startPoint y: 148, endPoint x: 444, endPoint y: 200, distance: 52.0
drag, startPoint x: 502, startPoint y: 474, endPoint x: 453, endPoint y: 479, distance: 48.9
click at [453, 479] on icon at bounding box center [410, 473] width 228 height 28
drag, startPoint x: 482, startPoint y: 476, endPoint x: 548, endPoint y: 477, distance: 66.3
click at [548, 477] on div at bounding box center [410, 284] width 774 height 421
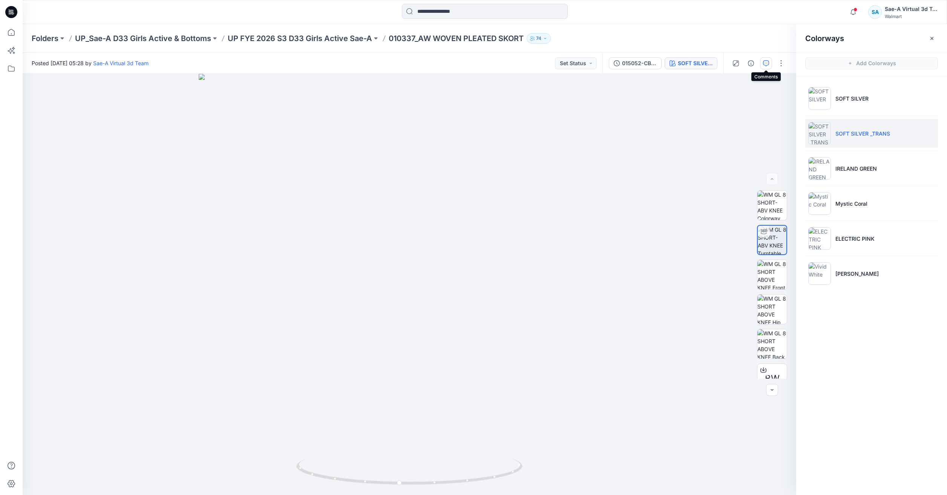
click at [767, 65] on icon "button" at bounding box center [766, 63] width 6 height 6
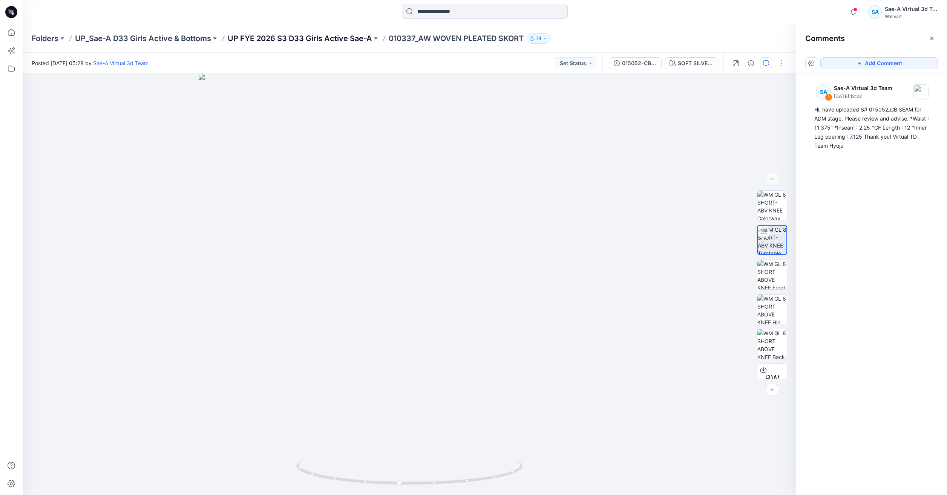
click at [303, 38] on p "UP FYE 2026 S3 D33 Girls Active Sae-A" at bounding box center [300, 38] width 144 height 11
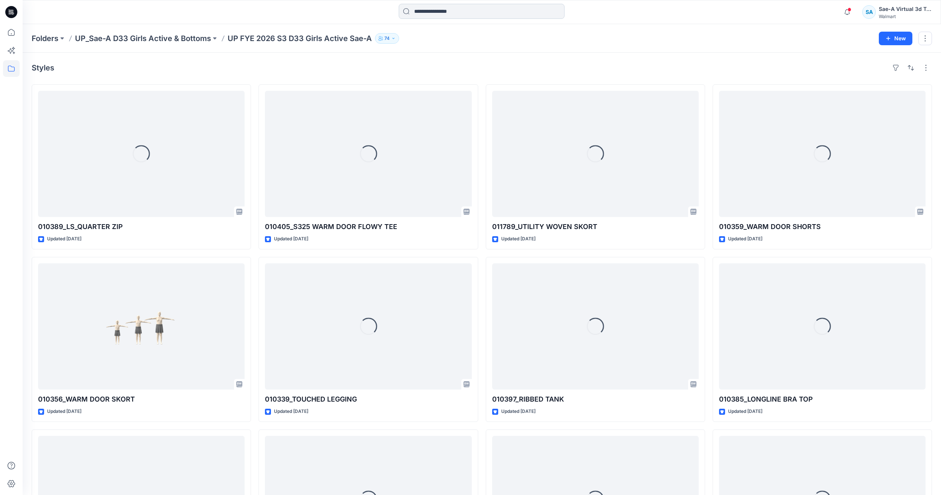
click at [444, 11] on input at bounding box center [482, 11] width 166 height 15
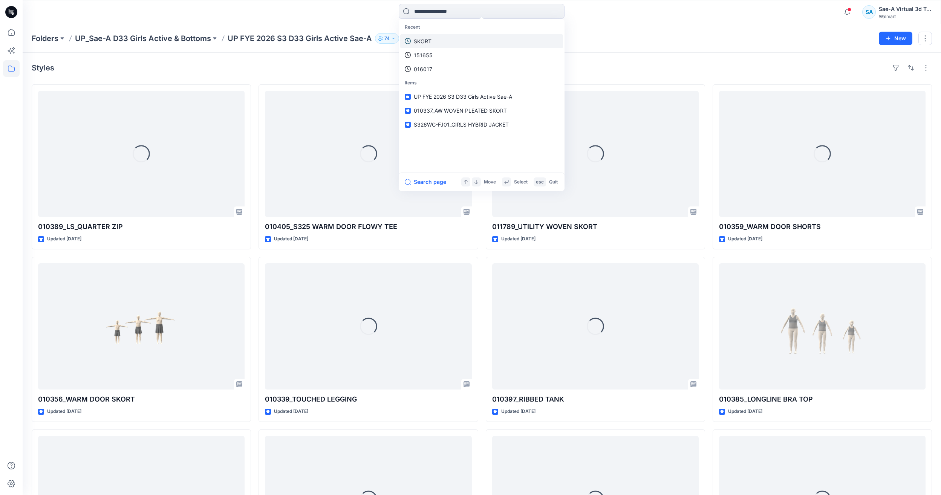
click at [438, 44] on link "SKORT" at bounding box center [481, 41] width 163 height 14
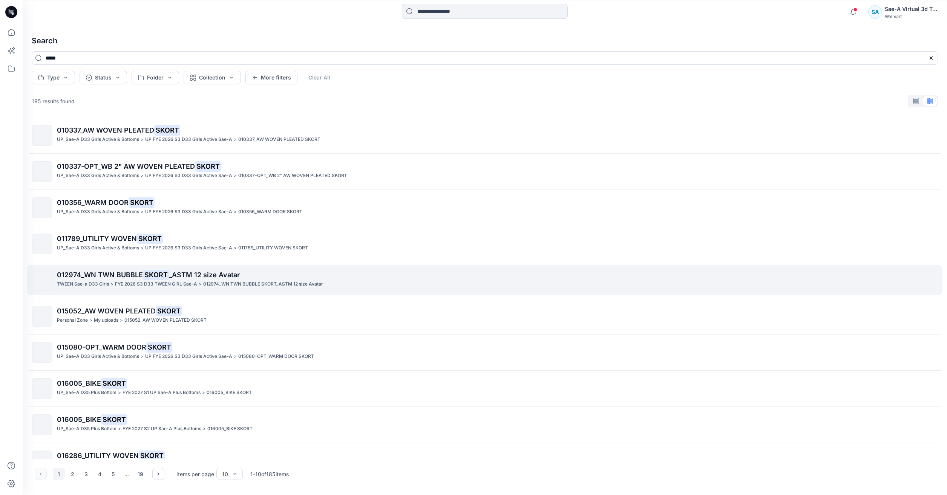
click at [199, 271] on p "0﻿12974_WN TWN BUBBLE SKORT _ASTM 12 size Avatar" at bounding box center [497, 275] width 881 height 11
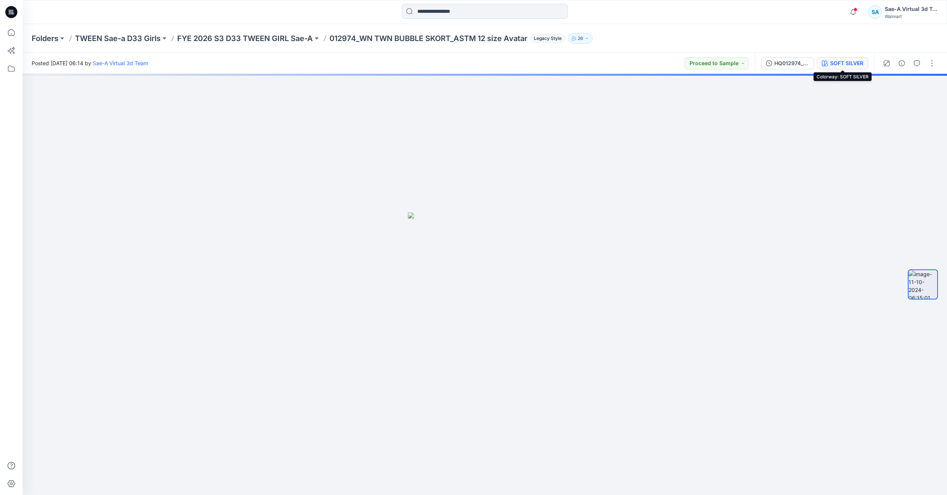
click at [842, 61] on div "SOFT SILVER" at bounding box center [846, 63] width 33 height 8
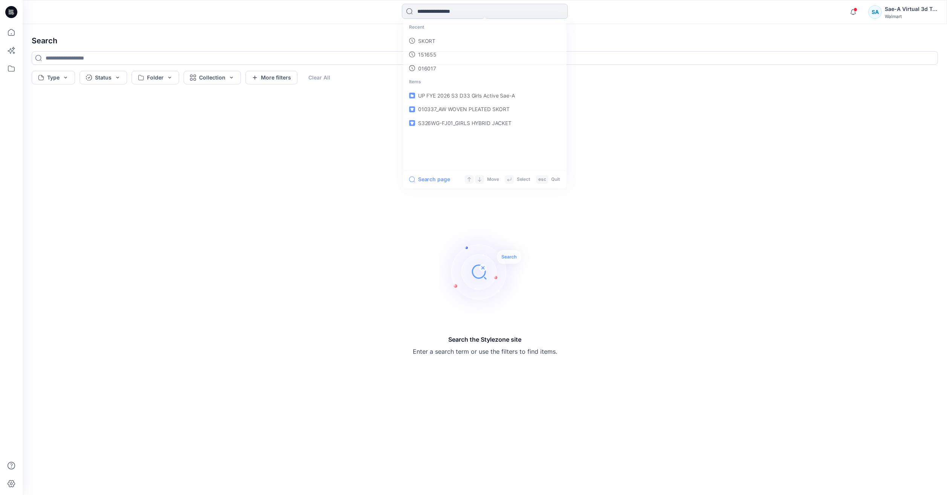
click at [432, 4] on input at bounding box center [485, 11] width 166 height 15
click at [429, 36] on link "SKORT" at bounding box center [484, 41] width 163 height 14
type input "*****"
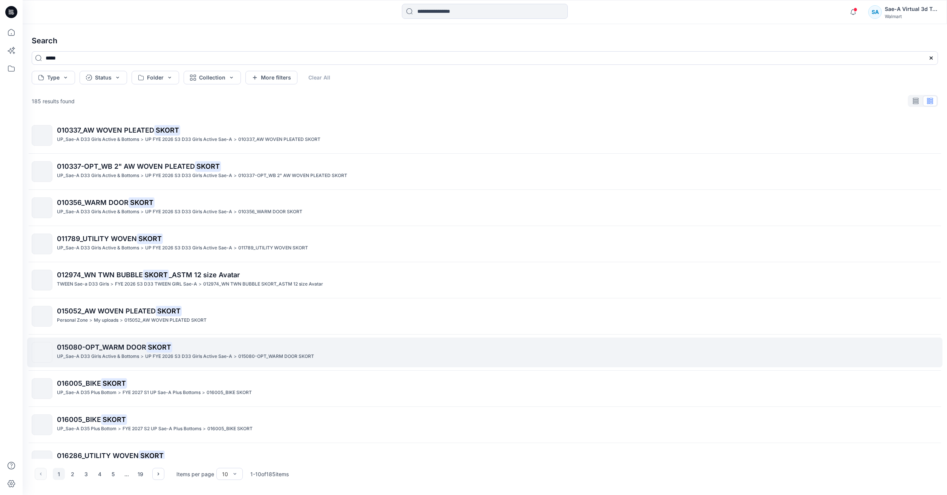
scroll to position [20, 0]
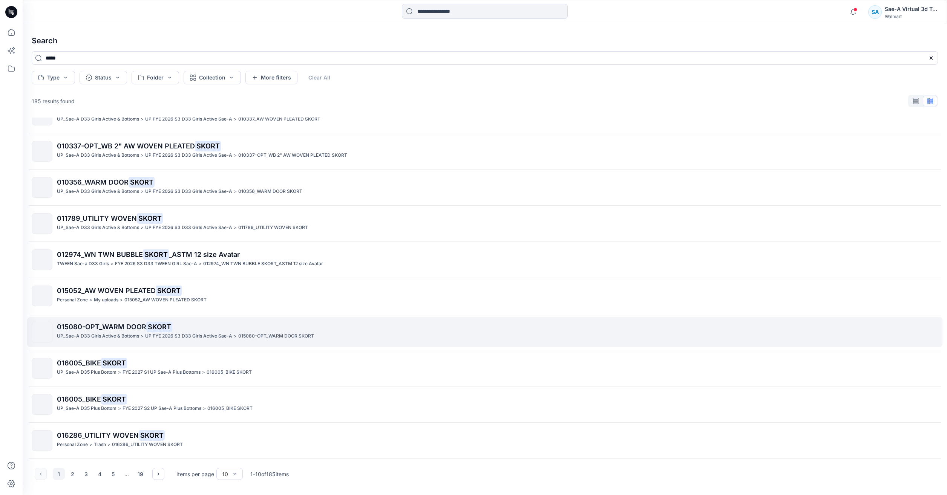
click at [207, 340] on p "UP FYE 2026 S3 D33 Girls Active Sae-A" at bounding box center [188, 336] width 87 height 8
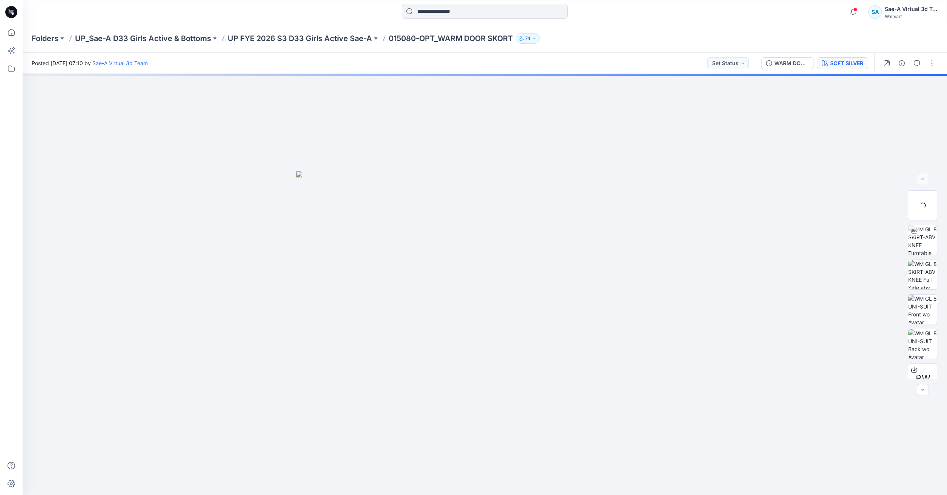
click at [853, 66] on div "SOFT SILVER" at bounding box center [846, 63] width 33 height 8
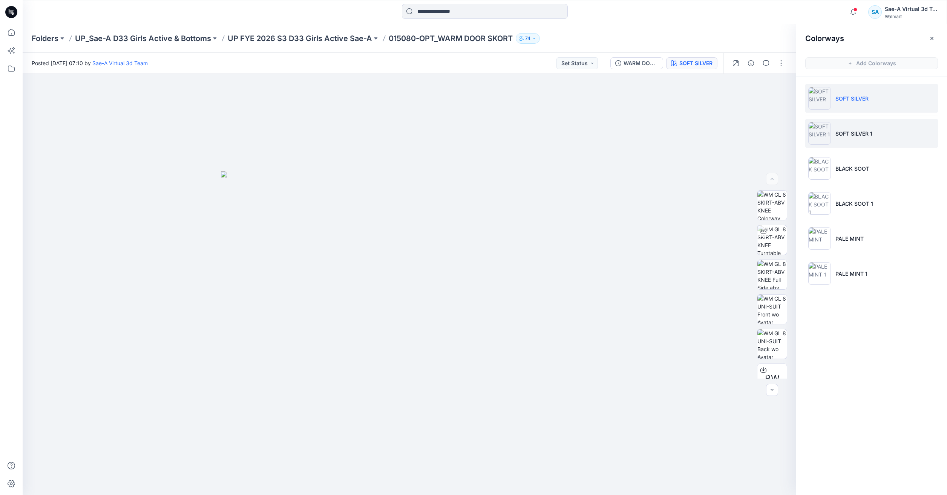
click at [861, 128] on li "SOFT SILVER 1" at bounding box center [871, 133] width 133 height 29
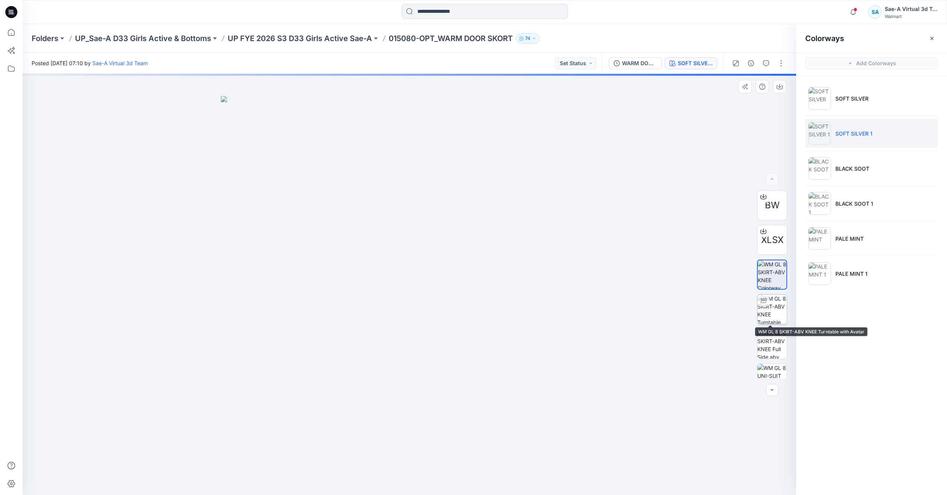
click at [775, 302] on img at bounding box center [771, 309] width 29 height 29
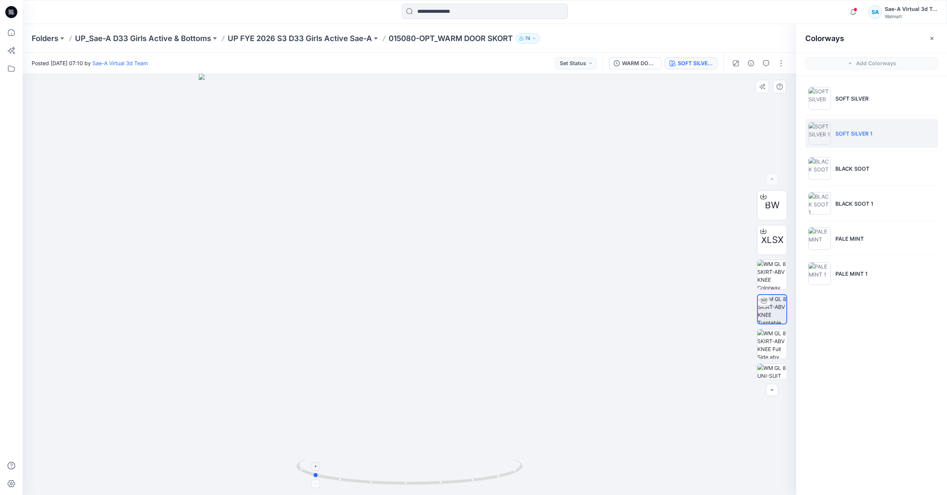
drag, startPoint x: 457, startPoint y: 487, endPoint x: 375, endPoint y: 483, distance: 82.7
click at [375, 483] on div at bounding box center [410, 284] width 774 height 421
drag, startPoint x: 421, startPoint y: 489, endPoint x: 514, endPoint y: 479, distance: 93.2
click at [514, 479] on div at bounding box center [410, 284] width 774 height 421
click at [421, 9] on input at bounding box center [485, 11] width 166 height 15
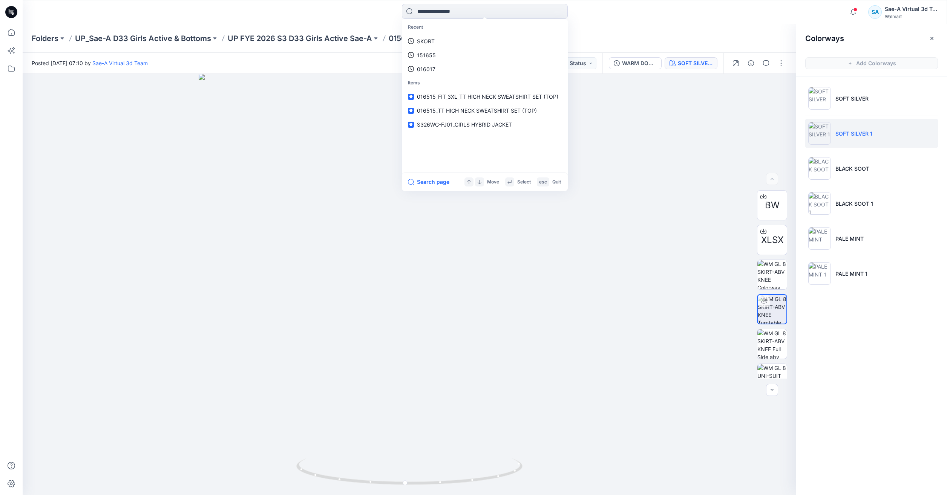
click at [425, 39] on p "SKORT" at bounding box center [426, 41] width 18 height 8
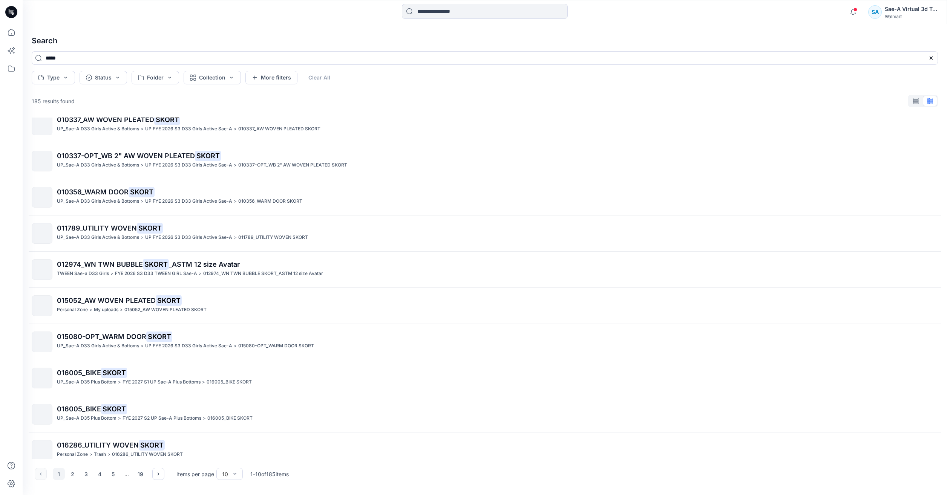
scroll to position [20, 0]
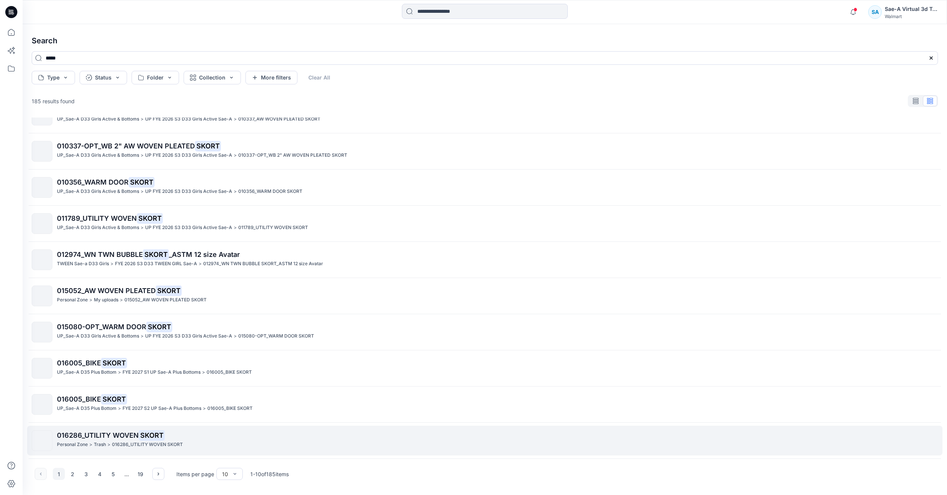
click at [169, 444] on p "016286_UTILITY WOVEN SKORT" at bounding box center [147, 445] width 71 height 8
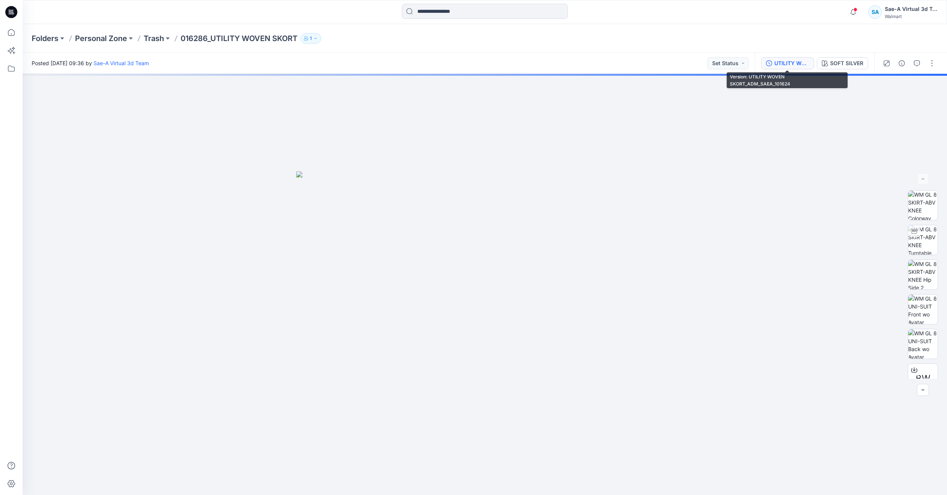
click at [797, 63] on div "UTILITY WOVEN SKORT_ADM_SAEA_101624" at bounding box center [791, 63] width 35 height 8
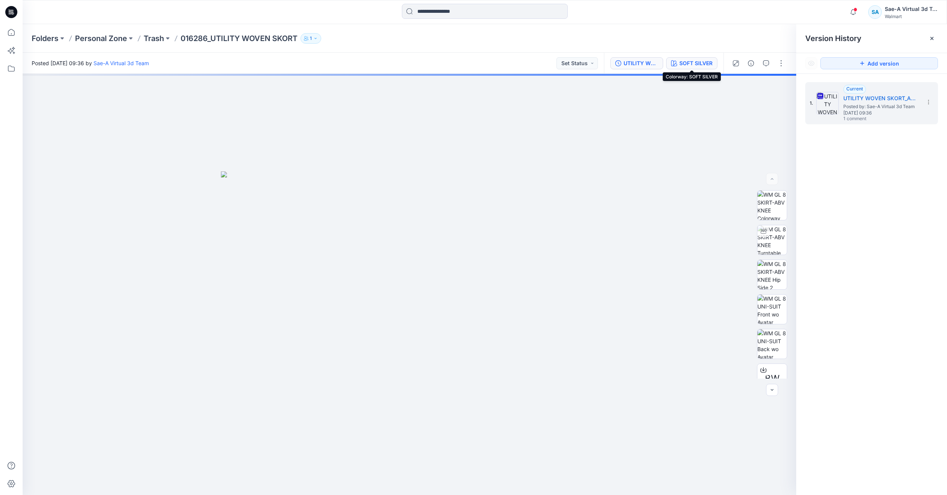
click at [698, 61] on div "SOFT SILVER" at bounding box center [695, 63] width 33 height 8
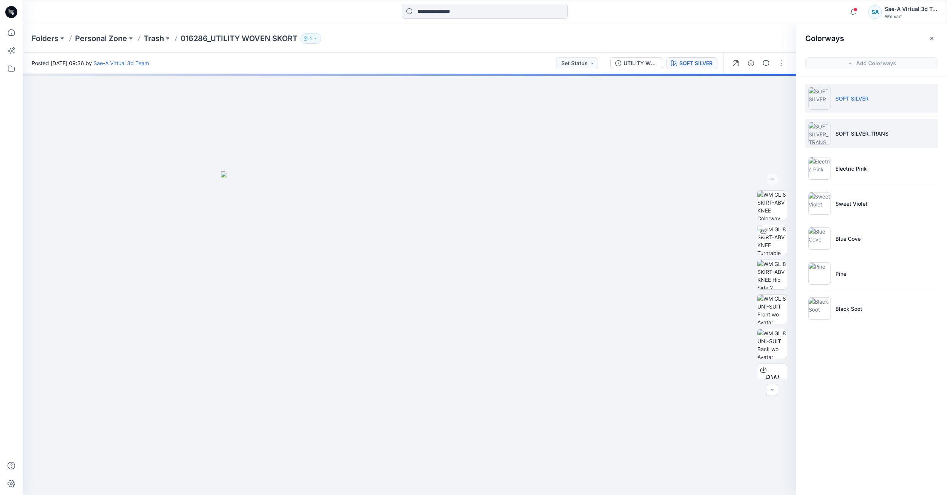
click at [854, 132] on p "SOFT SILVER_TRANS" at bounding box center [861, 134] width 53 height 8
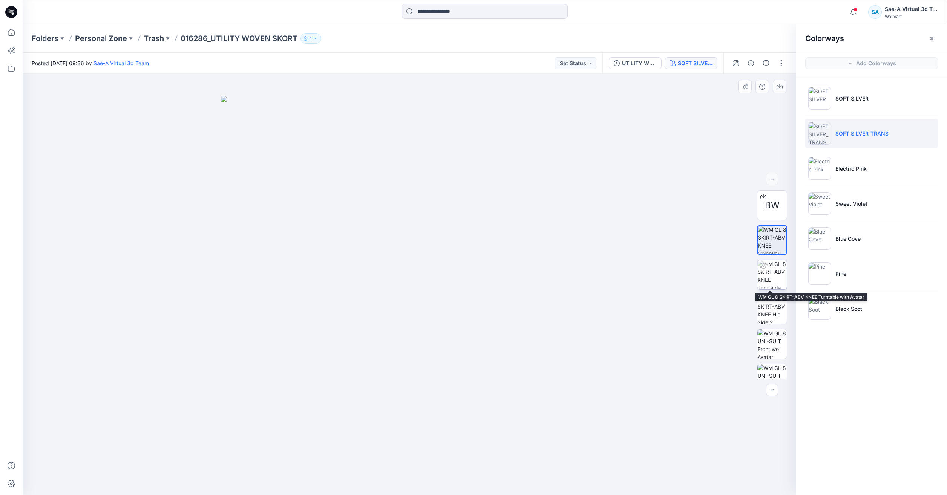
click at [768, 274] on img at bounding box center [771, 274] width 29 height 29
drag, startPoint x: 502, startPoint y: 469, endPoint x: 388, endPoint y: 443, distance: 116.4
click at [388, 443] on div at bounding box center [410, 284] width 774 height 421
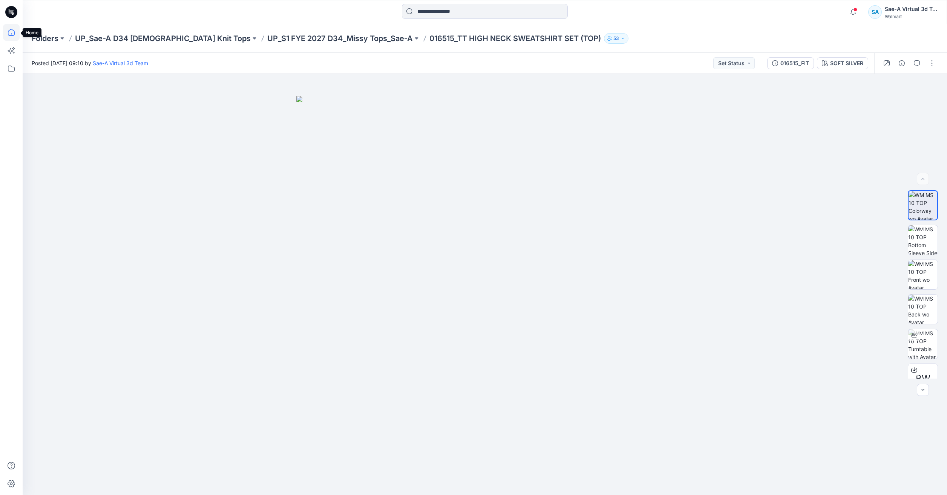
click at [6, 31] on icon at bounding box center [11, 32] width 17 height 17
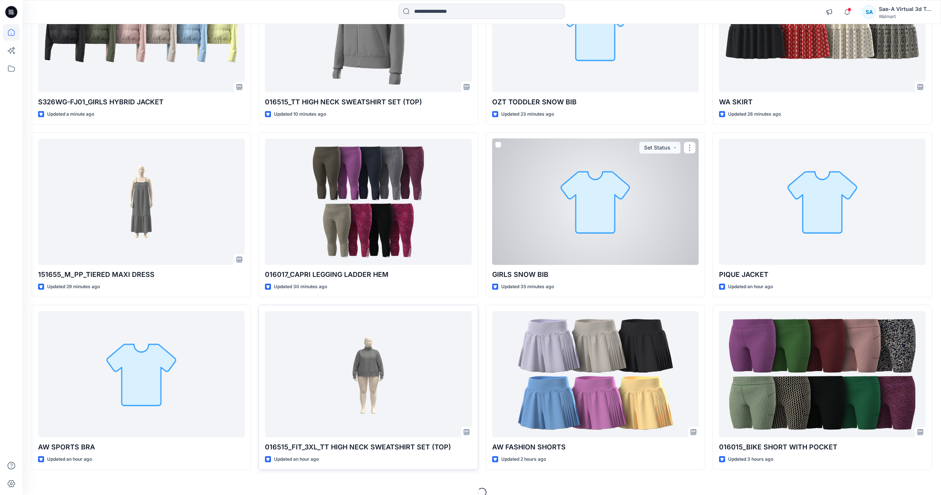
scroll to position [157, 0]
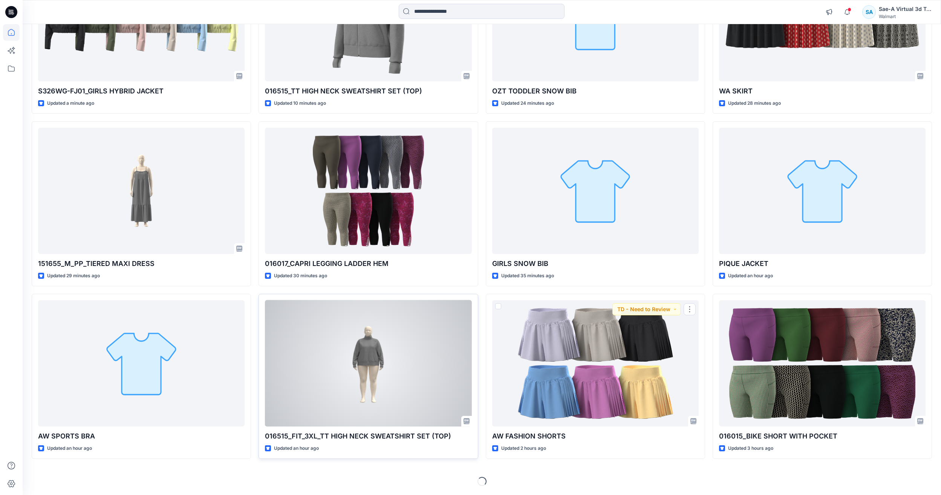
click at [383, 343] on div at bounding box center [368, 363] width 207 height 126
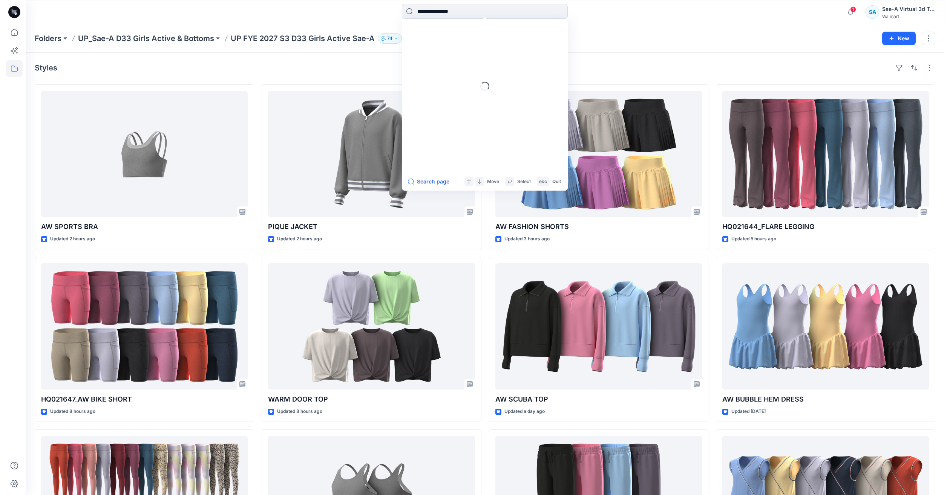
scroll to position [75, 0]
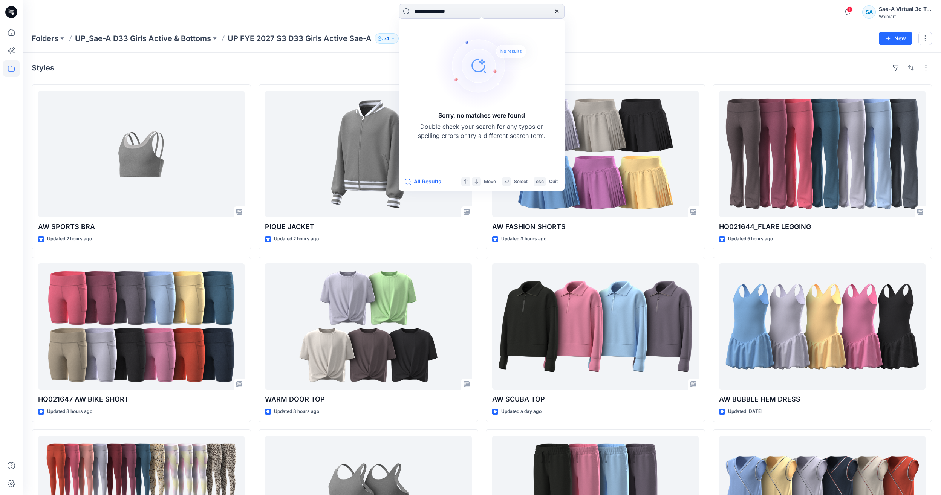
drag, startPoint x: 446, startPoint y: 11, endPoint x: 389, endPoint y: 15, distance: 57.1
click at [389, 15] on div "**********" at bounding box center [481, 12] width 459 height 17
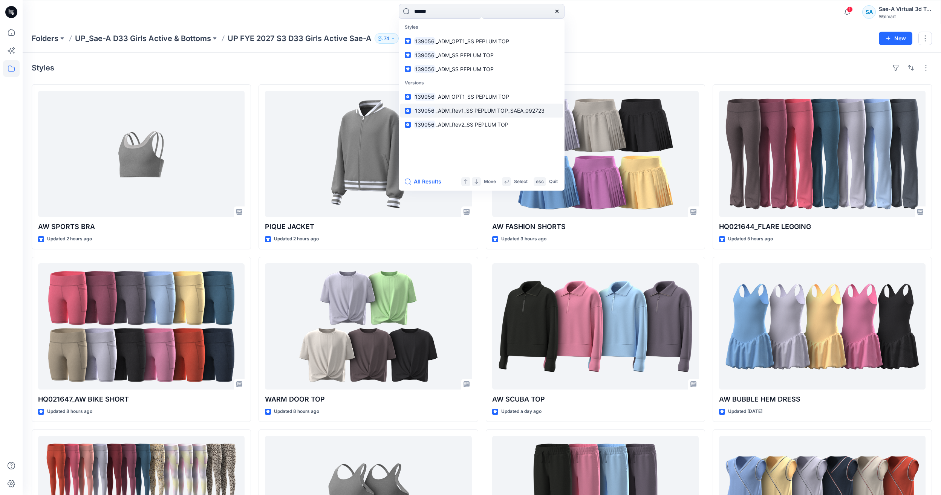
type input "******"
click at [487, 110] on span "_ADM_Rev1_SS PEPLUM TOP_SAEA_092723" at bounding box center [490, 110] width 109 height 6
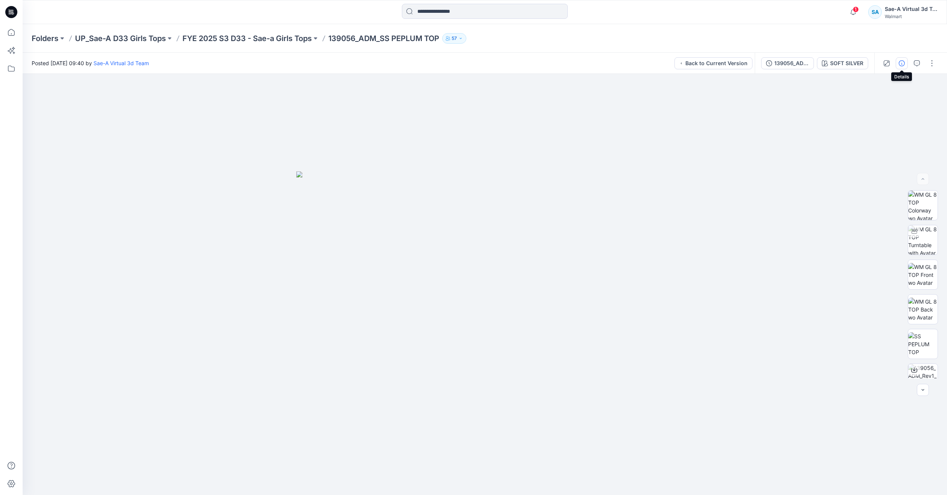
click at [901, 61] on icon "button" at bounding box center [902, 63] width 6 height 6
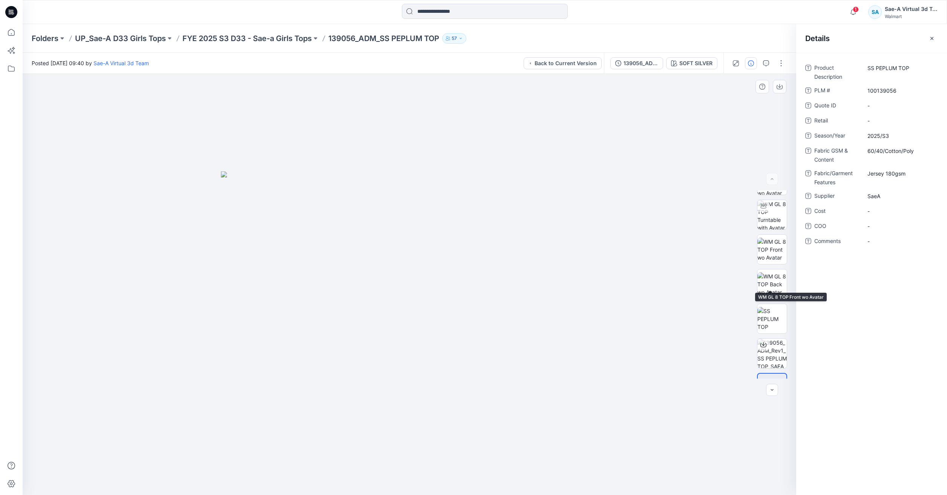
scroll to position [50, 0]
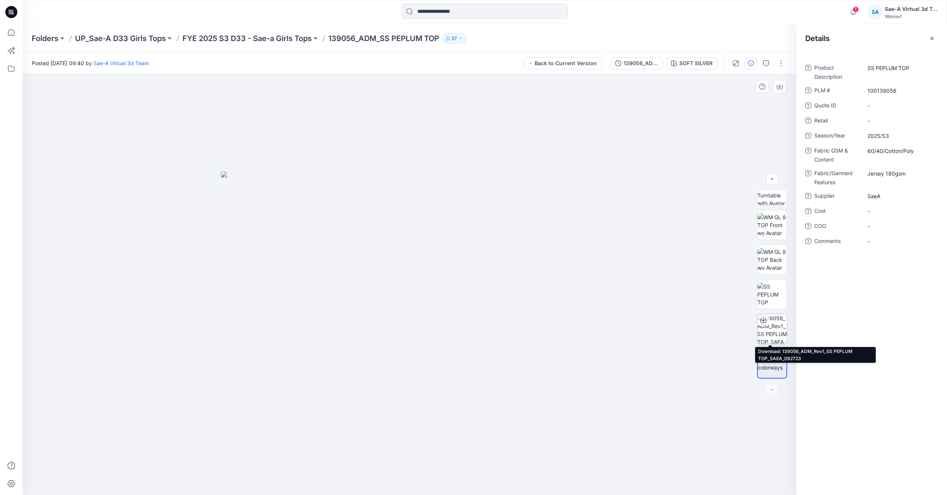
click at [766, 322] on div at bounding box center [763, 320] width 12 height 12
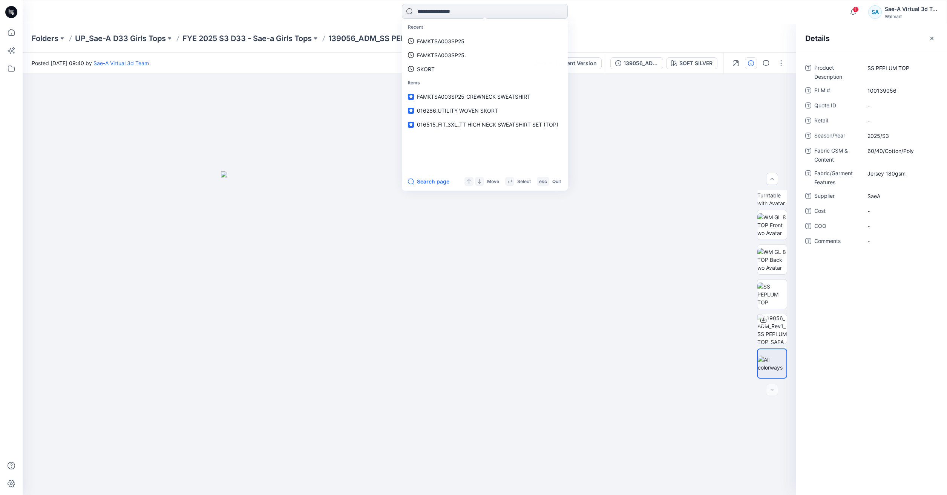
click at [452, 10] on input at bounding box center [485, 11] width 166 height 15
click at [445, 39] on link "139056" at bounding box center [484, 41] width 163 height 14
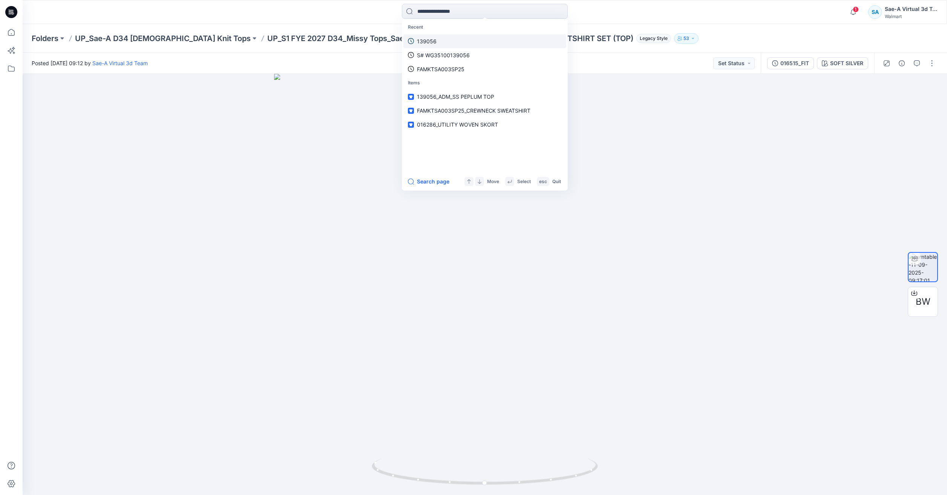
click at [448, 40] on link "139056" at bounding box center [484, 41] width 163 height 14
